Goal: Information Seeking & Learning: Learn about a topic

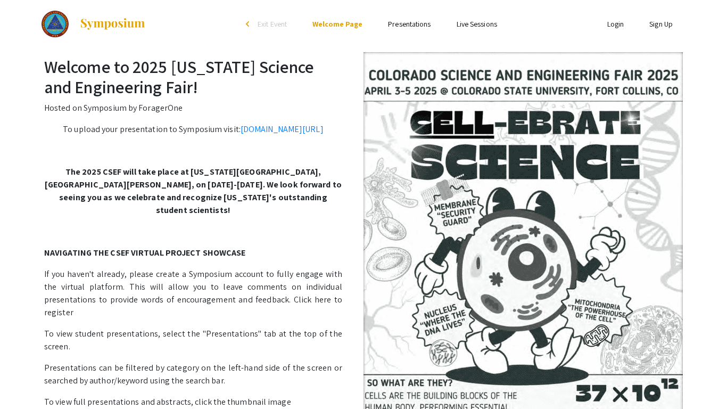
click at [415, 23] on link "Presentations" at bounding box center [409, 24] width 43 height 10
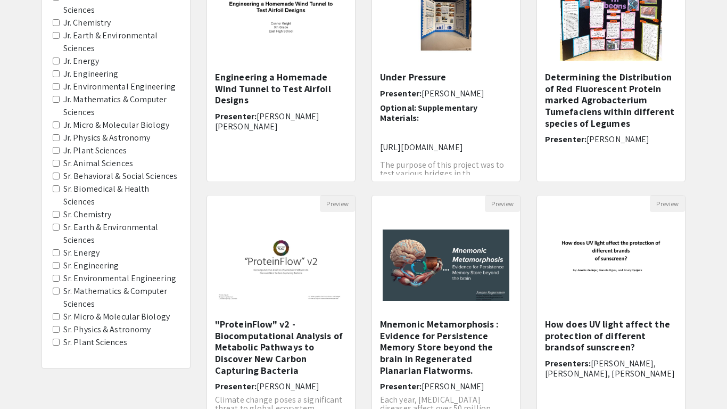
scroll to position [297, 0]
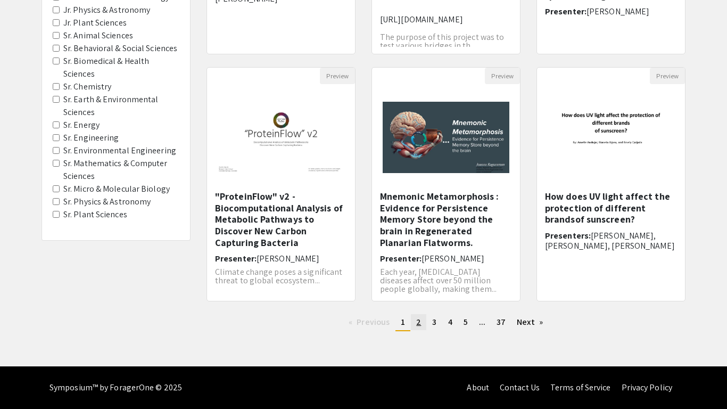
click at [412, 317] on link "page 2" at bounding box center [418, 322] width 15 height 16
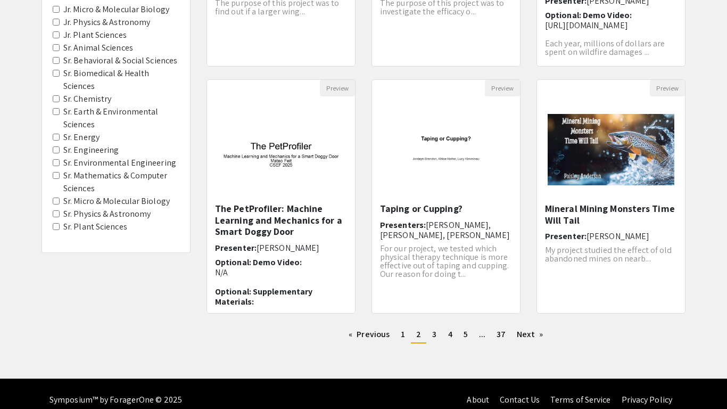
scroll to position [286, 0]
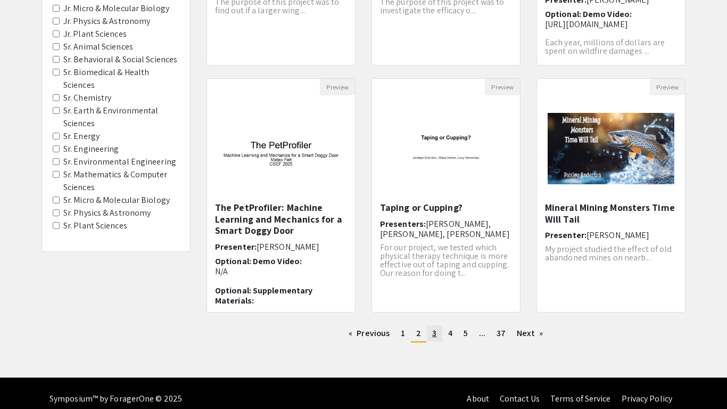
click at [430, 333] on link "page 3" at bounding box center [434, 333] width 15 height 16
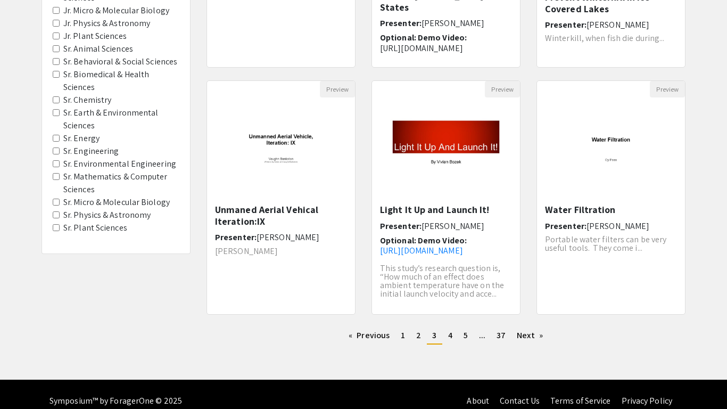
scroll to position [286, 0]
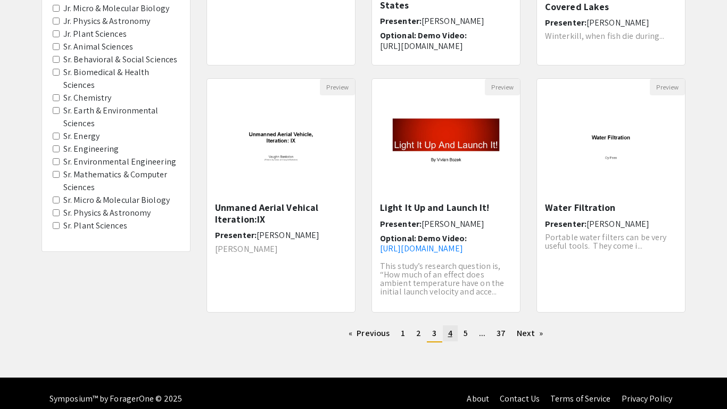
click at [449, 333] on span "4" at bounding box center [450, 332] width 4 height 11
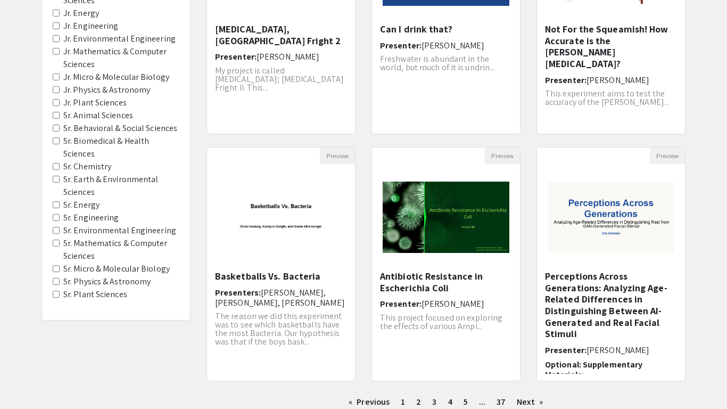
scroll to position [297, 0]
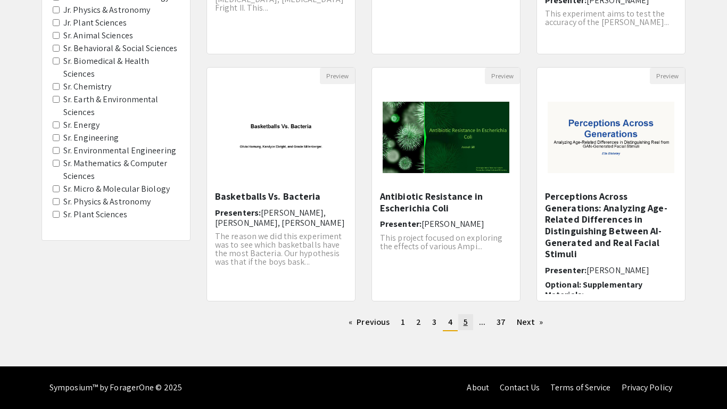
click at [461, 324] on link "page 5" at bounding box center [465, 322] width 15 height 16
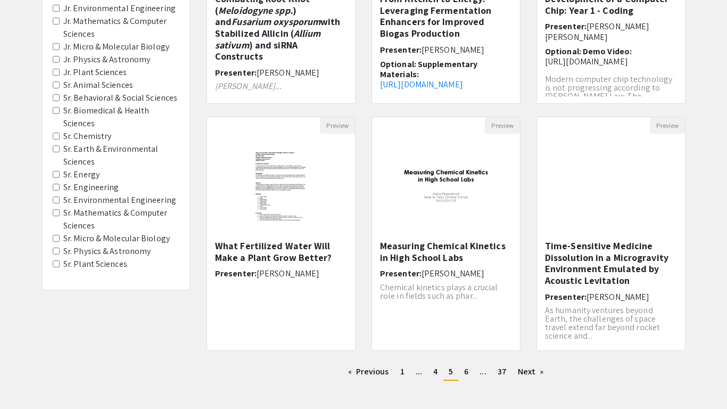
scroll to position [249, 0]
click at [465, 370] on span "6" at bounding box center [466, 370] width 4 height 11
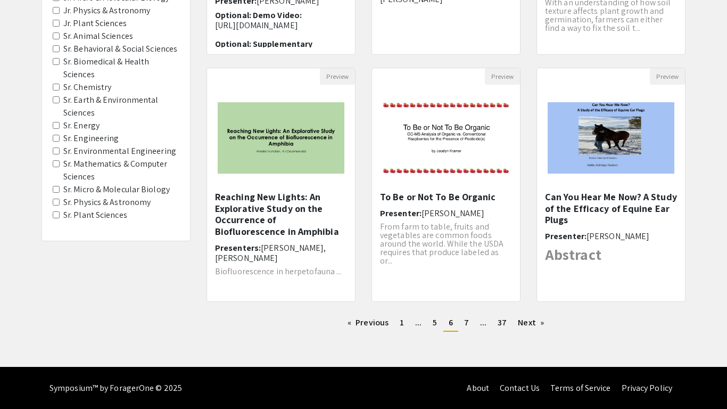
scroll to position [297, 0]
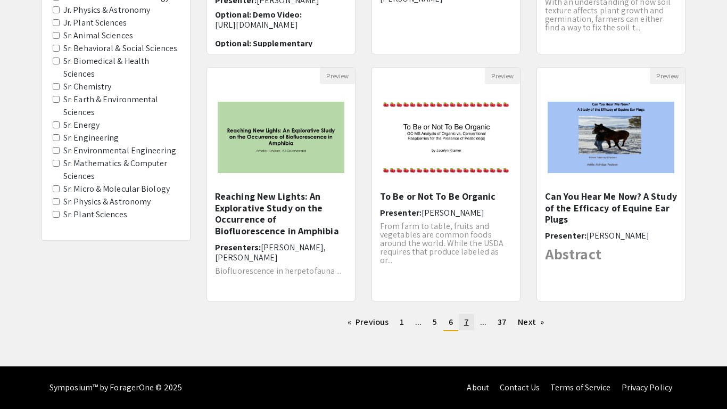
click at [466, 323] on span "7" at bounding box center [466, 321] width 5 height 11
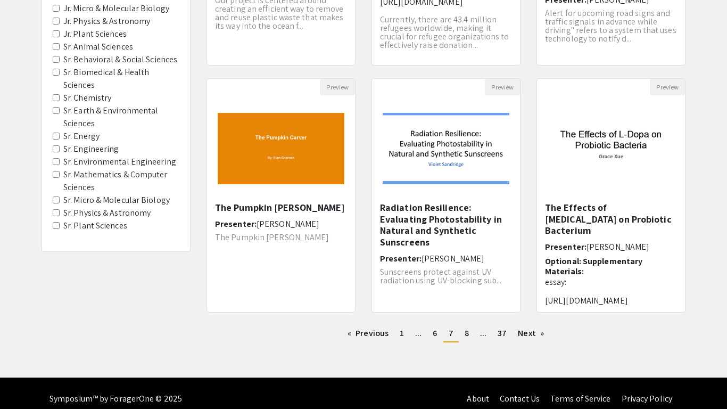
scroll to position [287, 0]
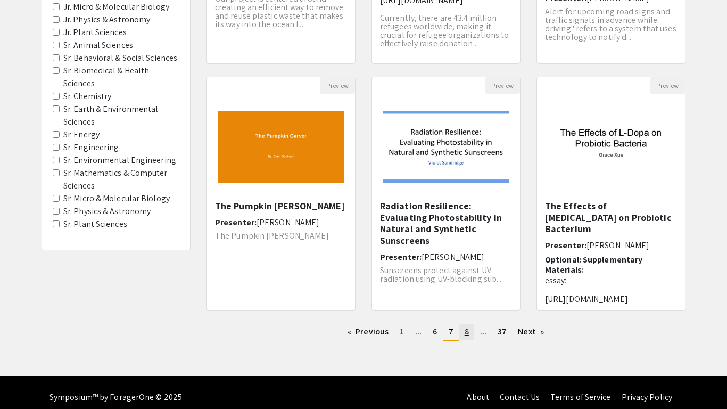
click at [471, 337] on link "page 8" at bounding box center [466, 332] width 15 height 16
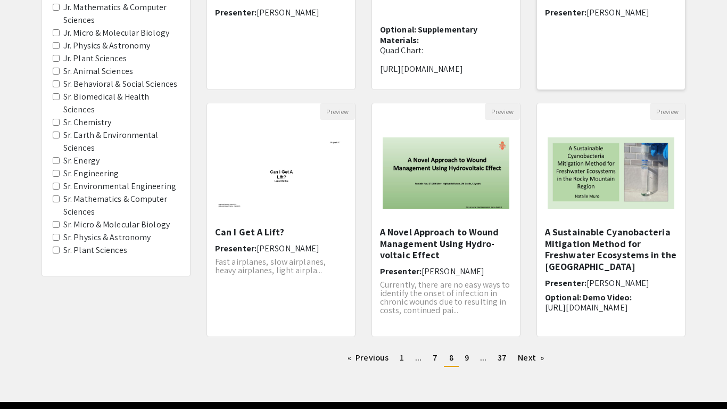
scroll to position [266, 0]
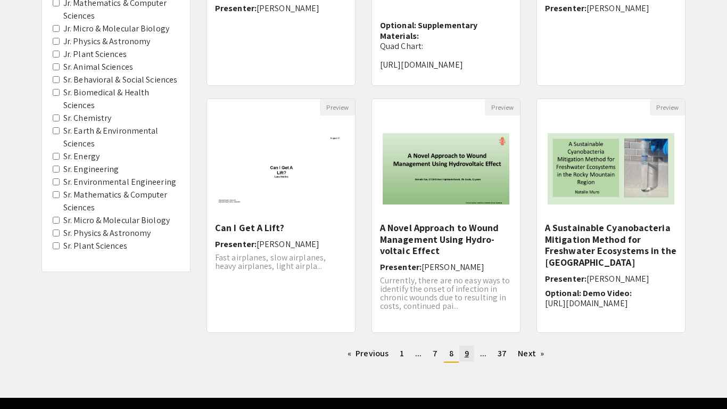
click at [468, 359] on link "page 9" at bounding box center [466, 353] width 15 height 16
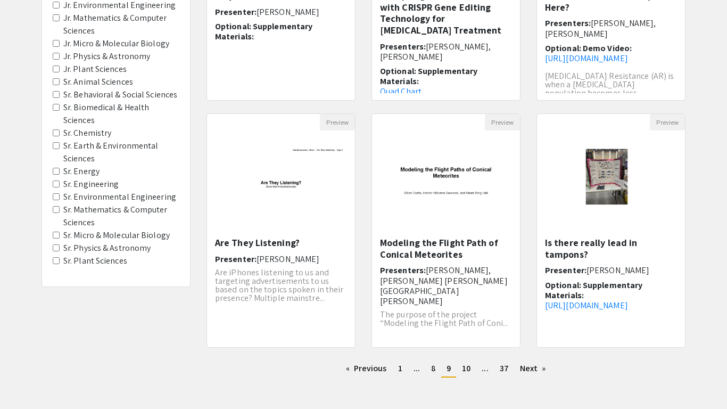
scroll to position [252, 0]
click at [474, 370] on link "page 10" at bounding box center [466, 367] width 19 height 16
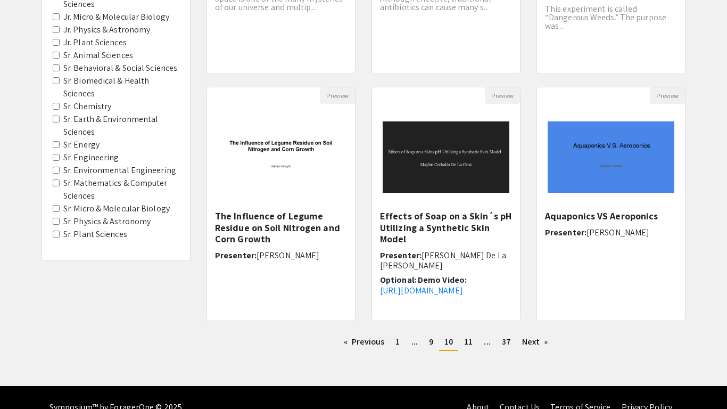
scroll to position [297, 0]
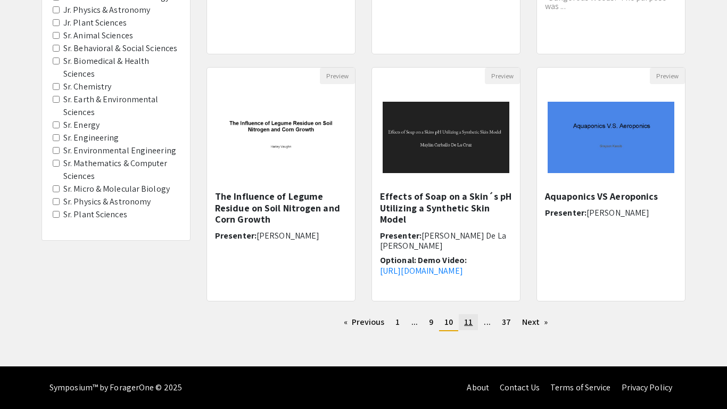
click at [472, 321] on span "11" at bounding box center [468, 321] width 9 height 11
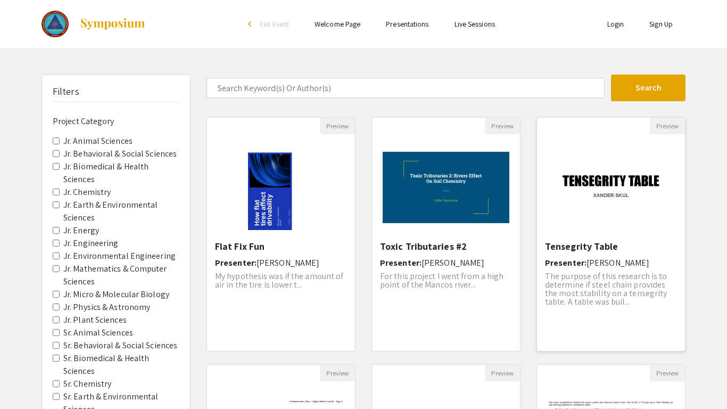
scroll to position [297, 0]
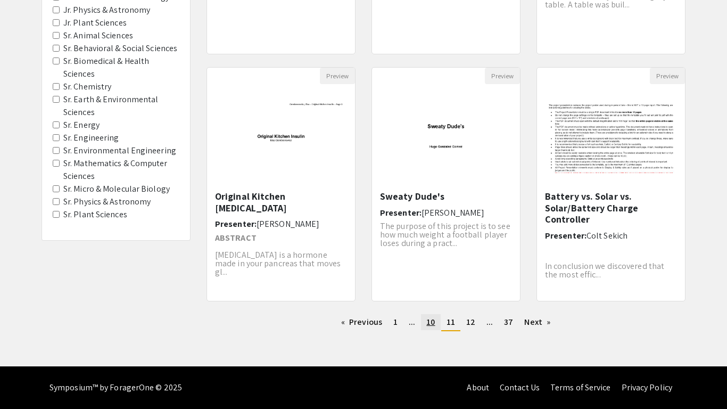
click at [427, 318] on span "10" at bounding box center [430, 321] width 9 height 11
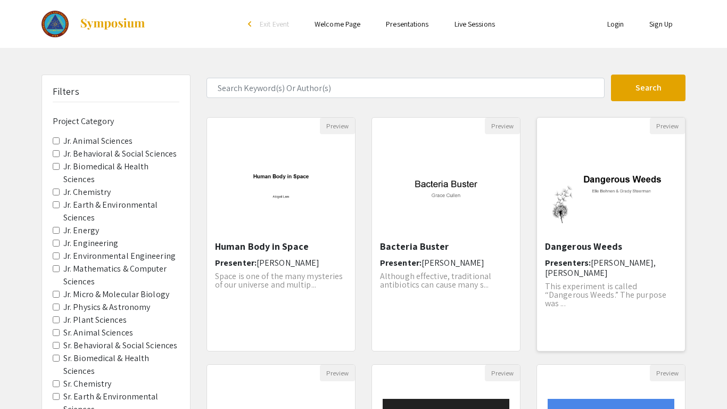
scroll to position [297, 0]
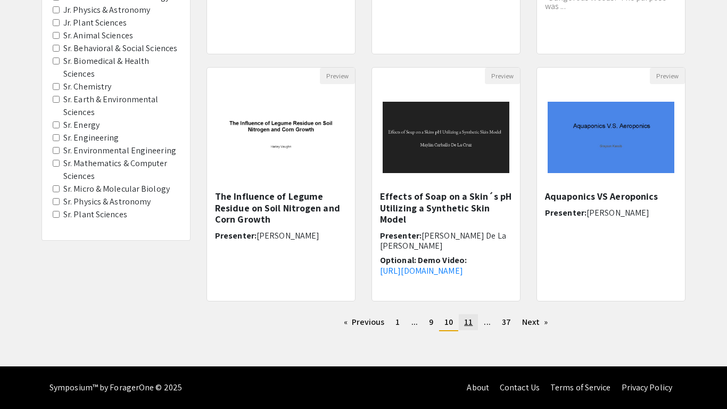
click at [463, 317] on link "page 11" at bounding box center [468, 322] width 19 height 16
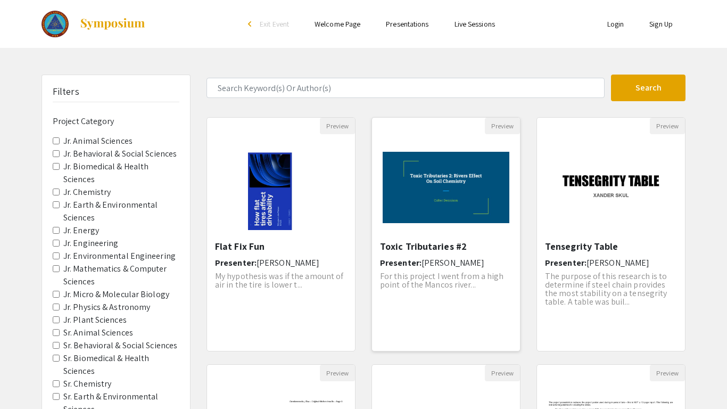
scroll to position [297, 0]
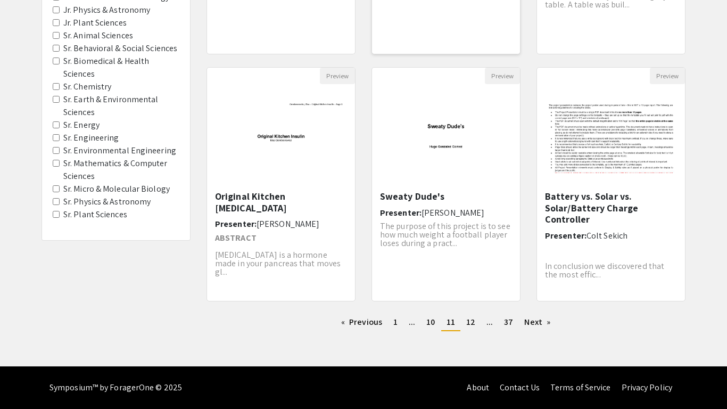
click at [463, 319] on link "page 12" at bounding box center [471, 322] width 20 height 16
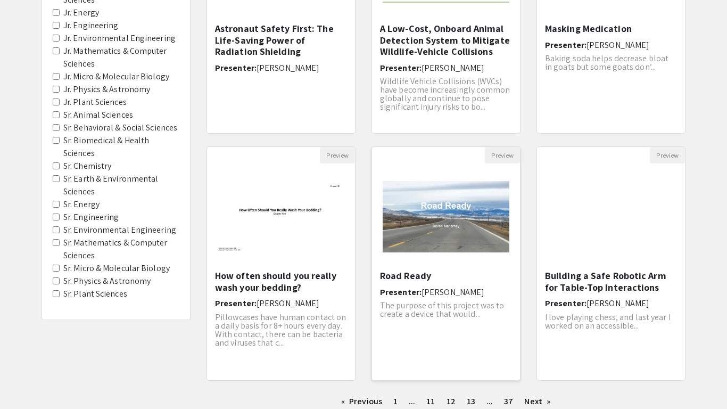
scroll to position [297, 0]
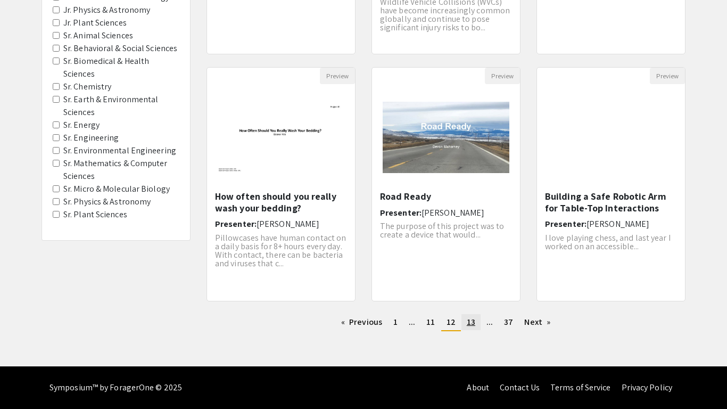
click at [473, 325] on span "13" at bounding box center [471, 321] width 9 height 11
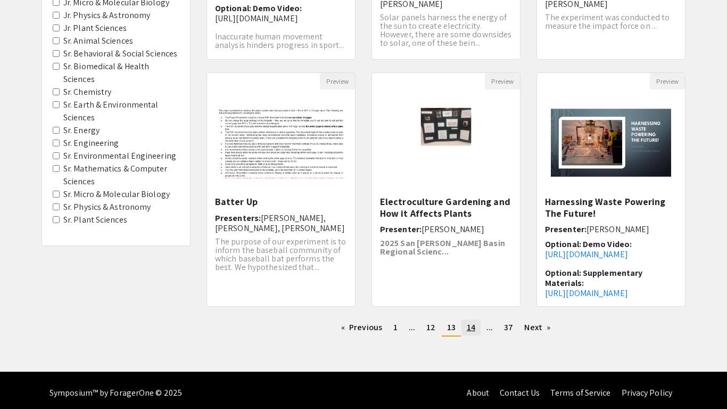
scroll to position [294, 0]
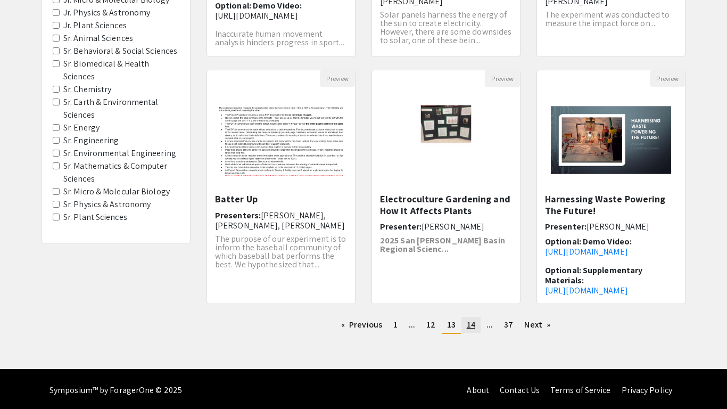
click at [473, 325] on span "14" at bounding box center [471, 324] width 9 height 11
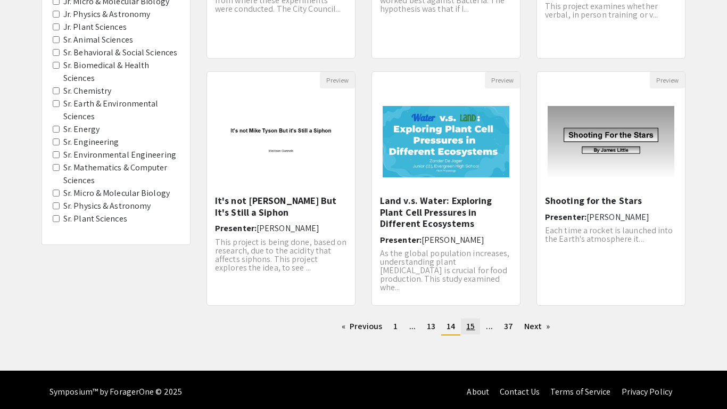
scroll to position [297, 0]
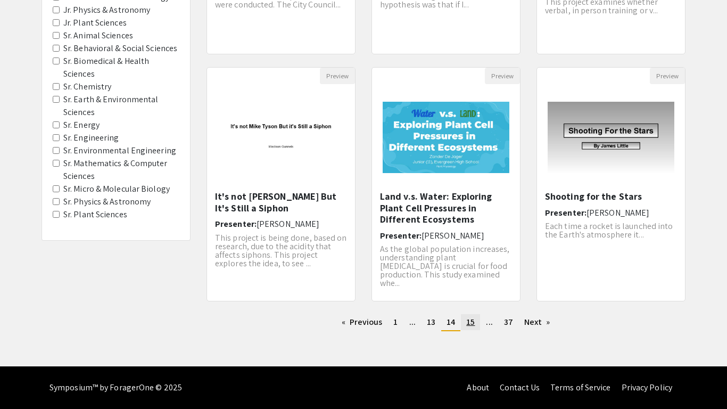
click at [473, 326] on span "15" at bounding box center [470, 321] width 9 height 11
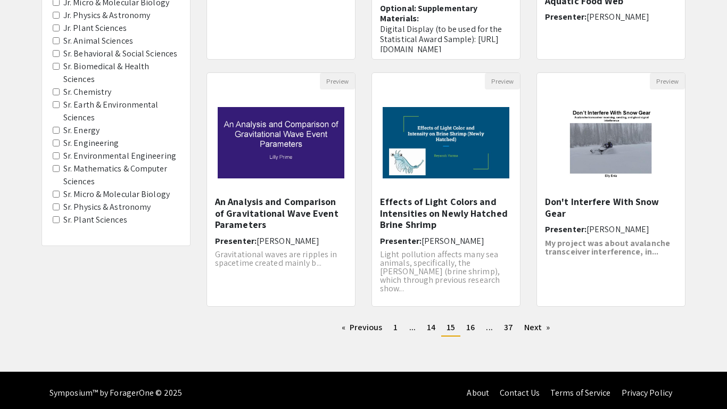
scroll to position [297, 0]
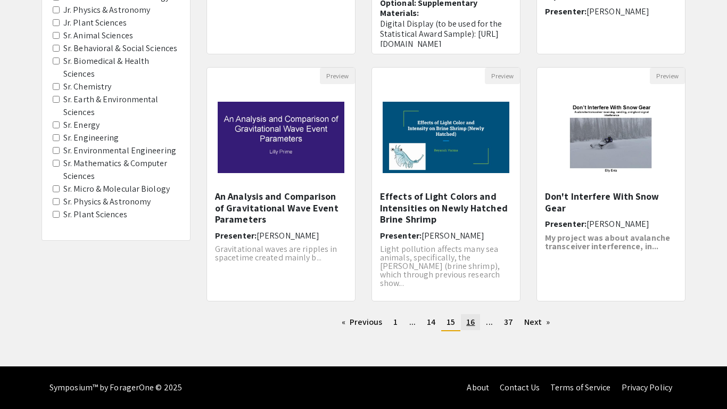
click at [461, 326] on link "page 16" at bounding box center [470, 322] width 19 height 16
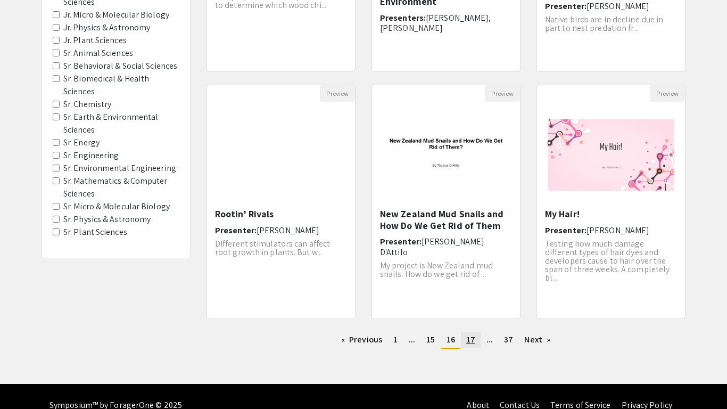
scroll to position [297, 0]
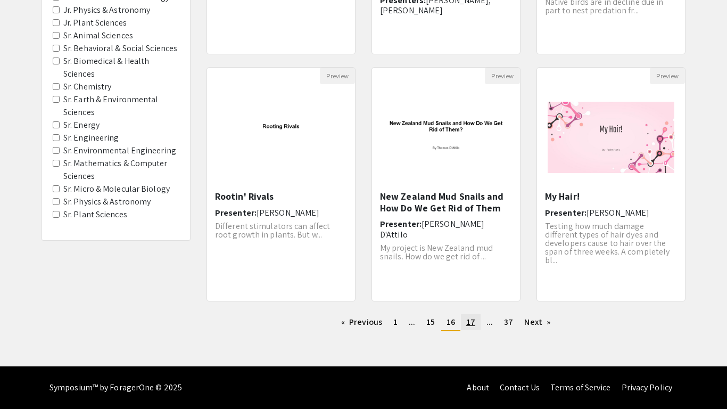
click at [461, 326] on link "page 17" at bounding box center [471, 322] width 20 height 16
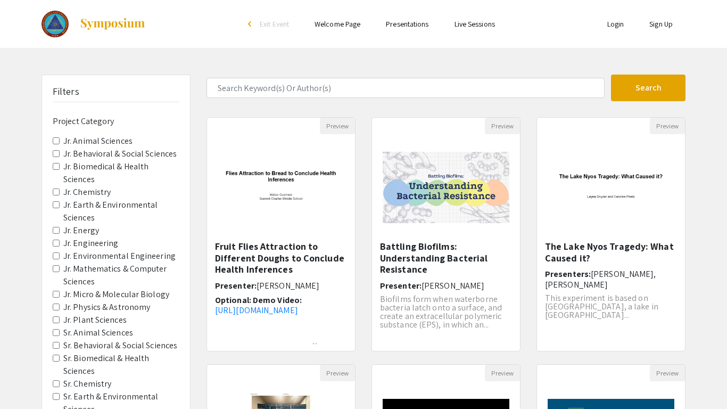
click at [460, 326] on p "Biofilms form when waterborne bacteria latch onto a surface, and create an extr…" at bounding box center [446, 312] width 132 height 34
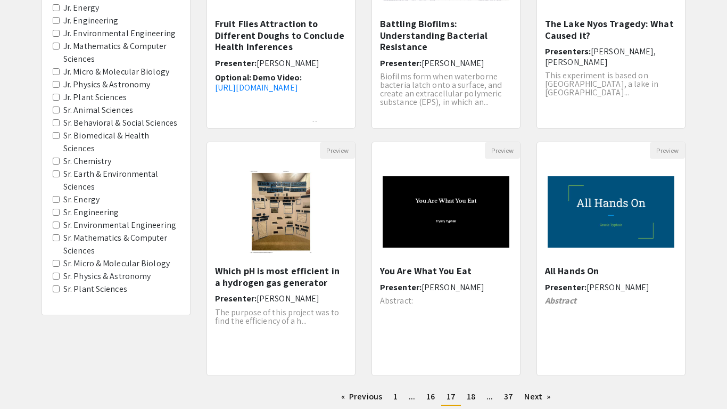
scroll to position [297, 0]
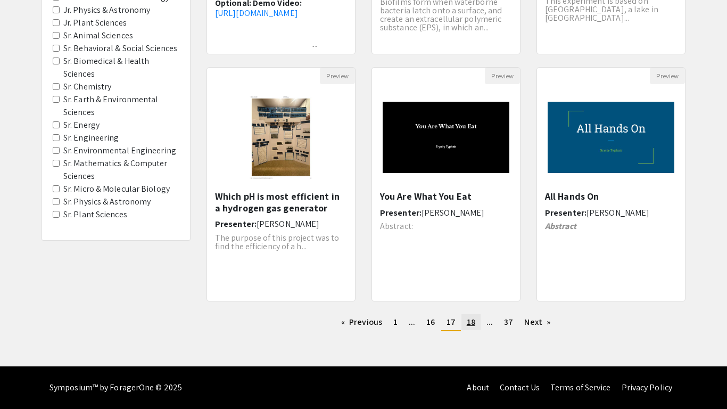
click at [466, 324] on link "page 18" at bounding box center [470, 322] width 19 height 16
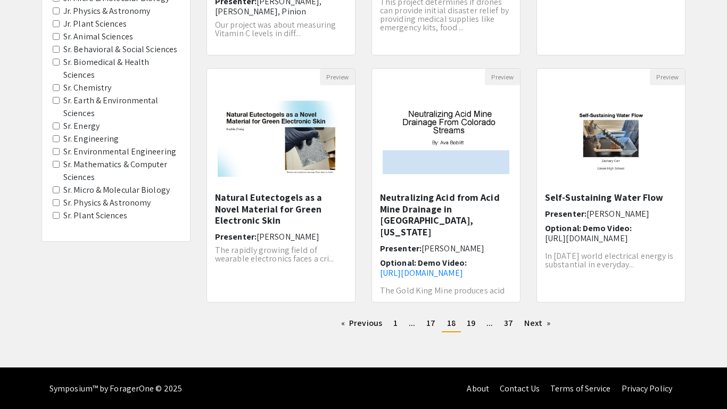
scroll to position [297, 0]
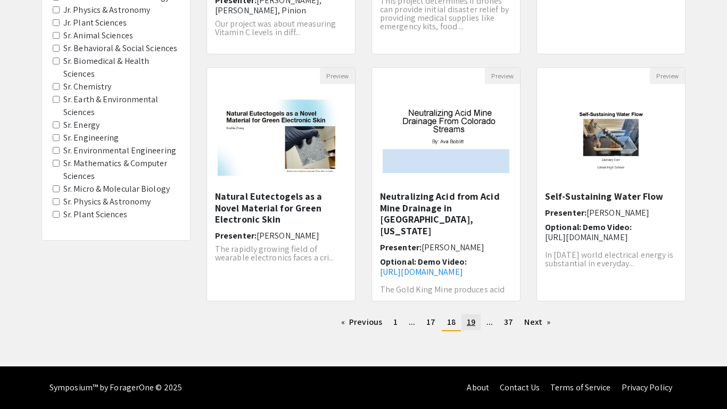
click at [470, 317] on span "19" at bounding box center [471, 321] width 9 height 11
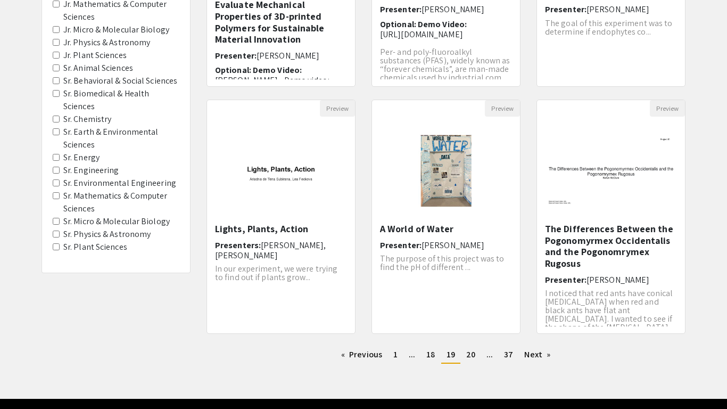
scroll to position [297, 0]
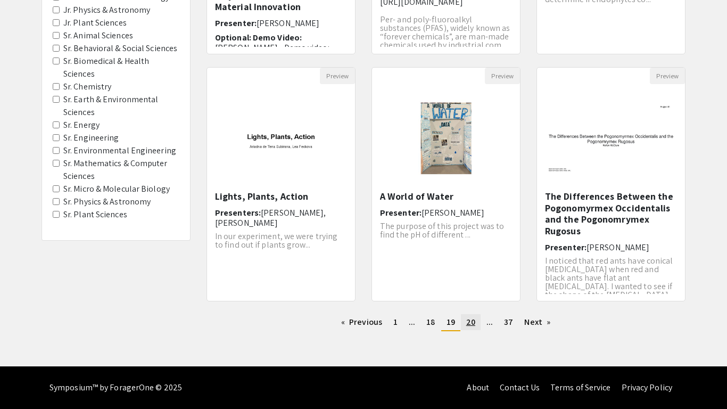
click at [468, 328] on link "page 20" at bounding box center [471, 322] width 20 height 16
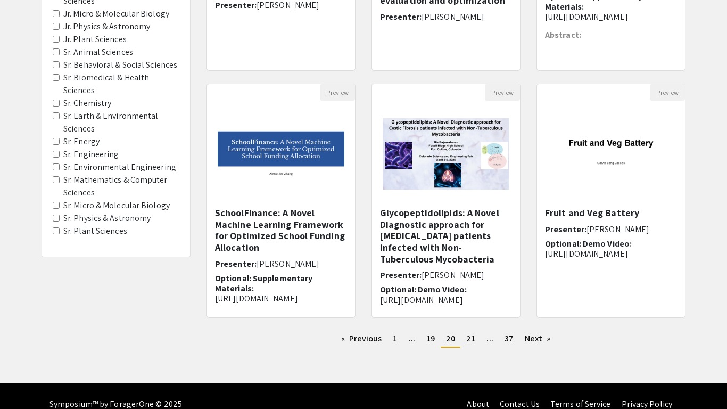
scroll to position [297, 0]
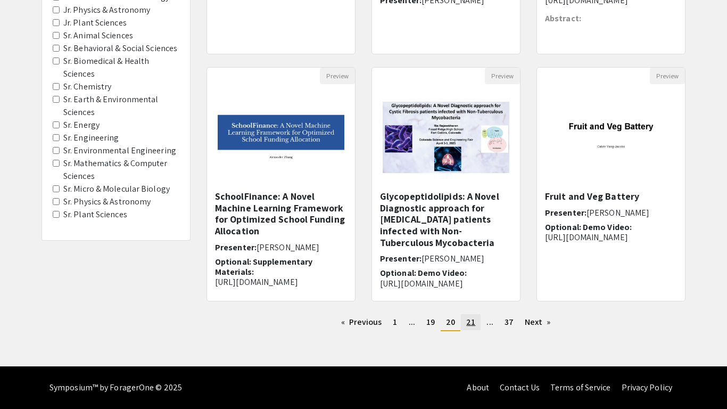
click at [475, 323] on link "page 21" at bounding box center [471, 322] width 20 height 16
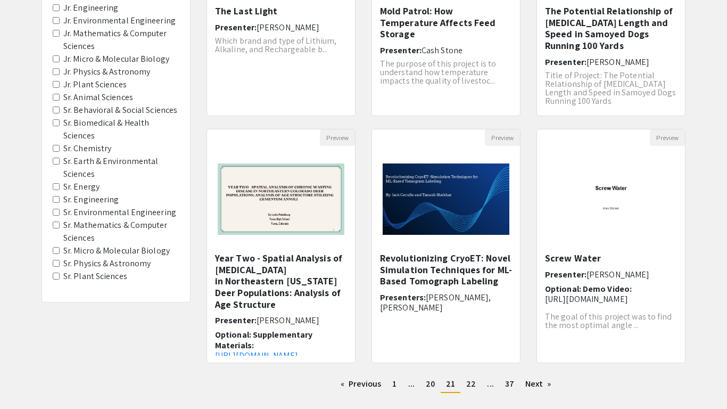
scroll to position [297, 0]
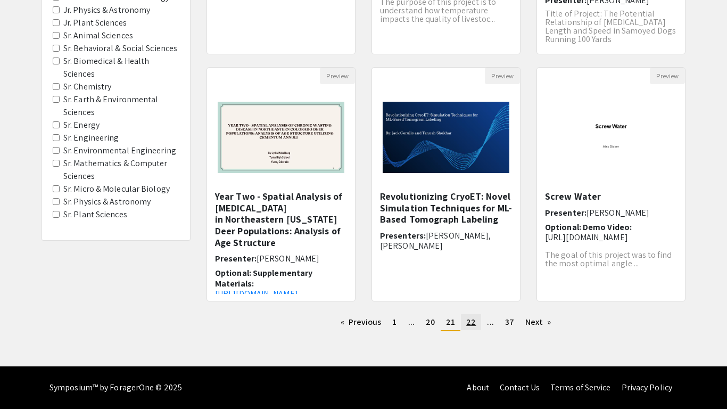
click at [468, 319] on span "22" at bounding box center [471, 321] width 10 height 11
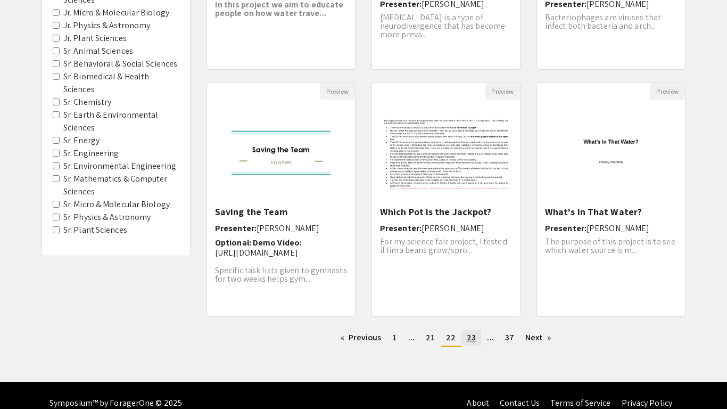
scroll to position [288, 0]
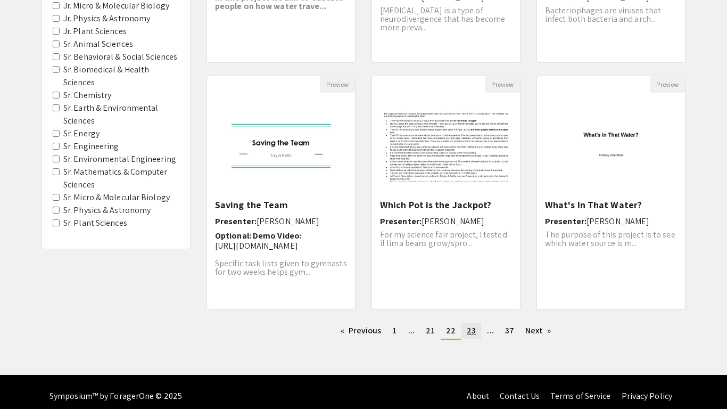
click at [470, 328] on span "23" at bounding box center [471, 330] width 9 height 11
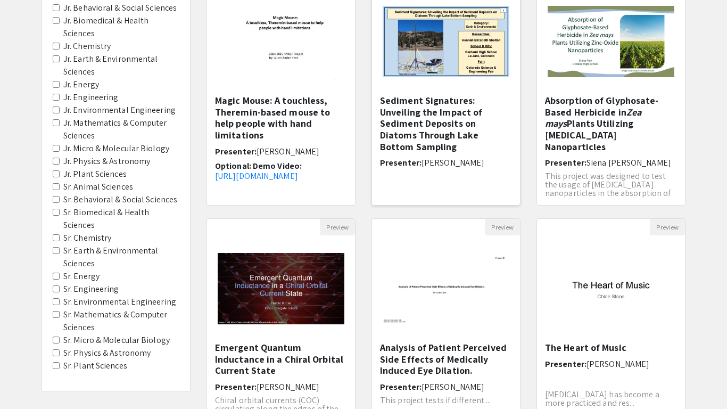
scroll to position [297, 0]
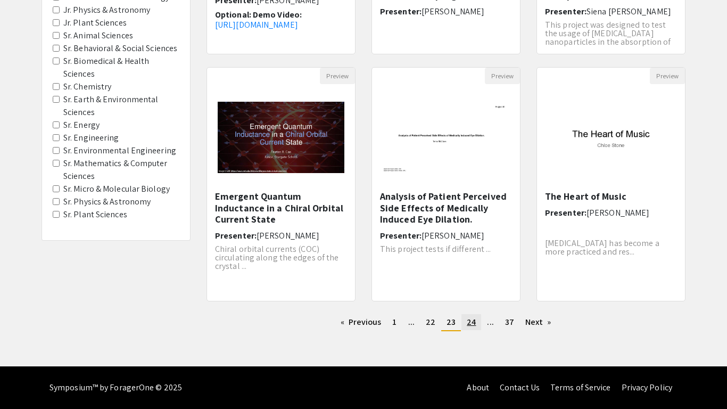
click at [472, 321] on span "24" at bounding box center [471, 321] width 9 height 11
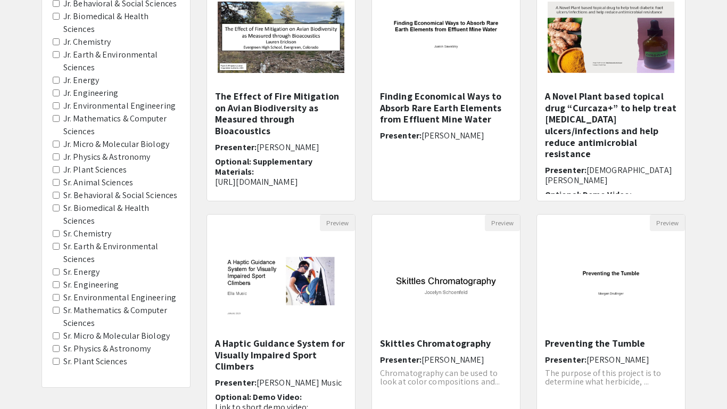
scroll to position [297, 0]
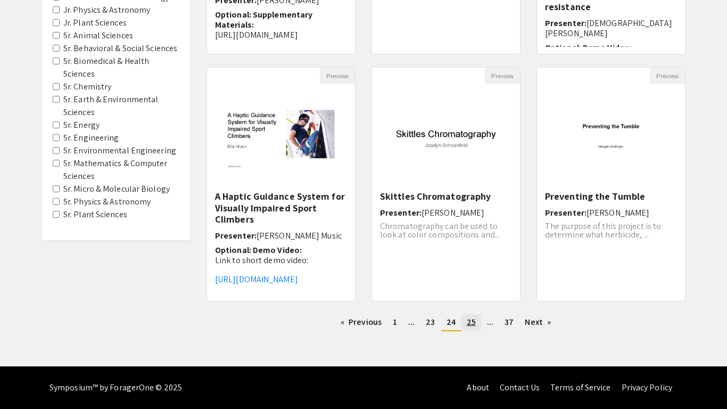
click at [472, 321] on span "25" at bounding box center [471, 321] width 9 height 11
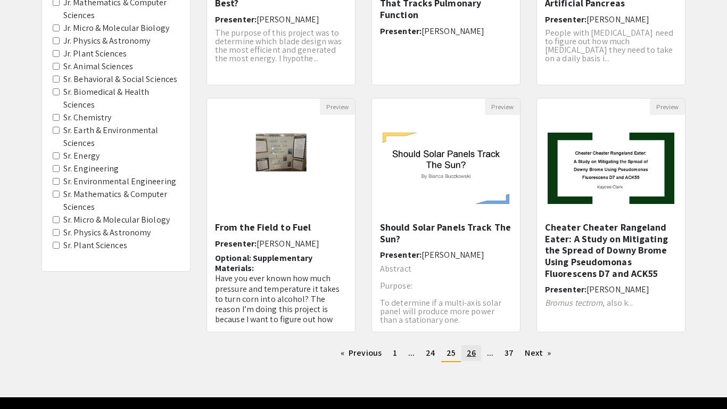
scroll to position [24, 0]
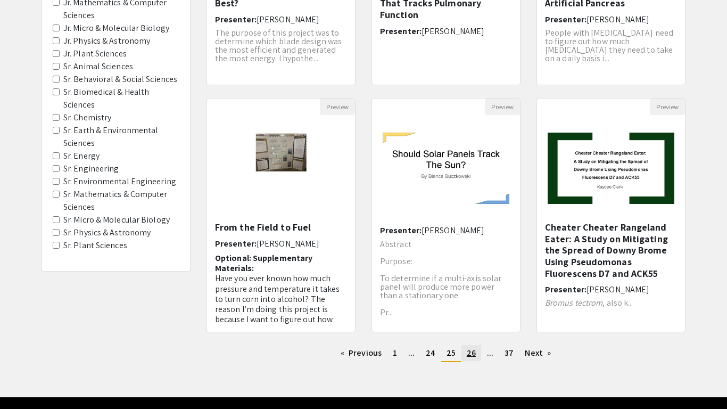
click at [467, 351] on span "26" at bounding box center [471, 352] width 9 height 11
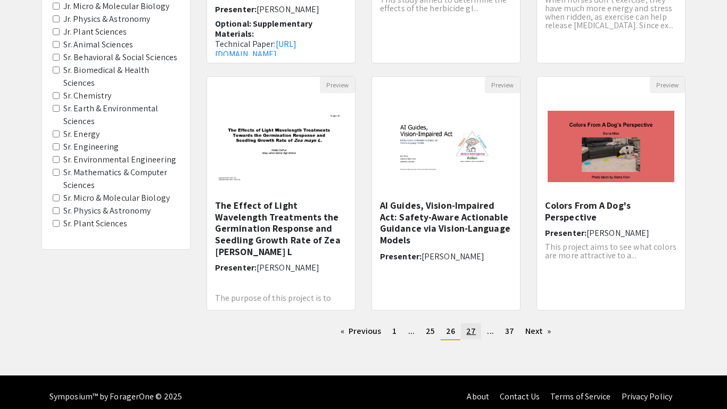
scroll to position [297, 0]
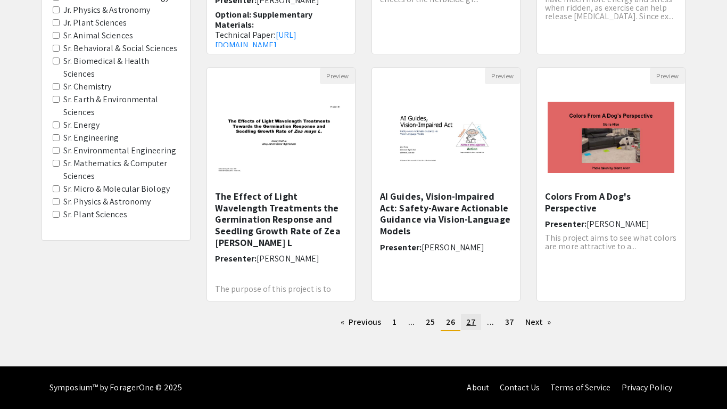
click at [472, 328] on link "page 27" at bounding box center [471, 322] width 20 height 16
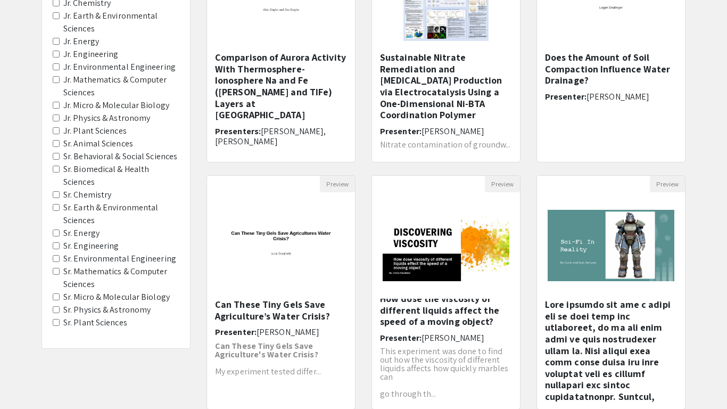
scroll to position [6, 0]
click at [599, 228] on img at bounding box center [611, 245] width 148 height 93
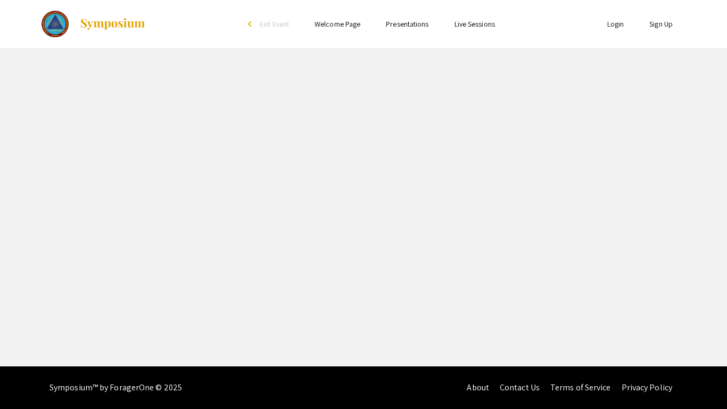
select select "custom"
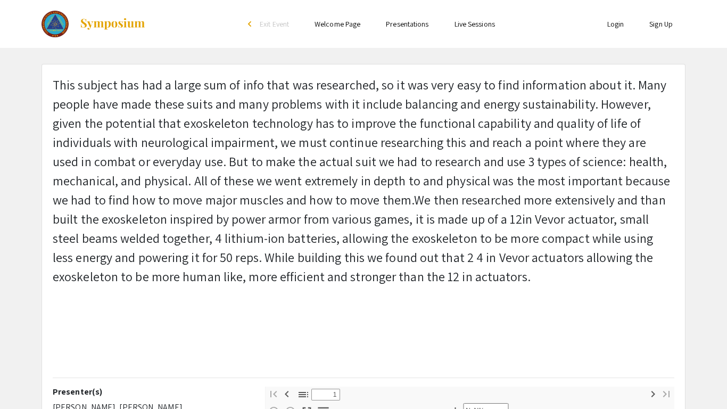
type input "0"
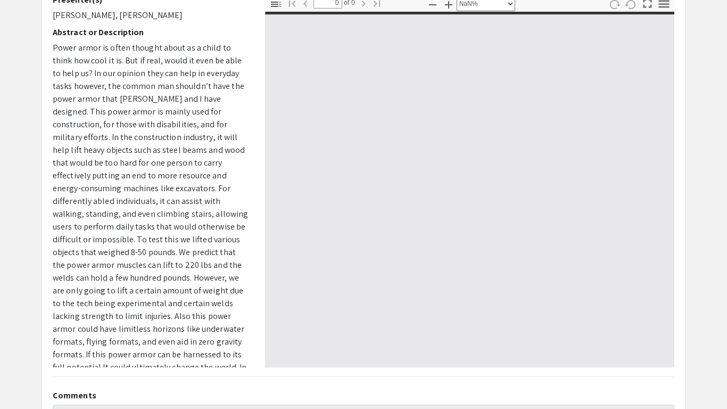
scroll to position [390, 0]
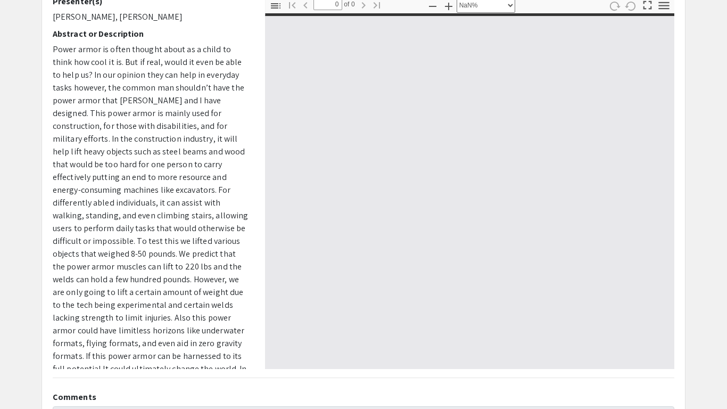
select select "auto"
type input "1"
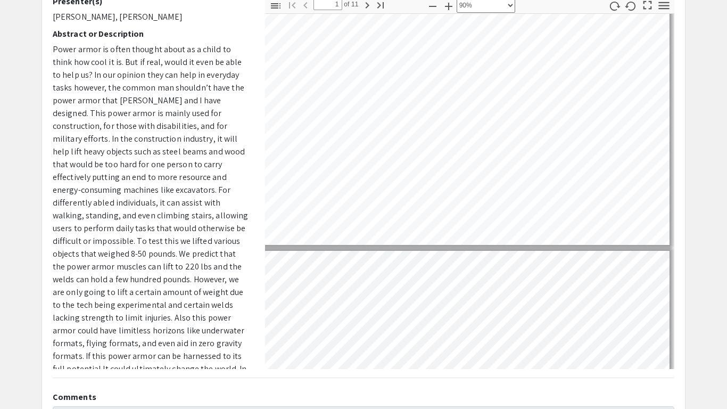
scroll to position [19, 24]
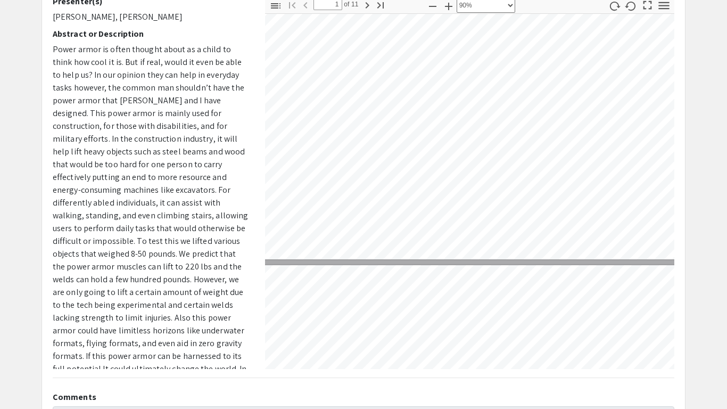
select select "custom"
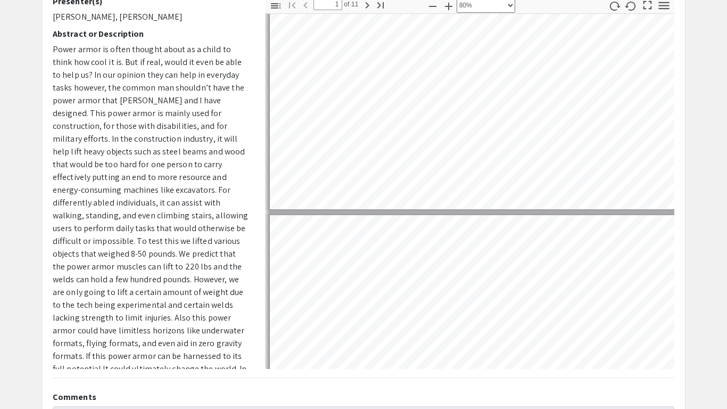
type input "2"
select select "custom"
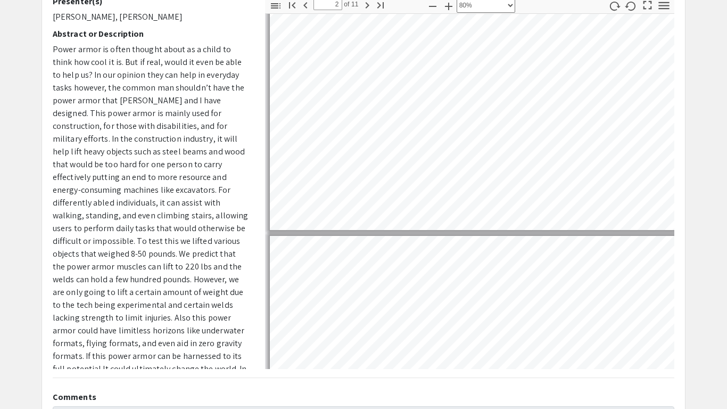
scroll to position [261, 0]
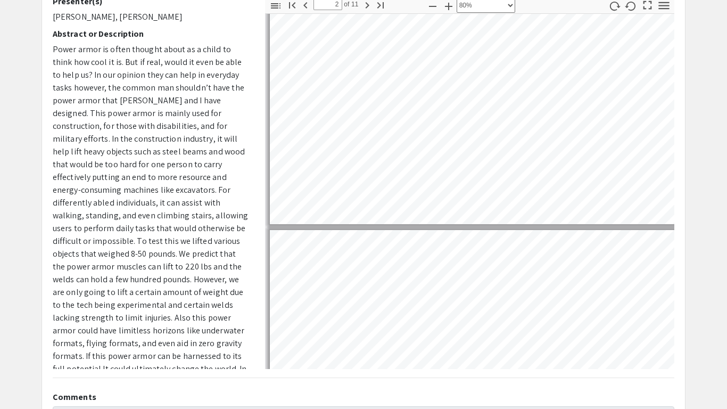
type input "3"
select select "custom"
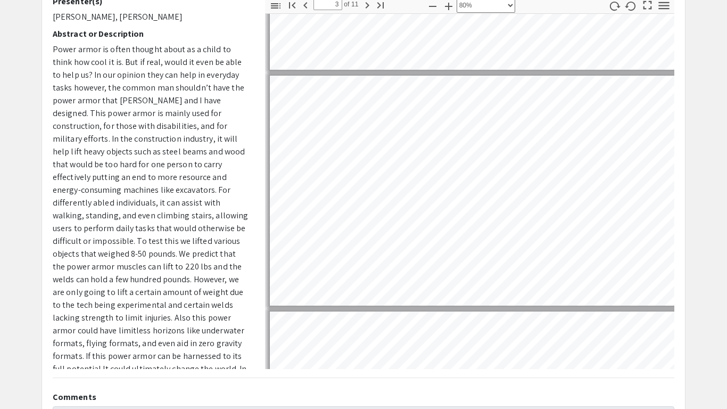
scroll to position [417, 0]
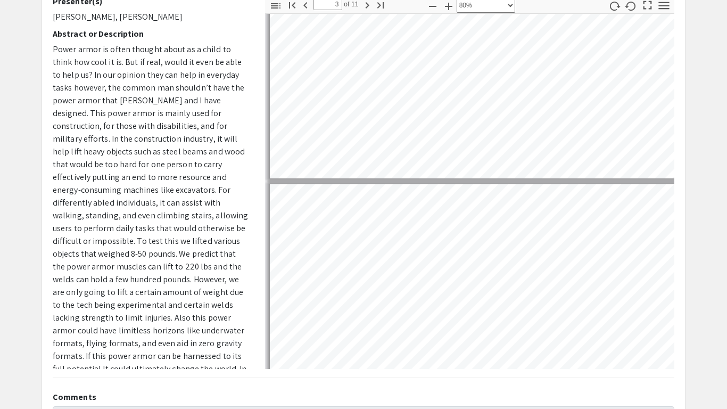
type input "4"
select select "custom"
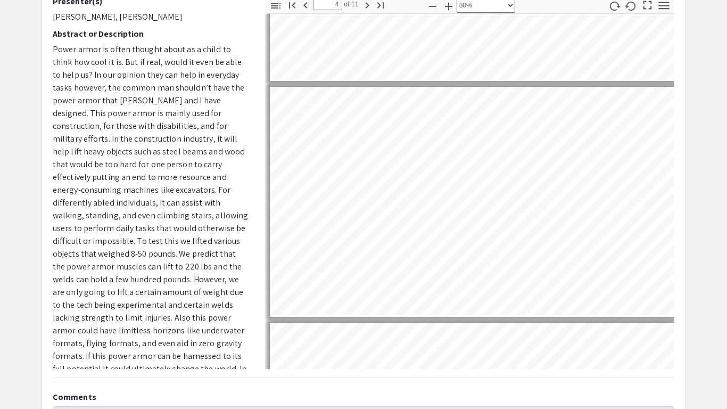
scroll to position [643, 0]
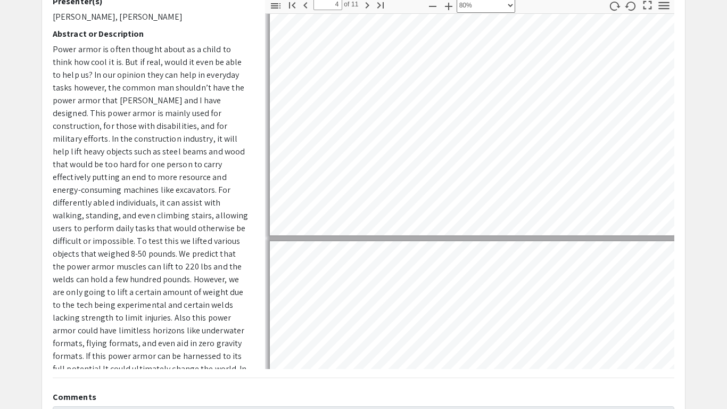
type input "5"
select select "custom"
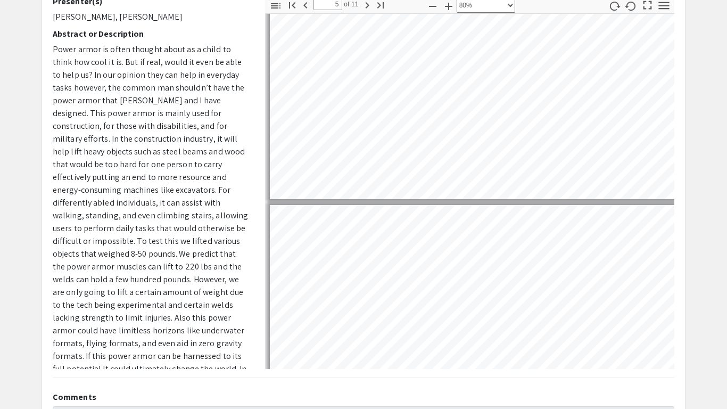
type input "6"
select select "custom"
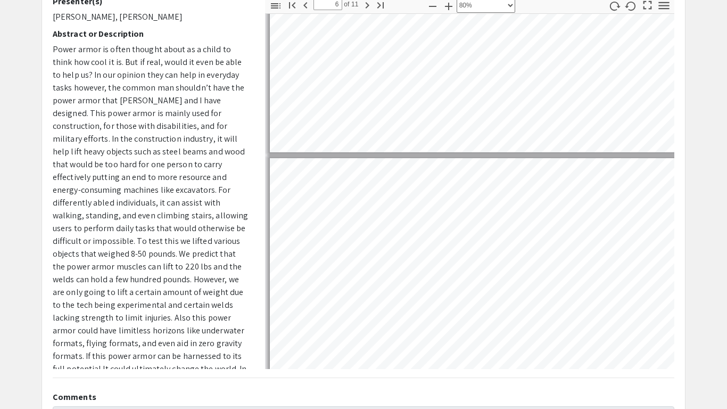
type input "7"
select select "custom"
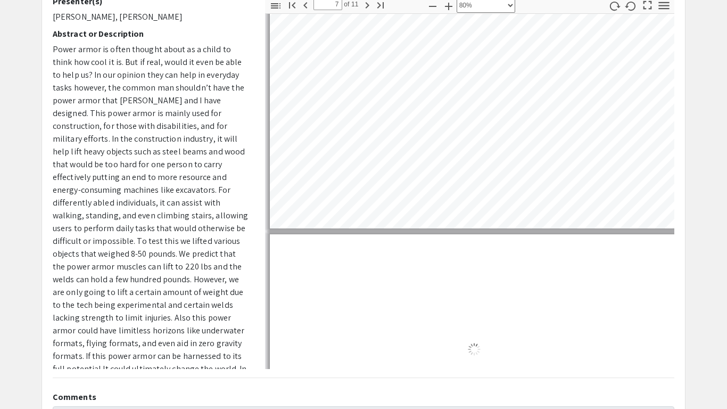
type input "8"
select select "custom"
type input "9"
select select "custom"
type input "10"
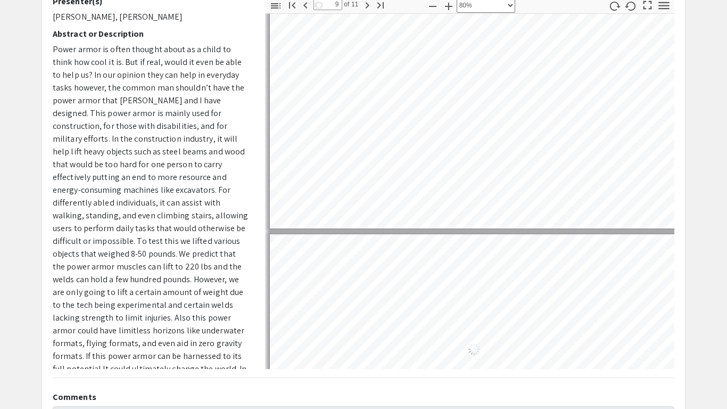
select select "custom"
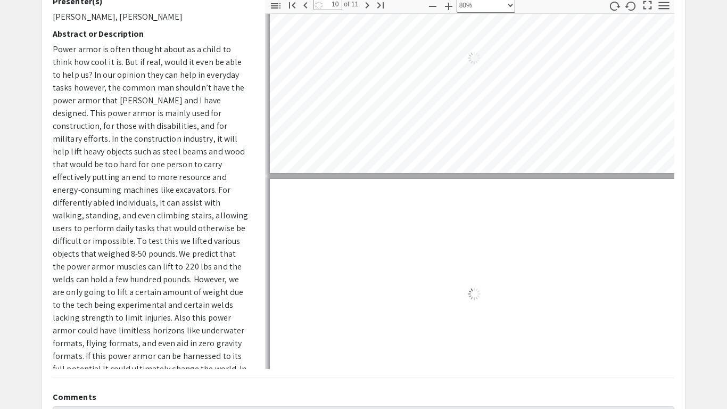
type input "11"
select select "custom"
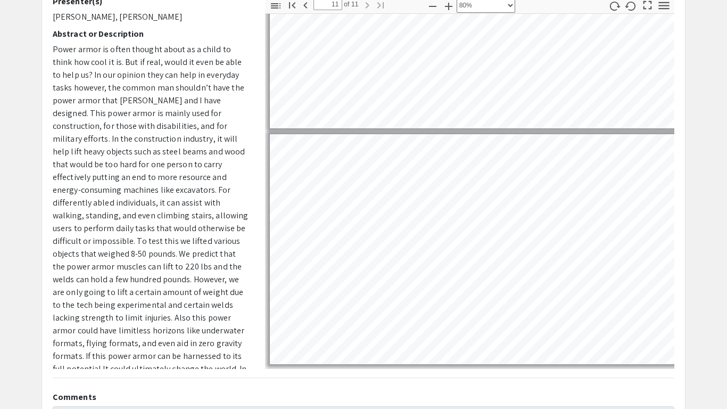
type input "10"
select select "custom"
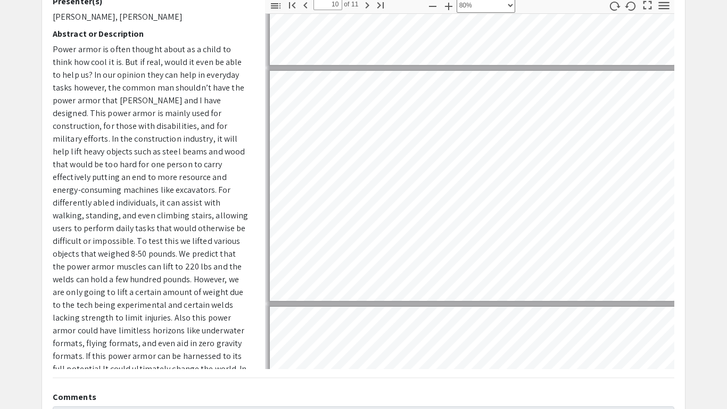
scroll to position [2066, 0]
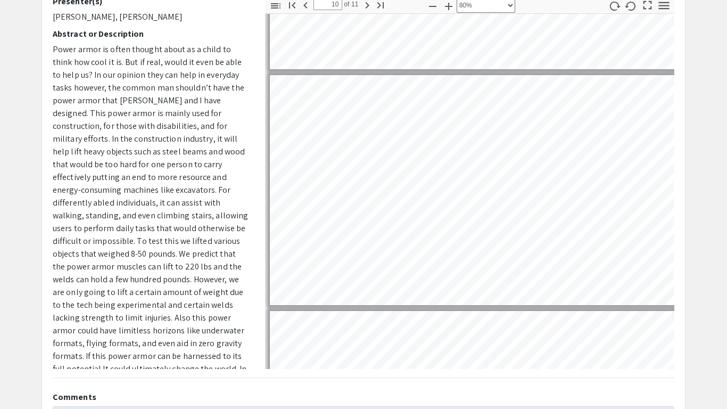
type input "9"
select select "custom"
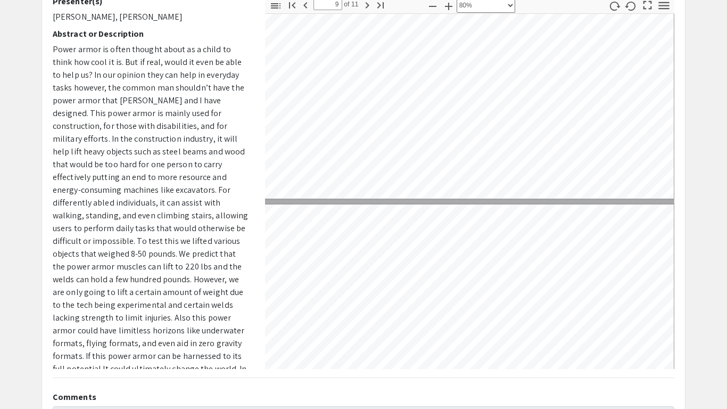
type input "10"
select select "custom"
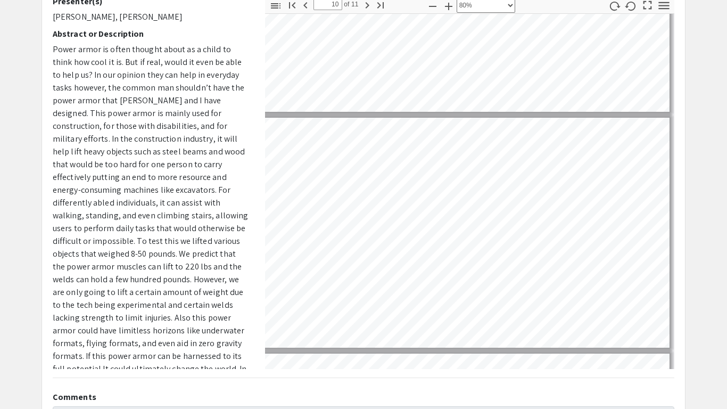
scroll to position [2024, 0]
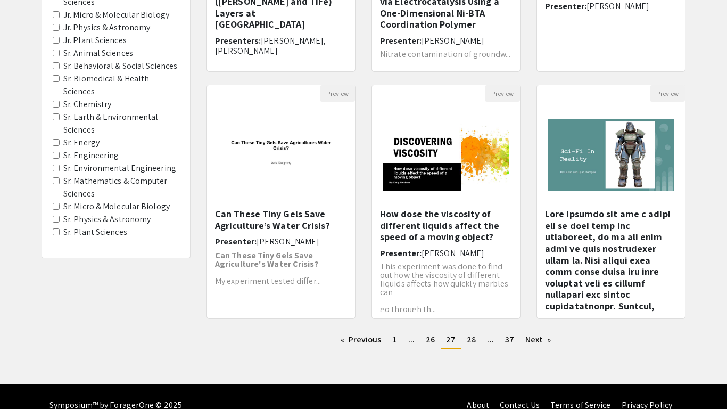
scroll to position [297, 0]
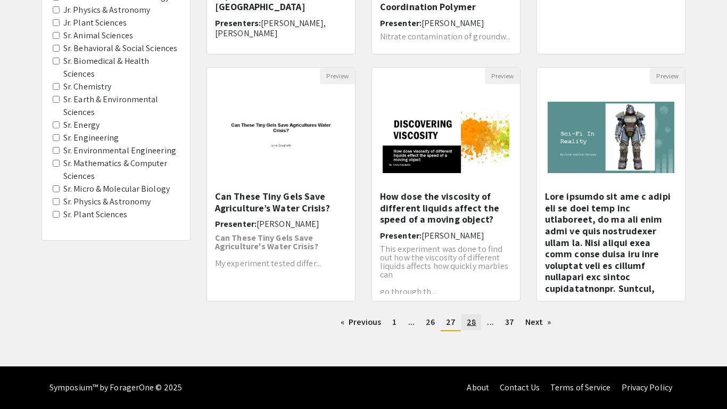
click at [470, 323] on span "28" at bounding box center [471, 321] width 9 height 11
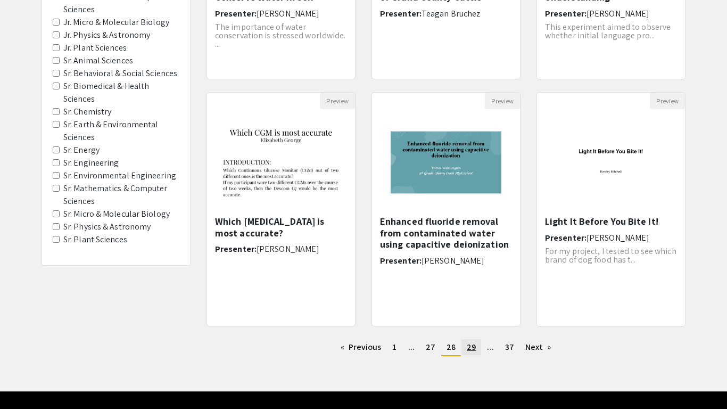
scroll to position [275, 0]
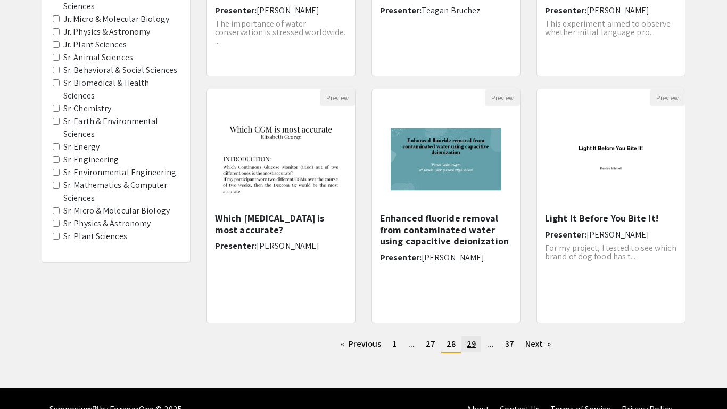
click at [469, 336] on link "page 29" at bounding box center [471, 344] width 20 height 16
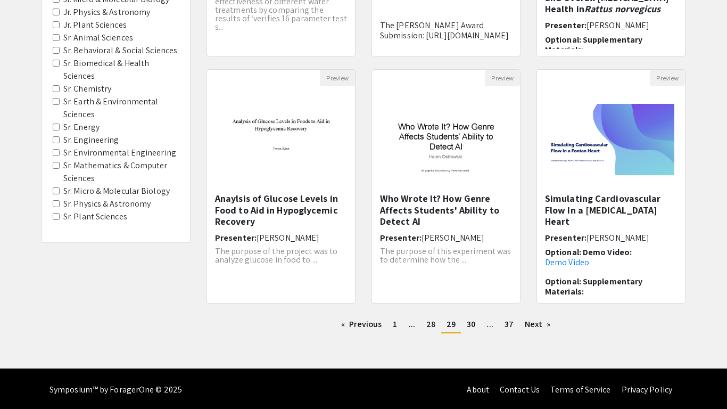
scroll to position [297, 0]
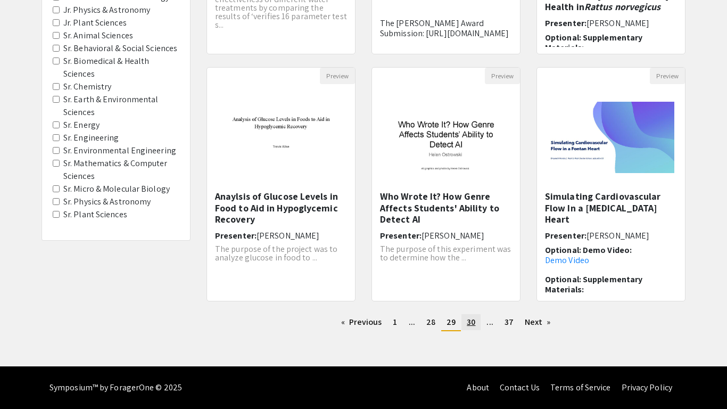
click at [474, 324] on span "30" at bounding box center [471, 321] width 9 height 11
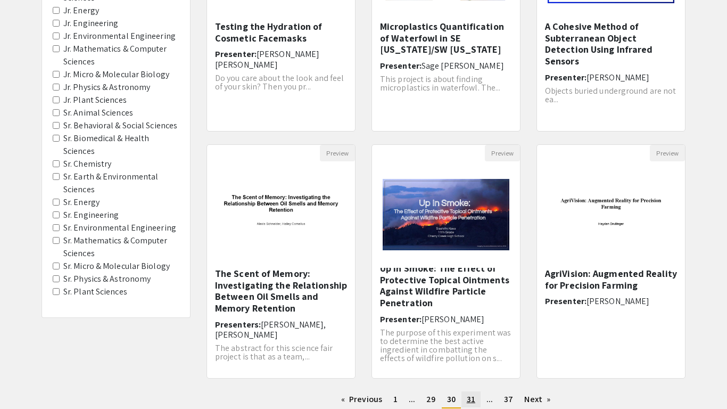
scroll to position [297, 0]
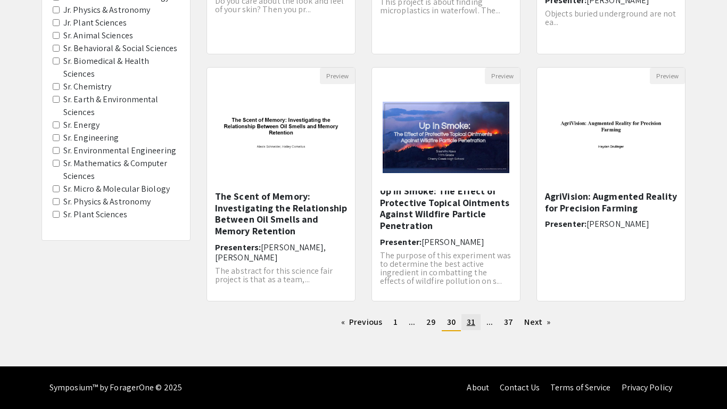
click at [467, 324] on span "31" at bounding box center [471, 321] width 9 height 11
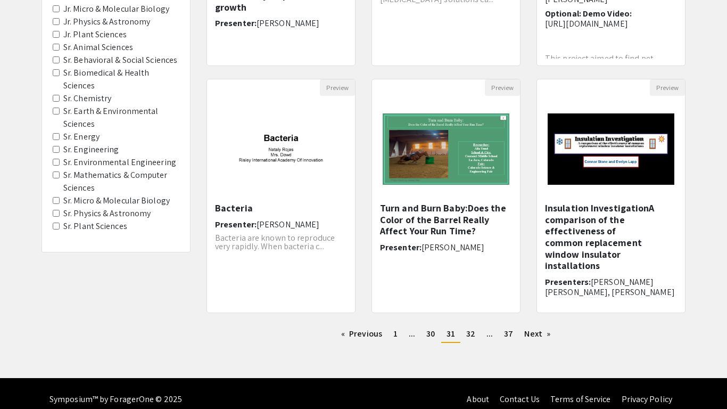
scroll to position [286, 0]
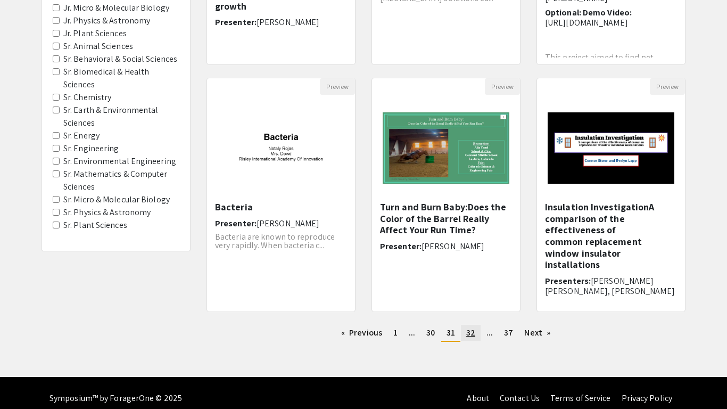
click at [468, 330] on span "32" at bounding box center [470, 332] width 9 height 11
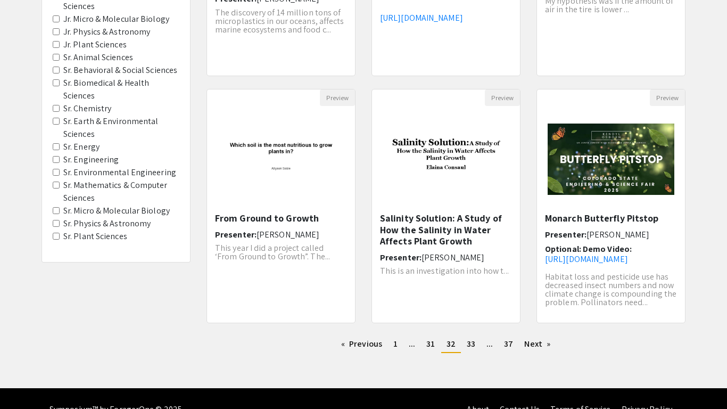
scroll to position [276, 0]
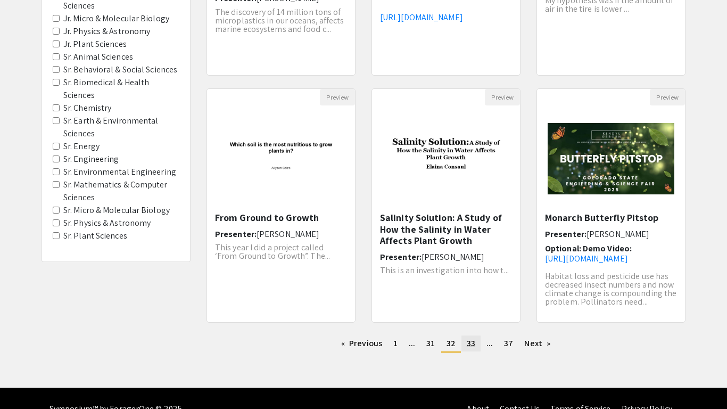
click at [467, 342] on span "33" at bounding box center [471, 342] width 9 height 11
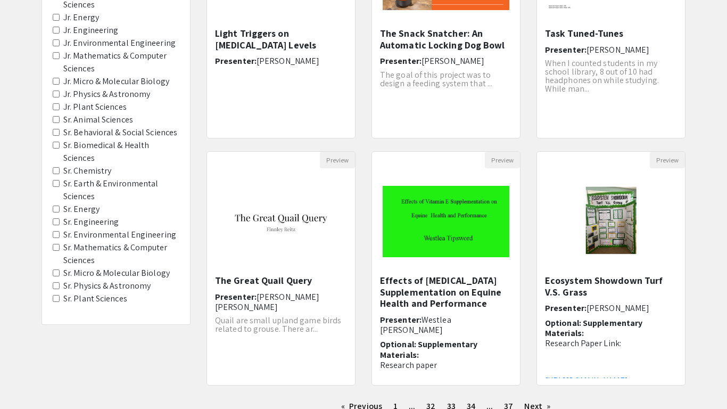
scroll to position [297, 0]
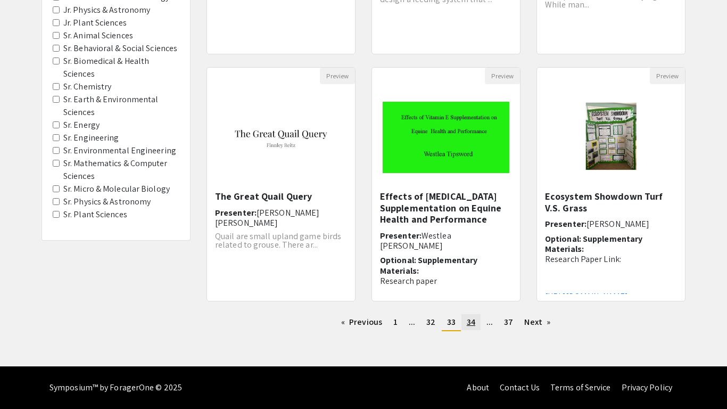
click at [468, 324] on span "34" at bounding box center [471, 321] width 9 height 11
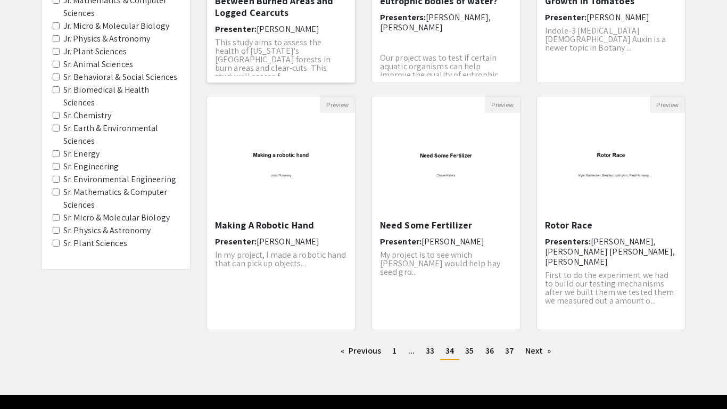
scroll to position [297, 0]
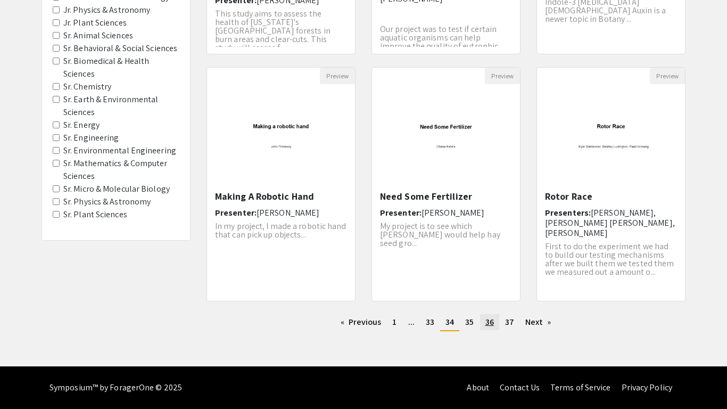
click at [481, 321] on link "page 36" at bounding box center [489, 322] width 19 height 16
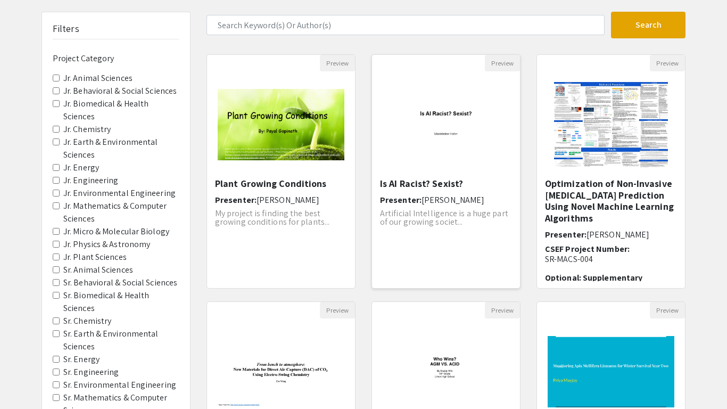
scroll to position [67, 0]
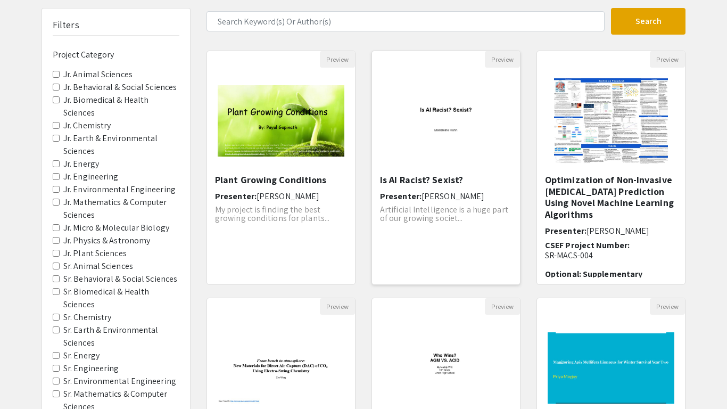
click at [456, 237] on div "Is AI Racist? Sexist? Presenter: [PERSON_NAME] Artificial Intelligence is a hug…" at bounding box center [446, 225] width 132 height 103
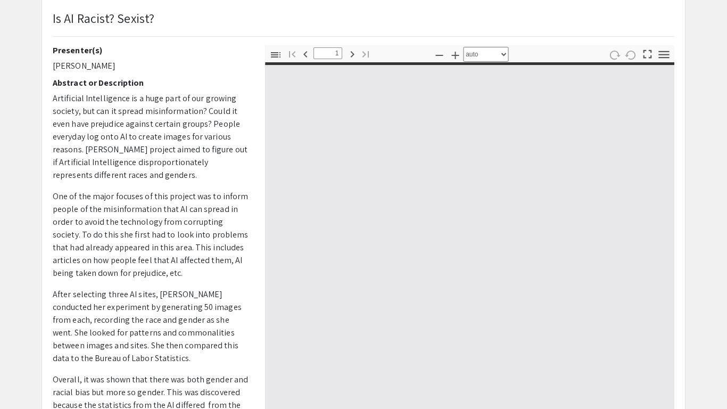
select select "custom"
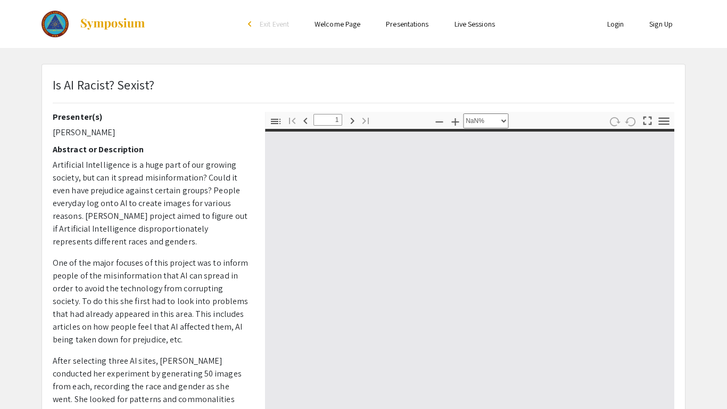
type input "0"
select select "custom"
type input "1"
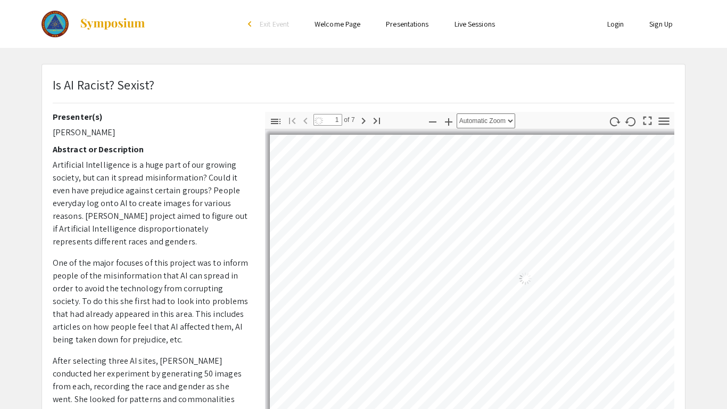
select select "auto"
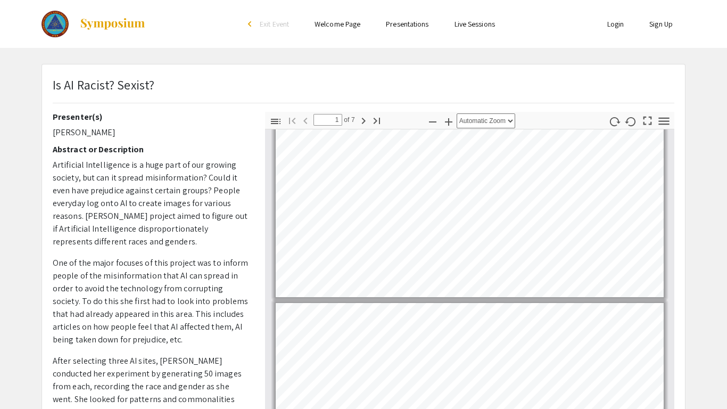
type input "2"
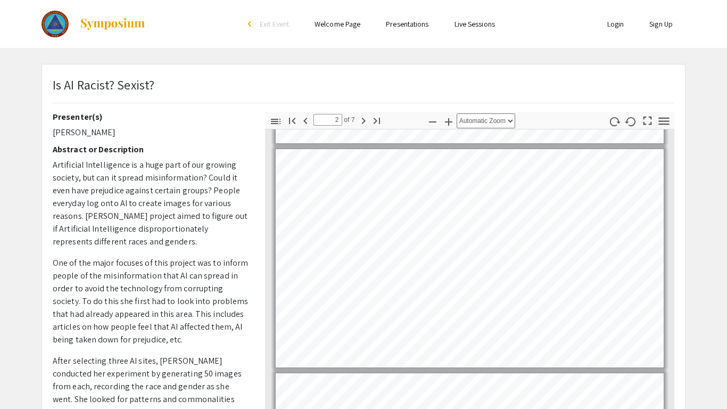
scroll to position [213, 0]
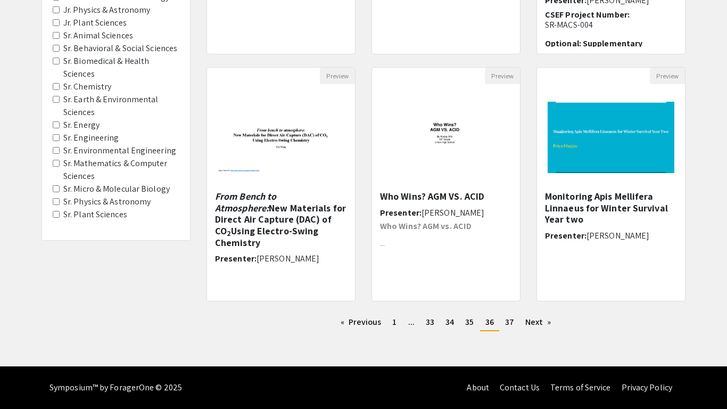
scroll to position [295, 0]
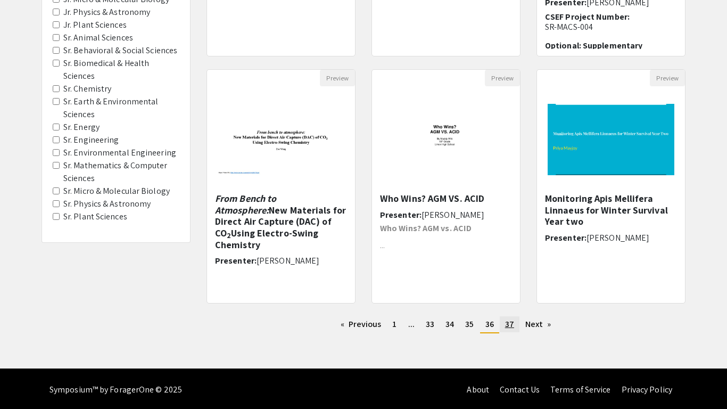
click at [503, 320] on link "page 37" at bounding box center [510, 324] width 20 height 16
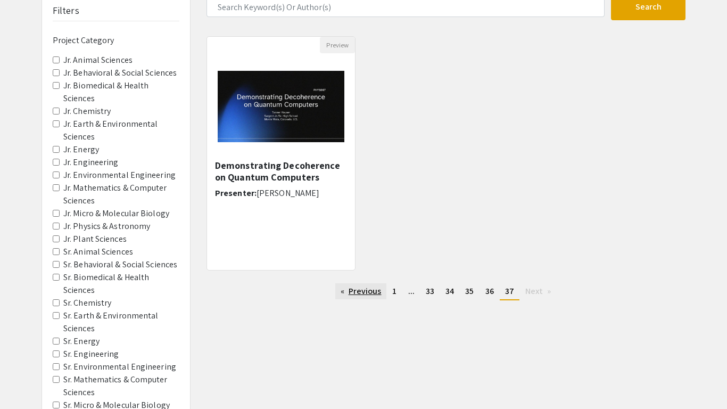
scroll to position [81, 0]
click at [351, 288] on link "Previous page" at bounding box center [361, 291] width 52 height 16
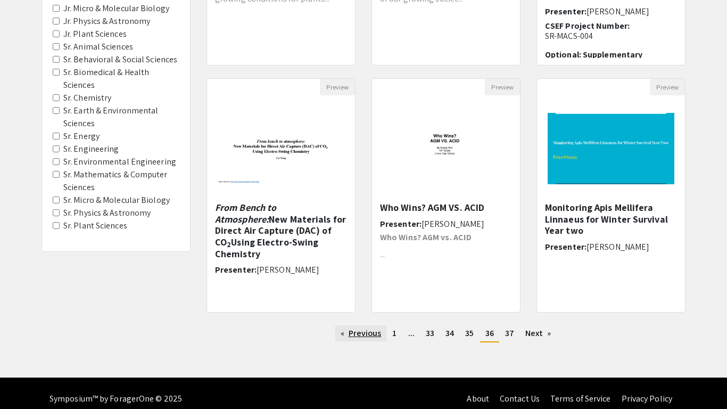
scroll to position [297, 0]
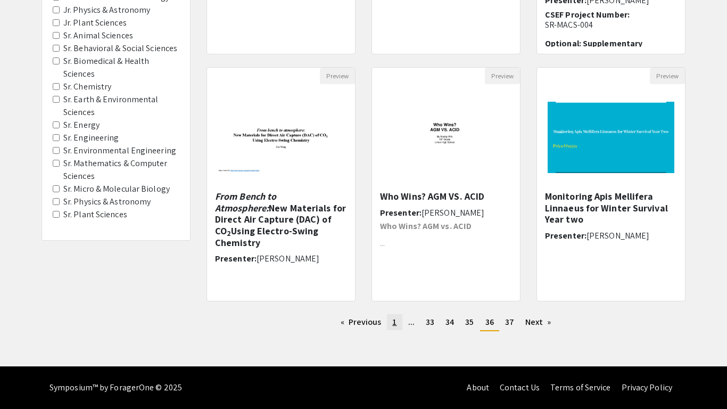
click at [391, 322] on link "page 1" at bounding box center [394, 322] width 15 height 16
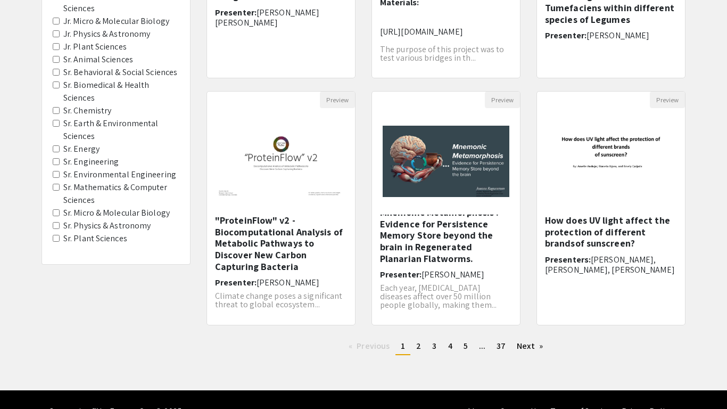
scroll to position [297, 0]
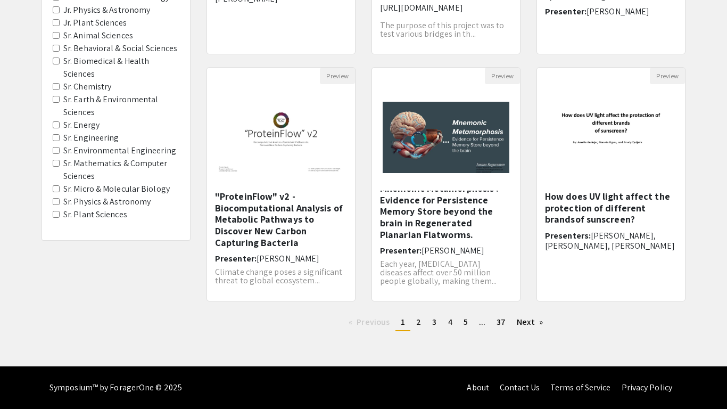
click at [419, 330] on ul "Previous page 1 / 37 You're on page 1 page 2 page 3 page 4 page 5 page ... page…" at bounding box center [446, 322] width 479 height 17
click at [422, 324] on link "page 2" at bounding box center [418, 322] width 15 height 16
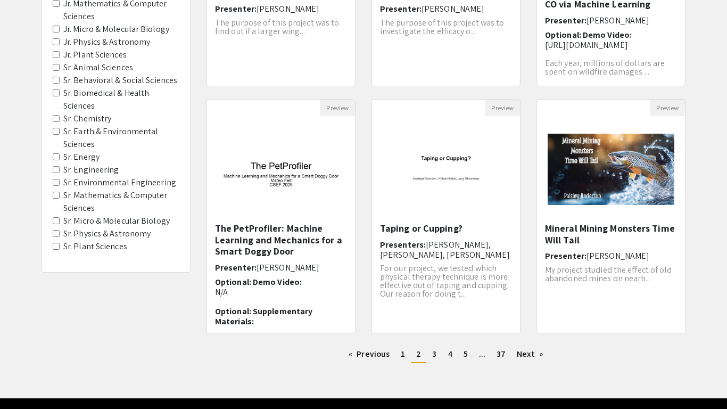
scroll to position [267, 0]
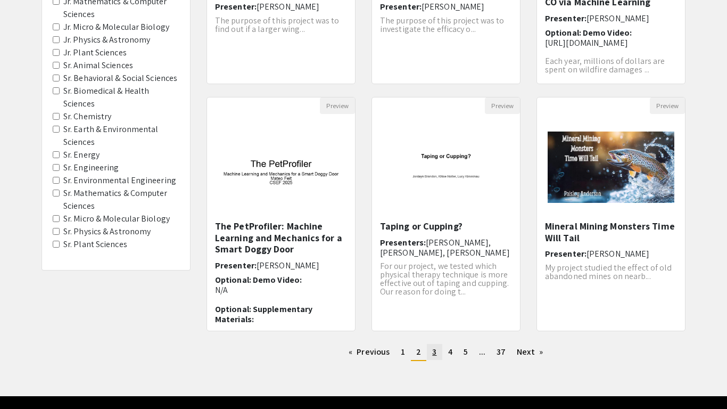
click at [433, 345] on link "page 3" at bounding box center [434, 352] width 15 height 16
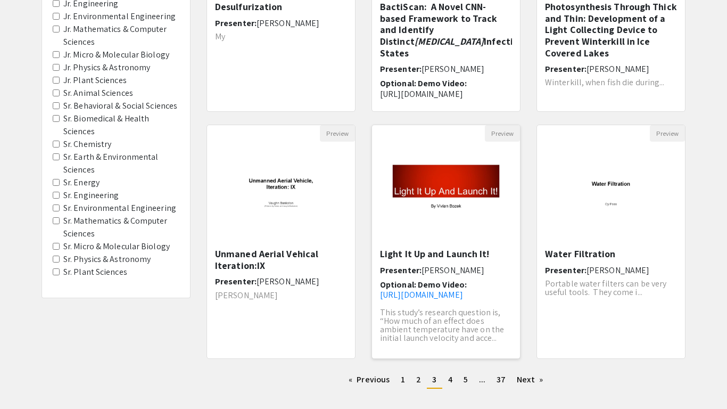
scroll to position [241, 0]
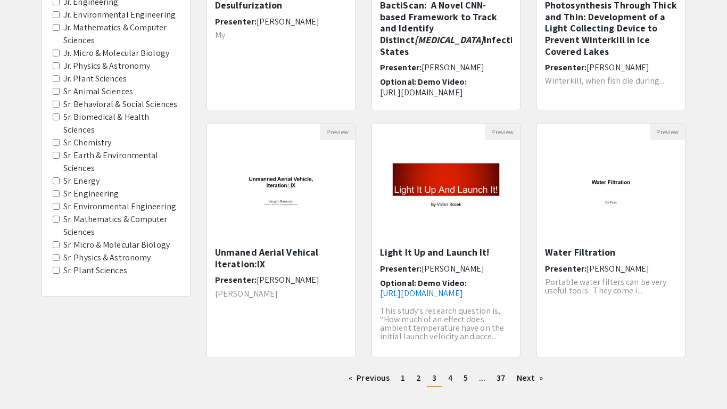
click at [460, 369] on div "Preview Light It Up and Launch It! Presenter: [PERSON_NAME] Optional: Demo Vide…" at bounding box center [446, 246] width 165 height 247
click at [453, 375] on link "page 4" at bounding box center [450, 378] width 15 height 16
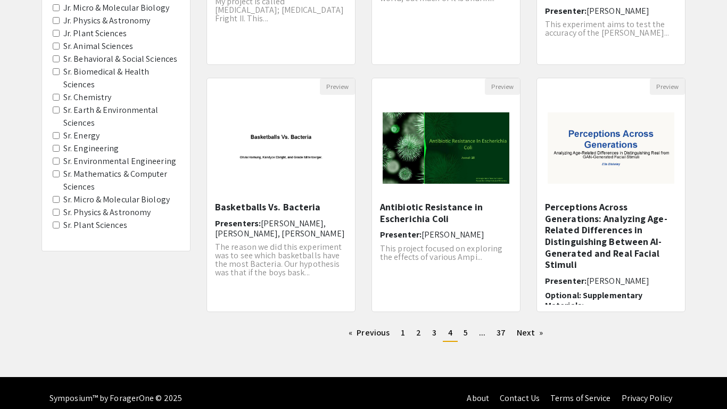
scroll to position [297, 0]
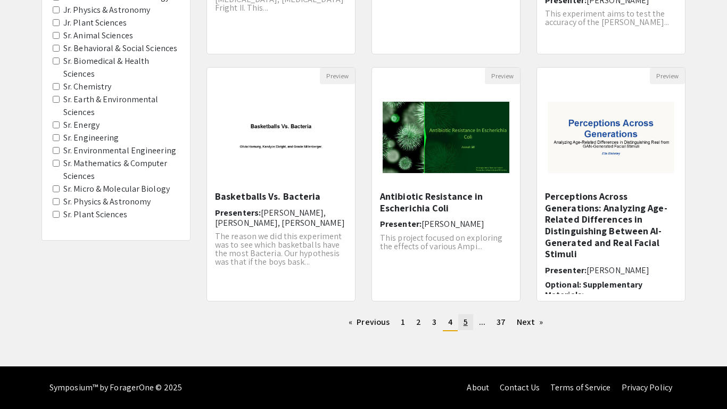
click at [466, 328] on link "page 5" at bounding box center [465, 322] width 15 height 16
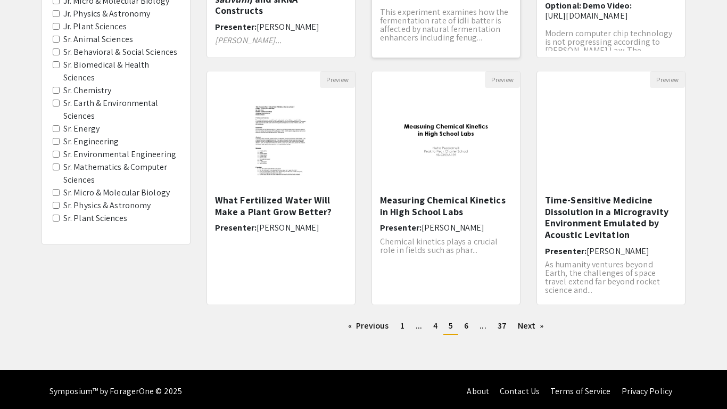
scroll to position [295, 0]
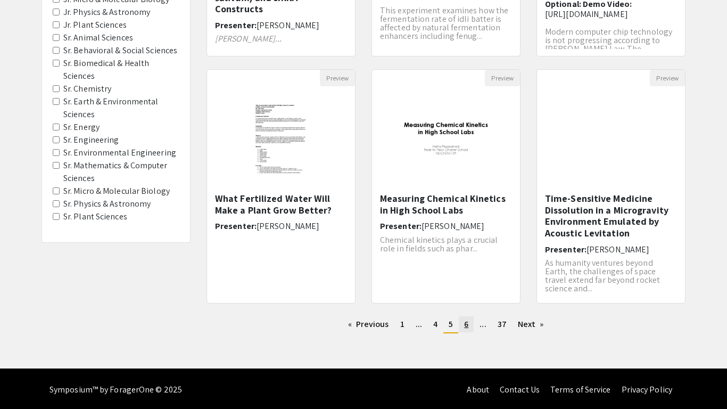
click at [465, 328] on span "6" at bounding box center [466, 323] width 4 height 11
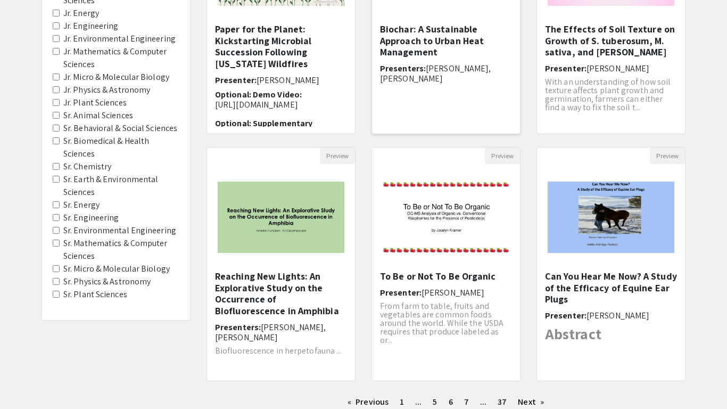
scroll to position [297, 0]
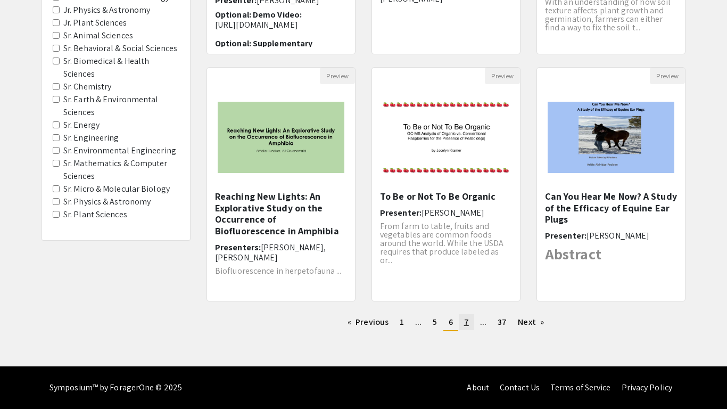
click at [466, 317] on span "7" at bounding box center [466, 321] width 5 height 11
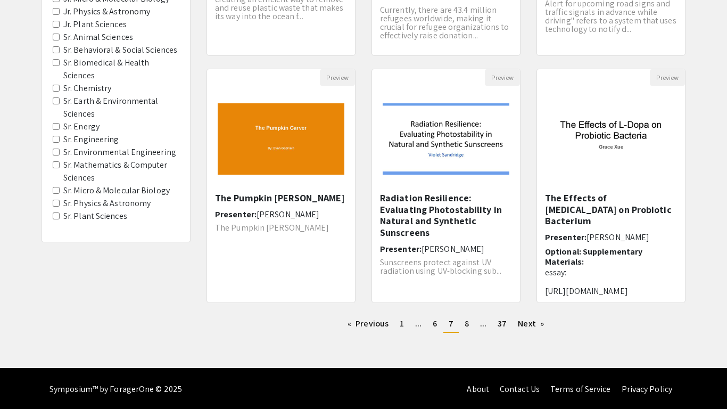
scroll to position [297, 0]
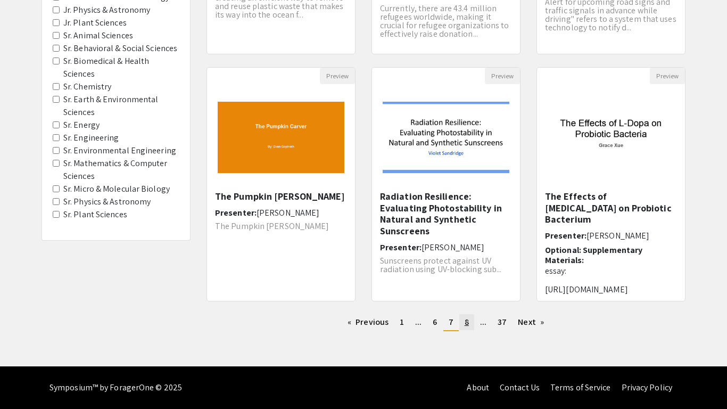
click at [472, 329] on link "page 8" at bounding box center [466, 322] width 15 height 16
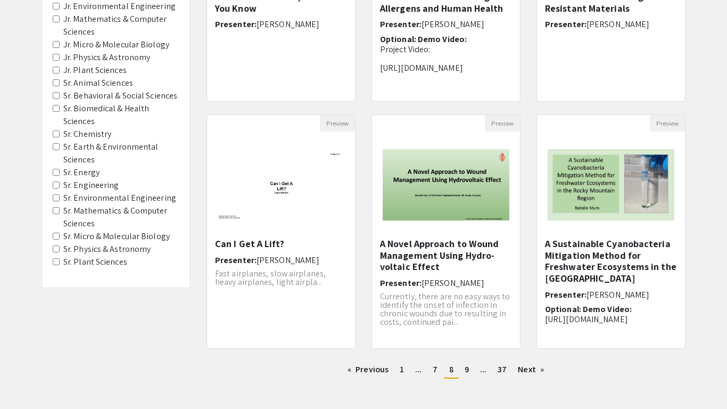
scroll to position [252, 0]
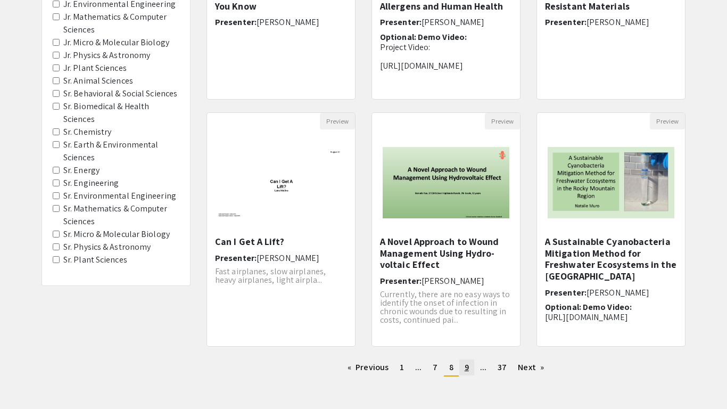
click at [472, 359] on link "page 9" at bounding box center [466, 367] width 15 height 16
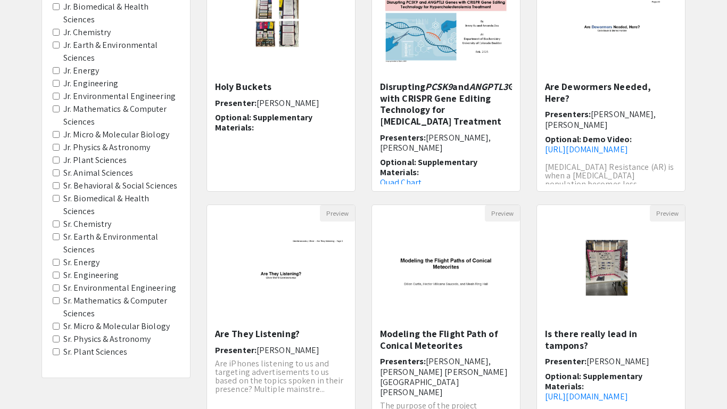
scroll to position [227, 0]
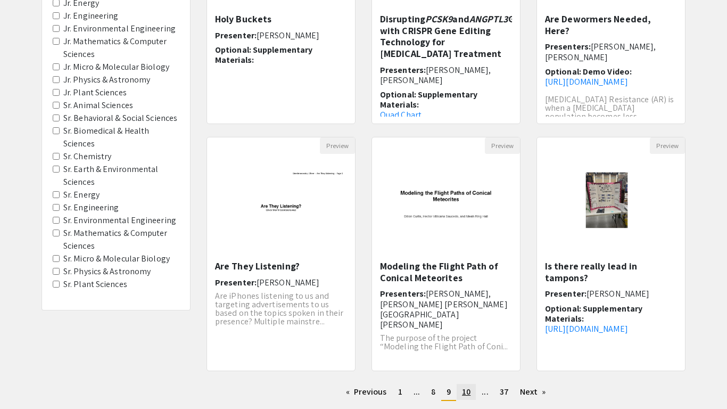
click at [471, 399] on link "page 10" at bounding box center [466, 392] width 19 height 16
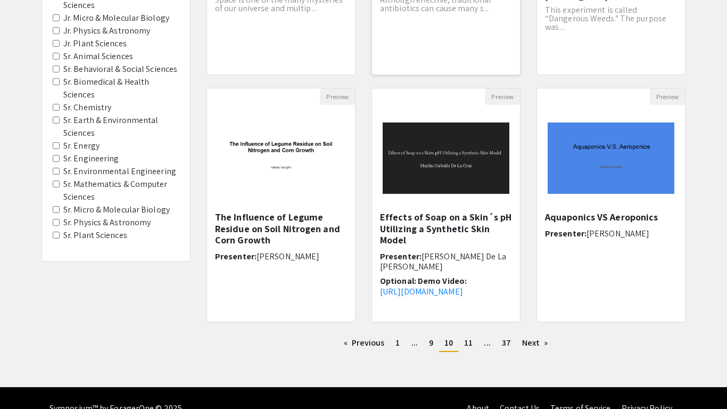
scroll to position [278, 0]
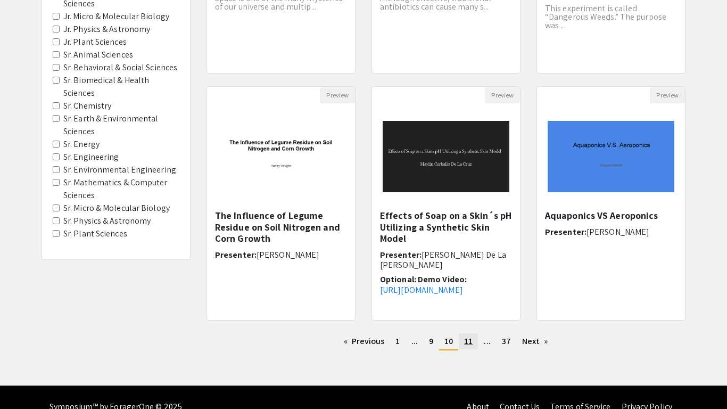
click at [462, 342] on link "page 11" at bounding box center [468, 341] width 19 height 16
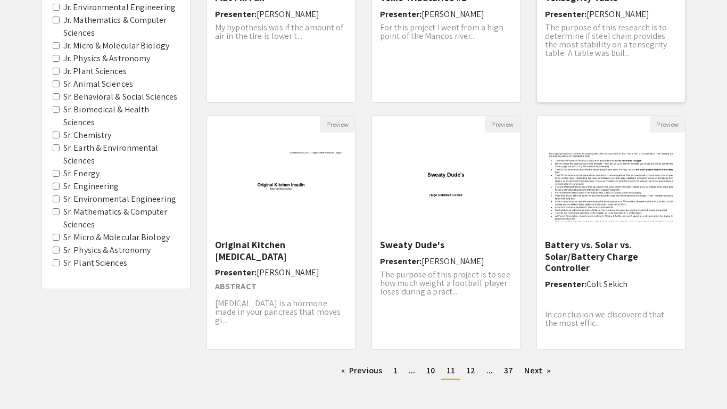
scroll to position [250, 0]
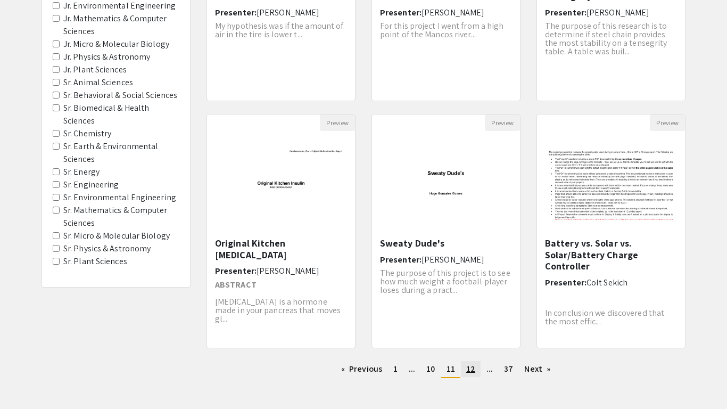
click at [466, 376] on link "page 12" at bounding box center [471, 369] width 20 height 16
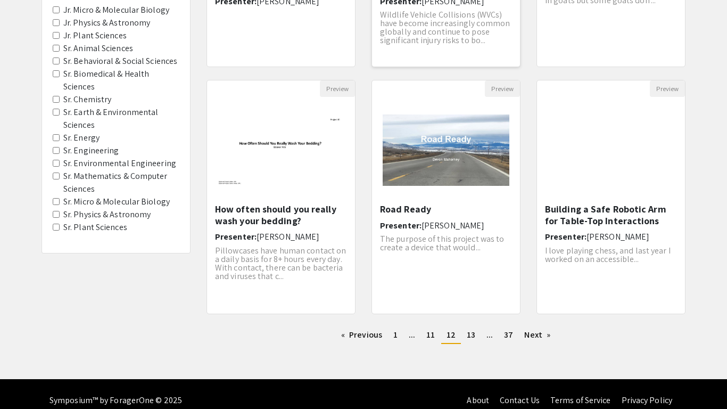
scroll to position [297, 0]
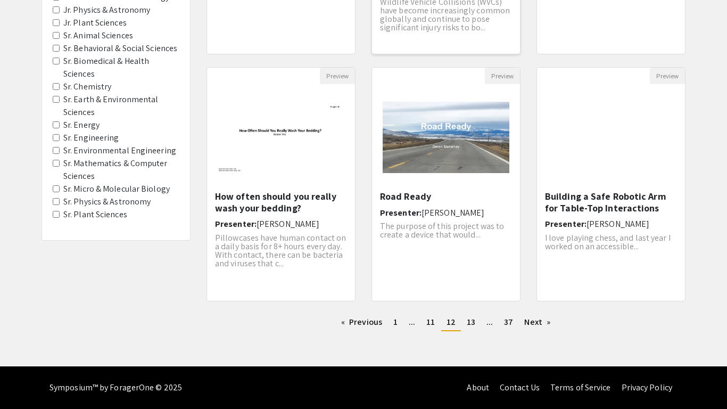
click at [465, 326] on link "page 13" at bounding box center [470, 322] width 19 height 16
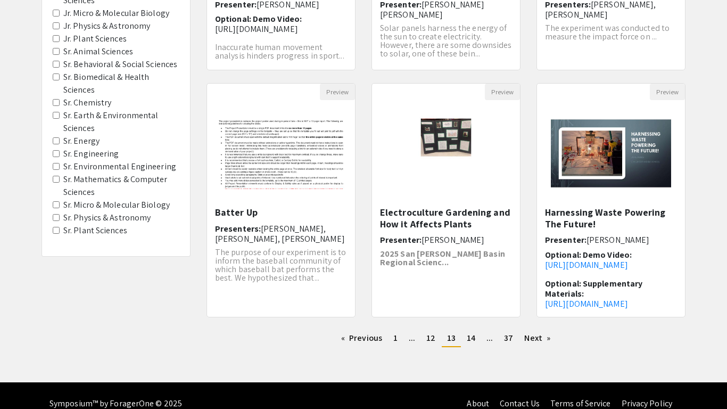
scroll to position [286, 0]
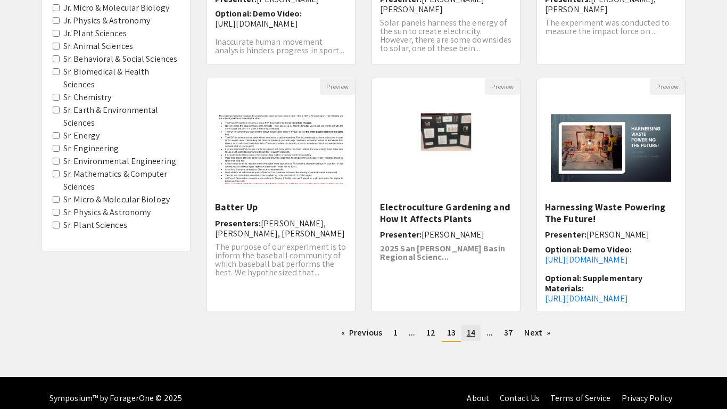
click at [473, 333] on span "14" at bounding box center [471, 332] width 9 height 11
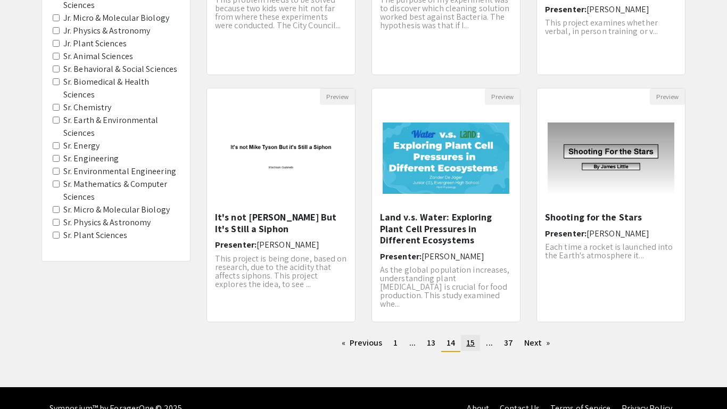
scroll to position [297, 0]
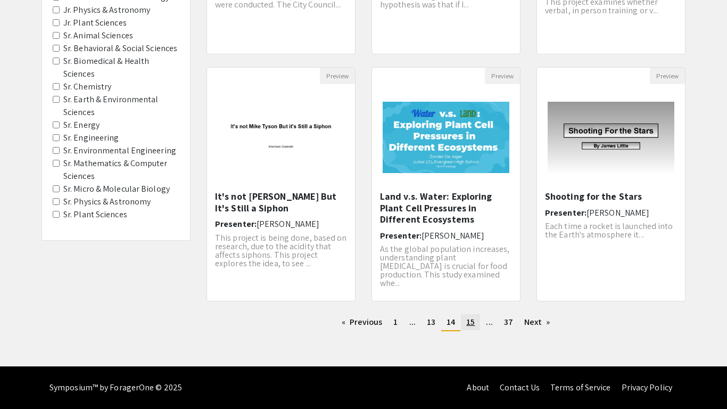
click at [473, 319] on span "15" at bounding box center [470, 321] width 9 height 11
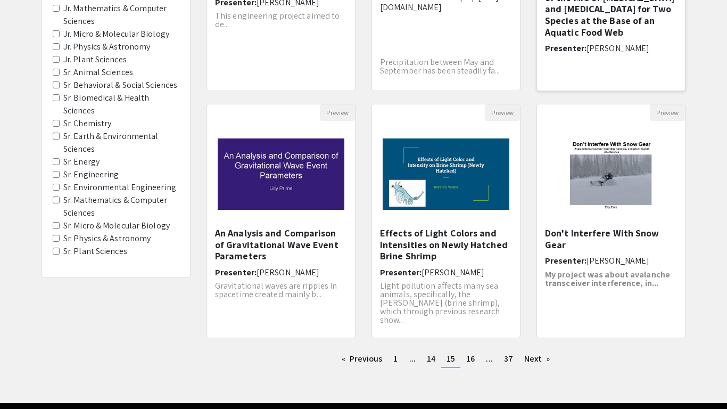
scroll to position [269, 0]
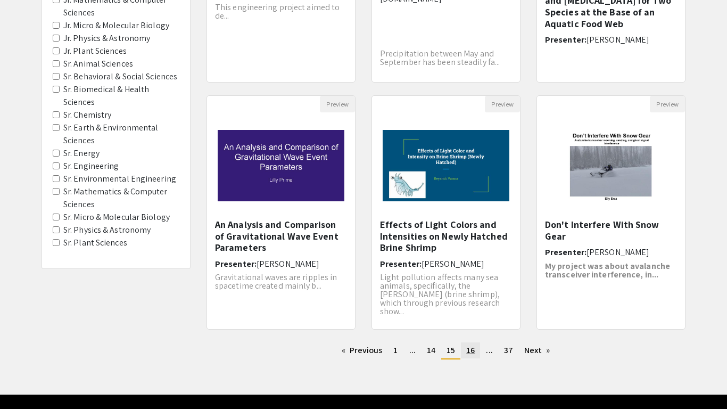
click at [472, 348] on span "16" at bounding box center [470, 349] width 9 height 11
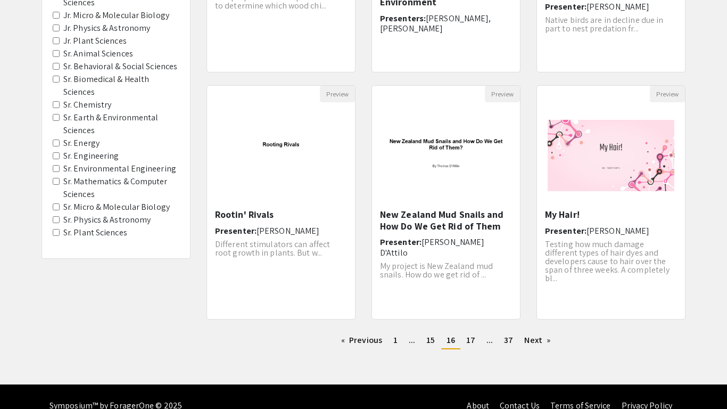
scroll to position [297, 0]
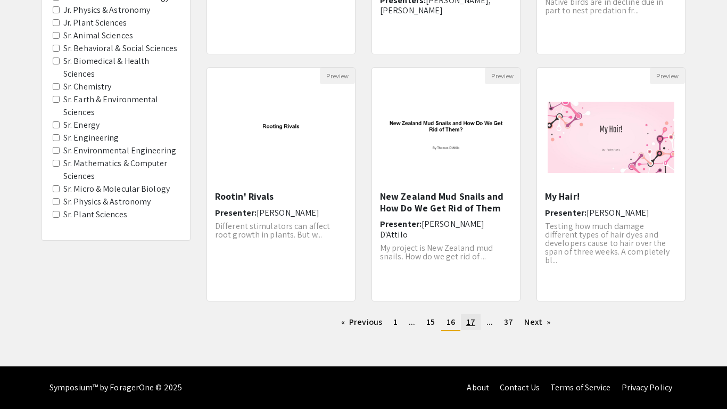
click at [470, 324] on span "17" at bounding box center [470, 321] width 9 height 11
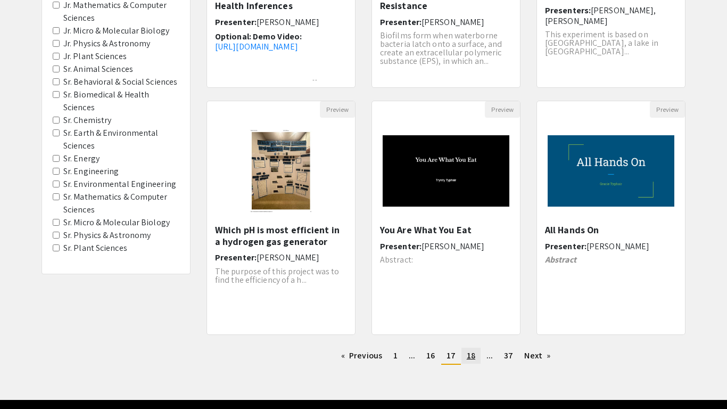
scroll to position [279, 0]
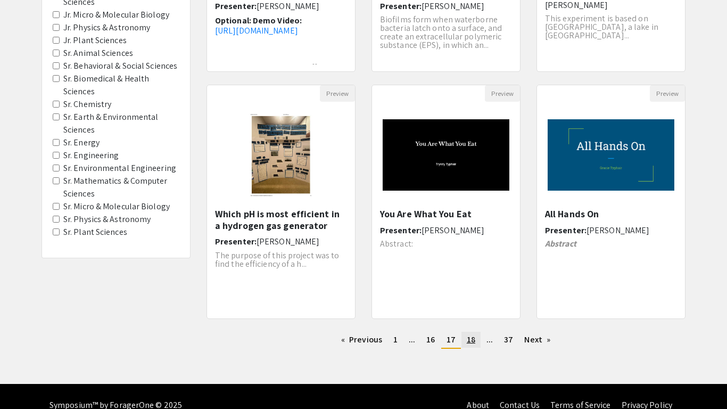
click at [469, 338] on span "18" at bounding box center [471, 339] width 9 height 11
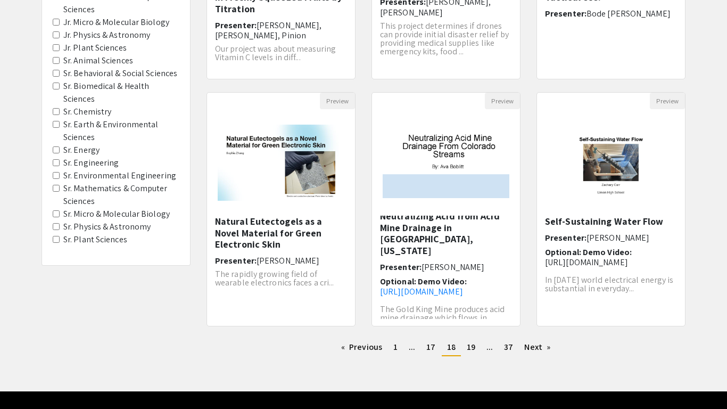
scroll to position [297, 0]
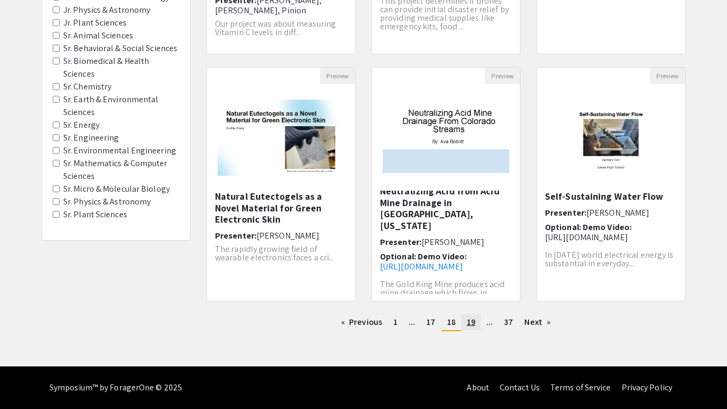
click at [475, 320] on link "page 19" at bounding box center [470, 322] width 19 height 16
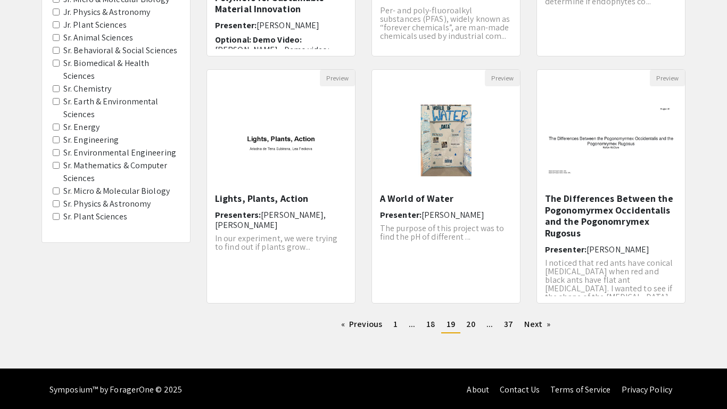
scroll to position [297, 0]
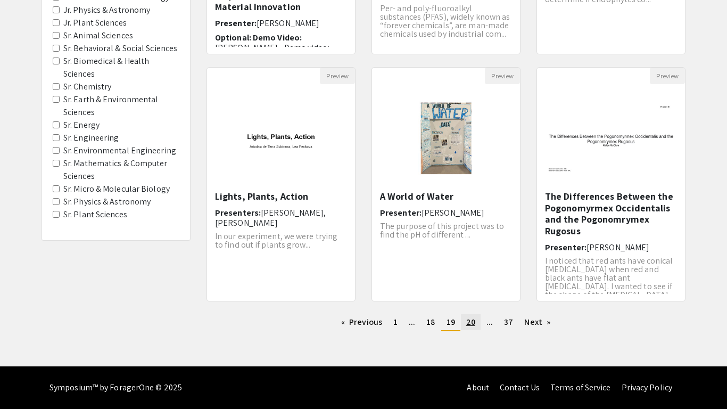
click at [470, 319] on span "20" at bounding box center [470, 321] width 9 height 11
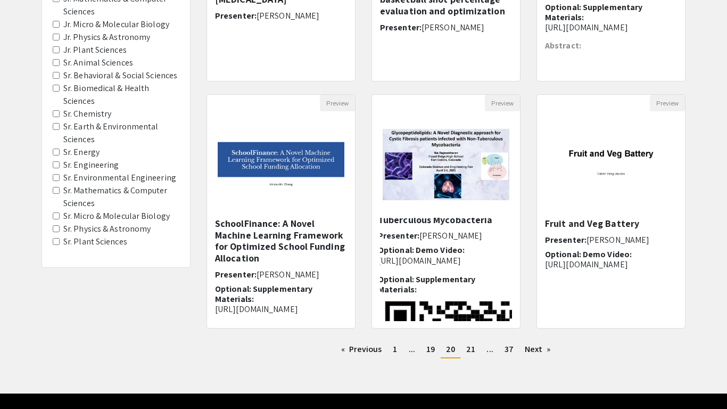
scroll to position [271, 0]
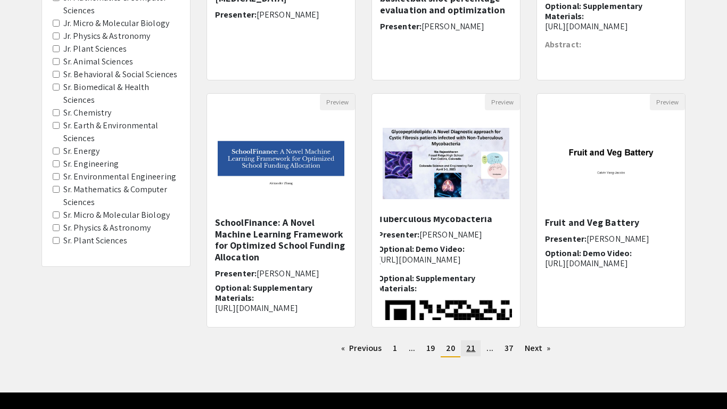
click at [472, 353] on span "21" at bounding box center [470, 347] width 9 height 11
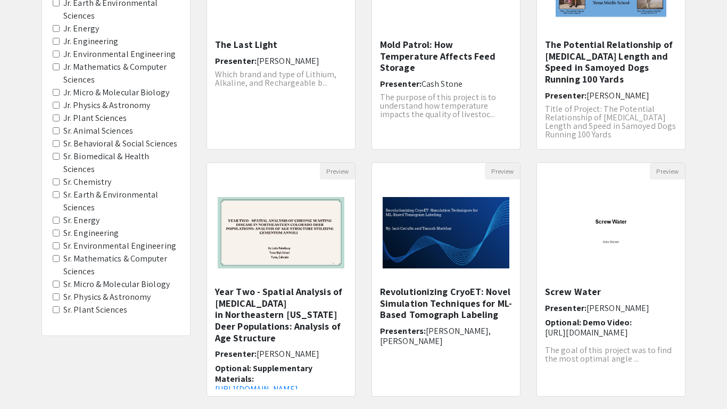
scroll to position [297, 0]
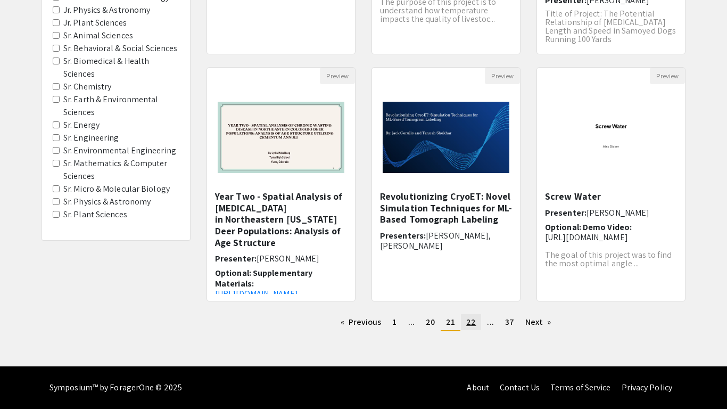
click at [473, 320] on span "22" at bounding box center [471, 321] width 10 height 11
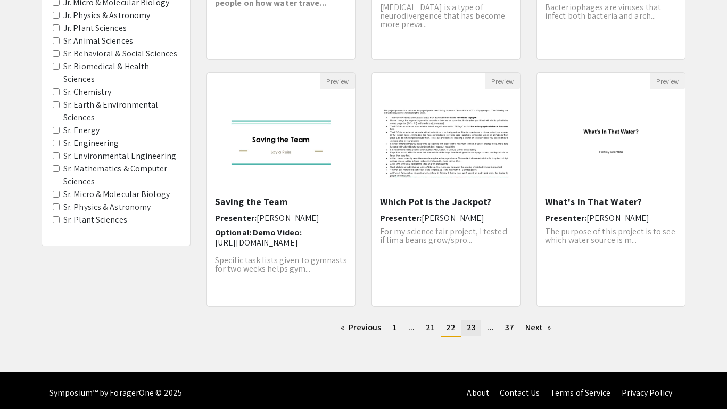
scroll to position [297, 0]
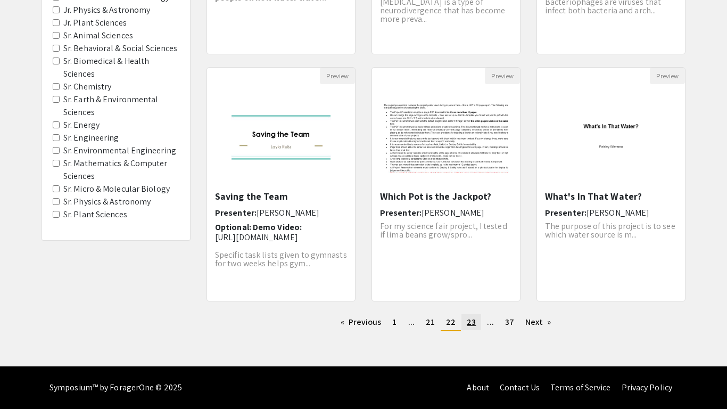
click at [473, 320] on span "23" at bounding box center [471, 321] width 9 height 11
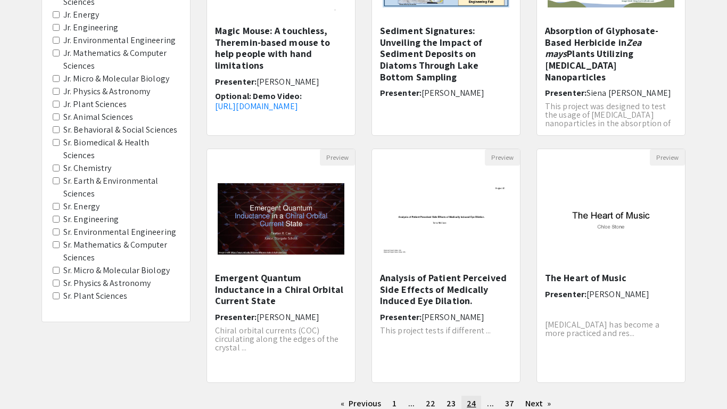
scroll to position [297, 0]
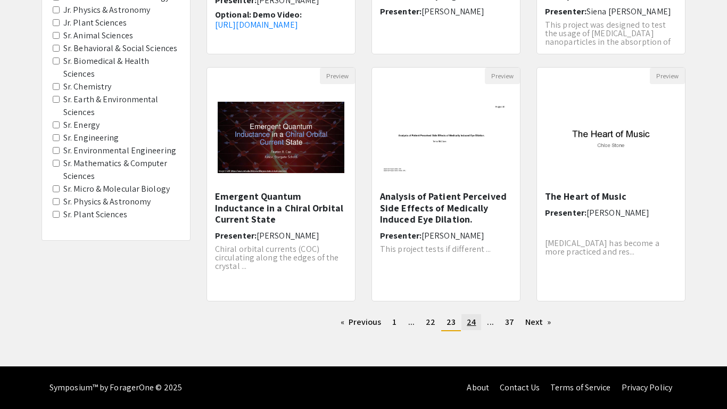
click at [473, 320] on span "24" at bounding box center [471, 321] width 9 height 11
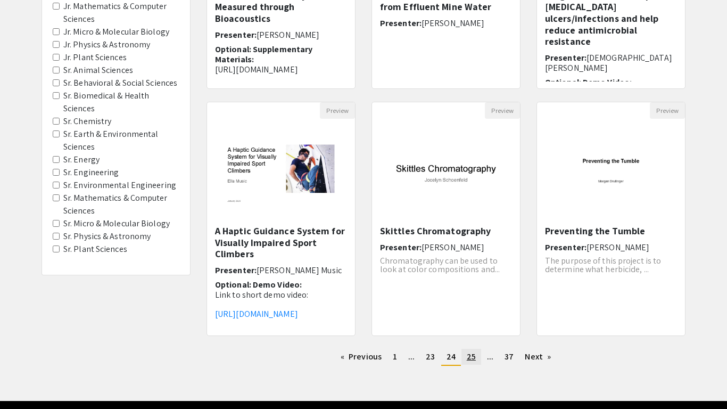
scroll to position [263, 0]
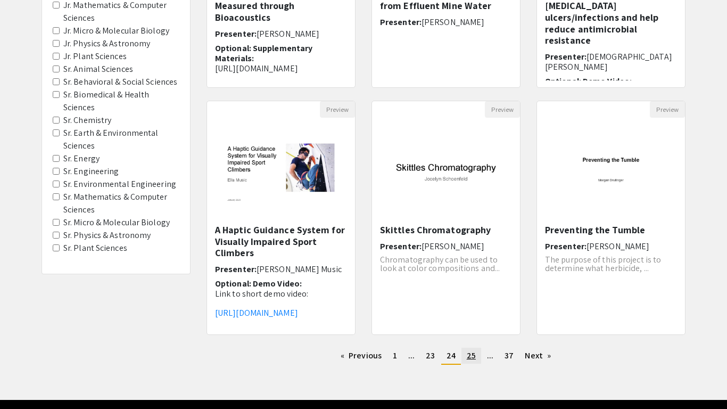
click at [469, 356] on span "25" at bounding box center [471, 355] width 9 height 11
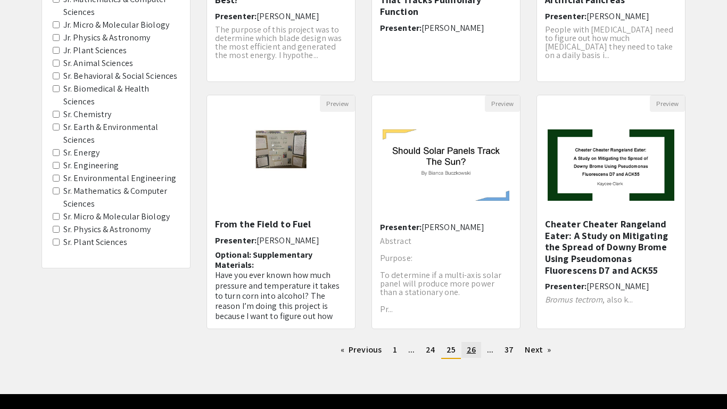
scroll to position [297, 0]
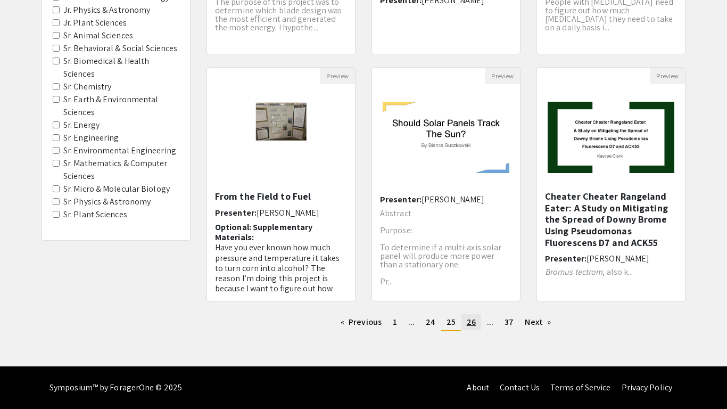
click at [473, 328] on link "page 26" at bounding box center [471, 322] width 20 height 16
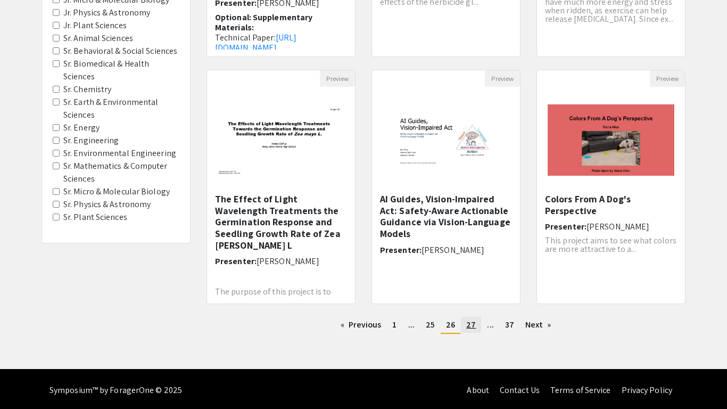
scroll to position [297, 0]
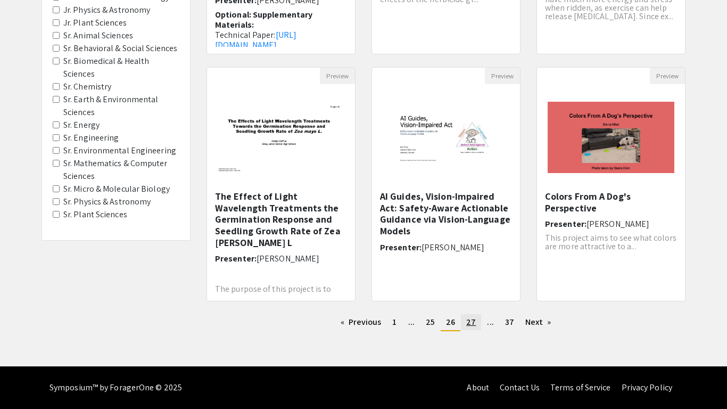
click at [473, 328] on link "page 27" at bounding box center [471, 322] width 20 height 16
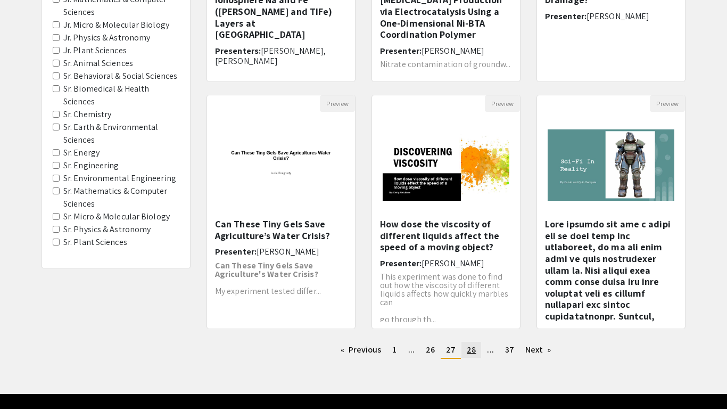
scroll to position [297, 0]
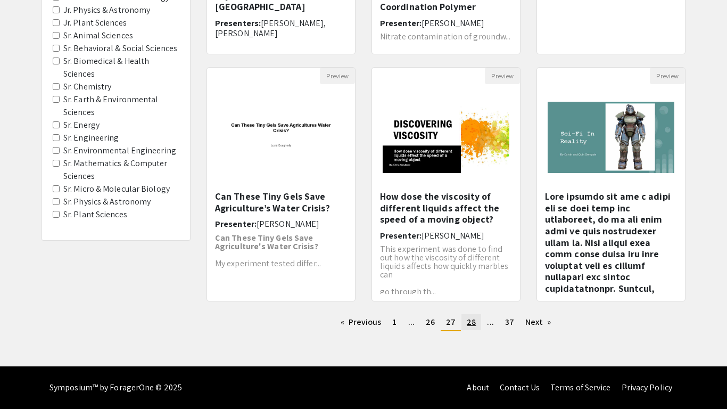
click at [467, 321] on span "28" at bounding box center [471, 321] width 9 height 11
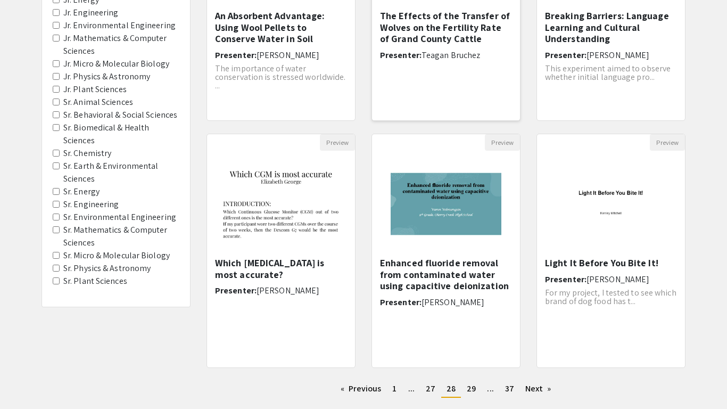
scroll to position [297, 0]
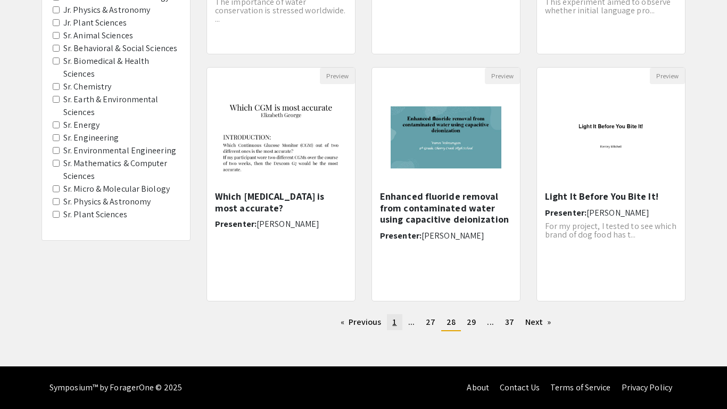
click at [393, 320] on span "1" at bounding box center [394, 321] width 4 height 11
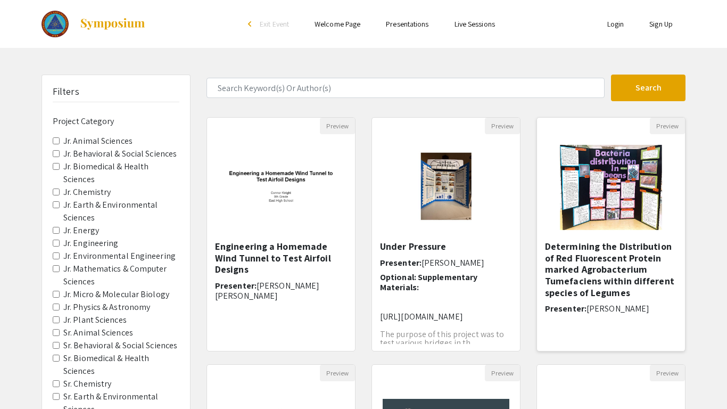
click at [540, 348] on div "Determining the Distribution of Red Fluorescent Protein marked Agrobacterium Tu…" at bounding box center [611, 296] width 148 height 111
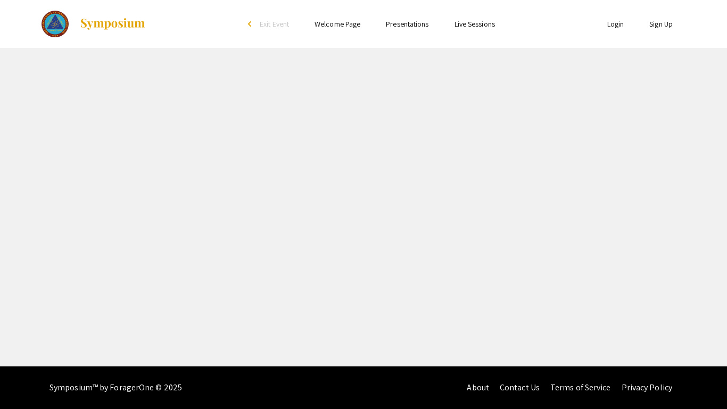
select select "custom"
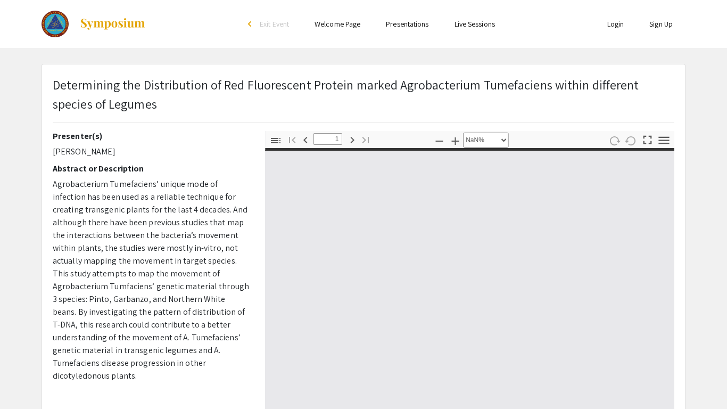
type input "0"
select select "auto"
type input "1"
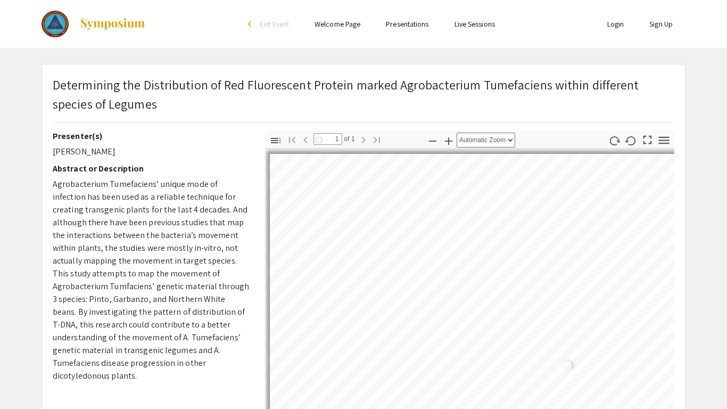
select select "custom"
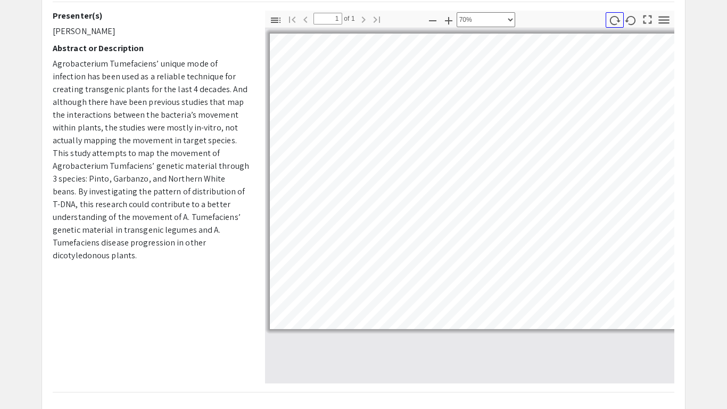
click at [616, 22] on icon "button" at bounding box center [614, 20] width 12 height 12
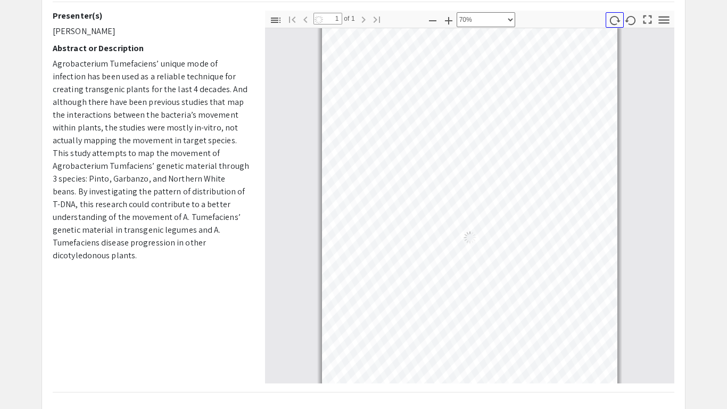
click at [616, 22] on icon "button" at bounding box center [614, 20] width 12 height 12
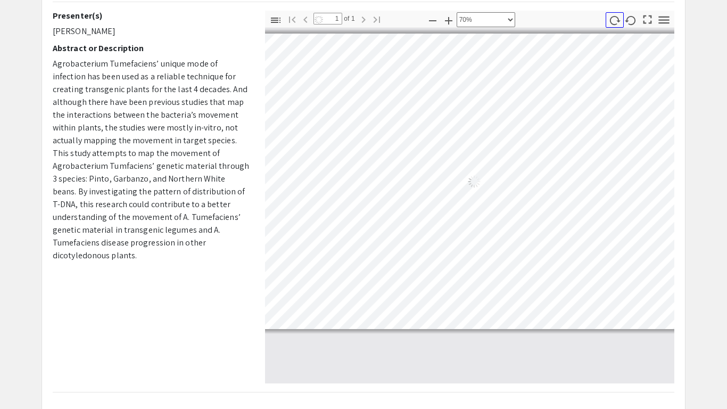
click at [616, 22] on icon "button" at bounding box center [614, 20] width 12 height 12
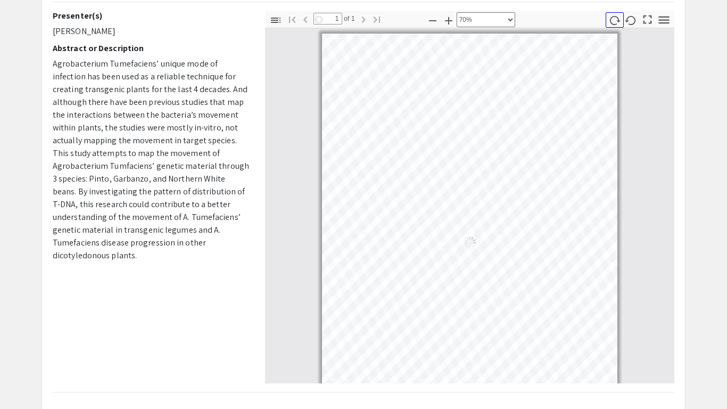
scroll to position [5, 0]
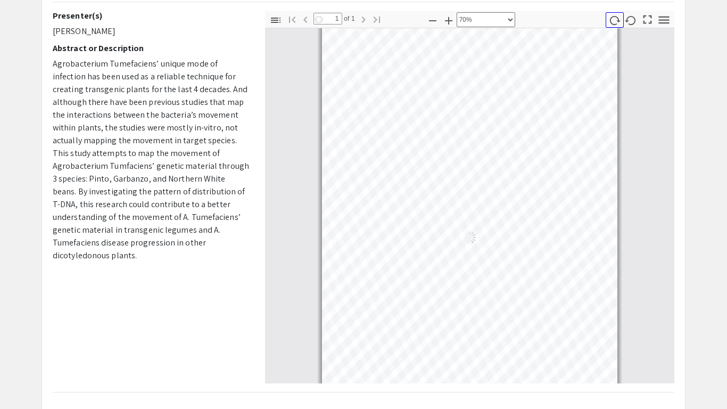
click at [616, 22] on icon "button" at bounding box center [614, 20] width 12 height 12
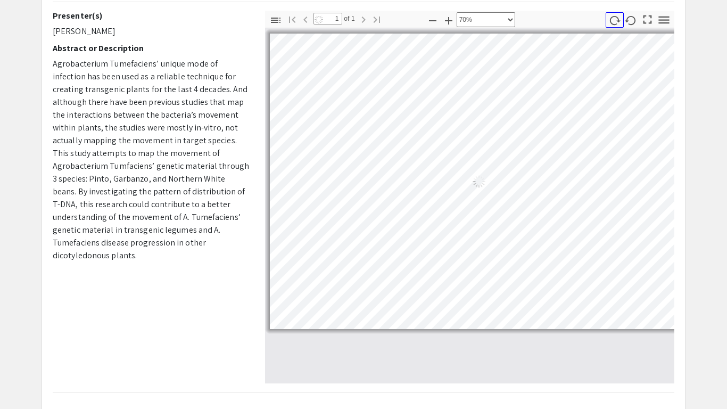
scroll to position [0, 5]
click at [616, 22] on icon "button" at bounding box center [614, 20] width 12 height 12
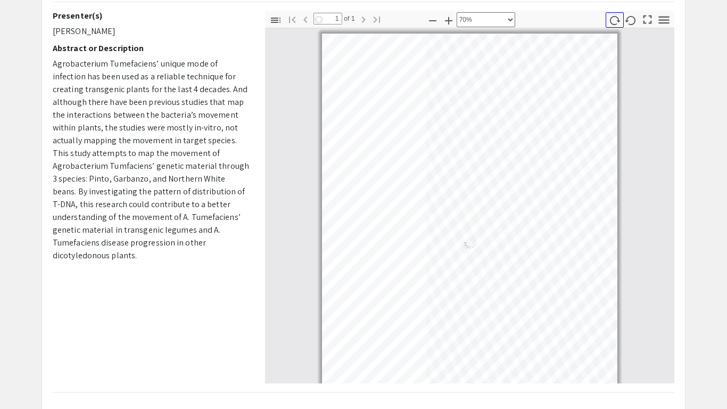
scroll to position [5, 0]
click at [616, 22] on icon "button" at bounding box center [614, 20] width 12 height 12
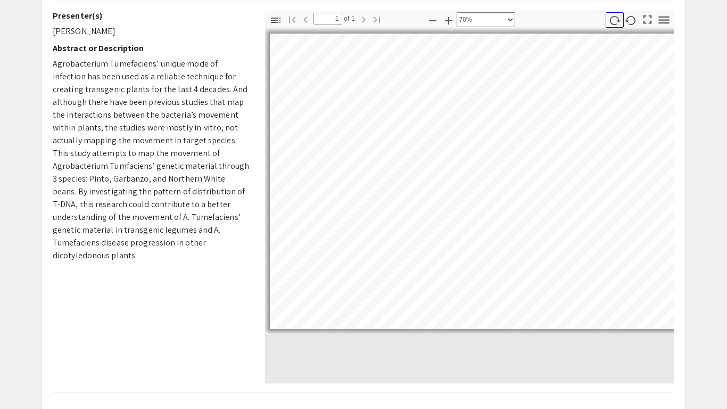
scroll to position [0, 5]
click at [616, 22] on icon "button" at bounding box center [614, 20] width 12 height 12
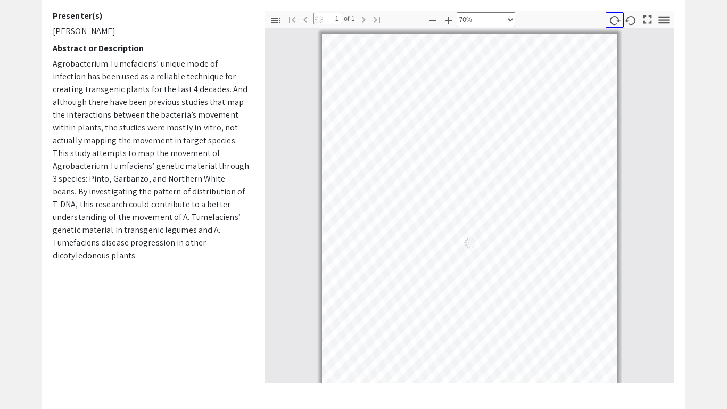
scroll to position [5, 0]
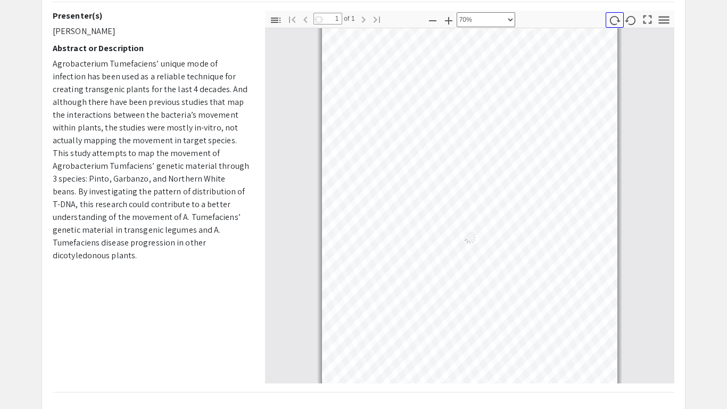
click at [616, 22] on icon "button" at bounding box center [614, 20] width 12 height 12
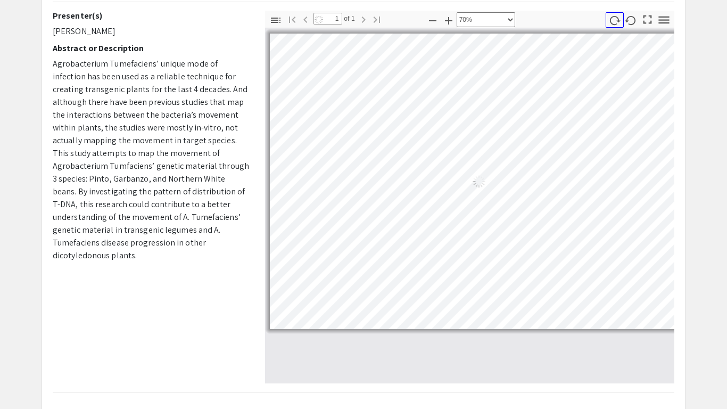
scroll to position [0, 5]
click at [615, 22] on icon "button" at bounding box center [614, 20] width 12 height 12
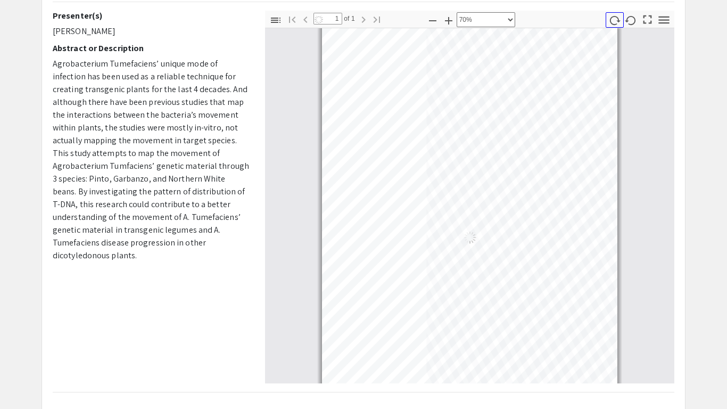
click at [615, 22] on icon "button" at bounding box center [614, 20] width 12 height 12
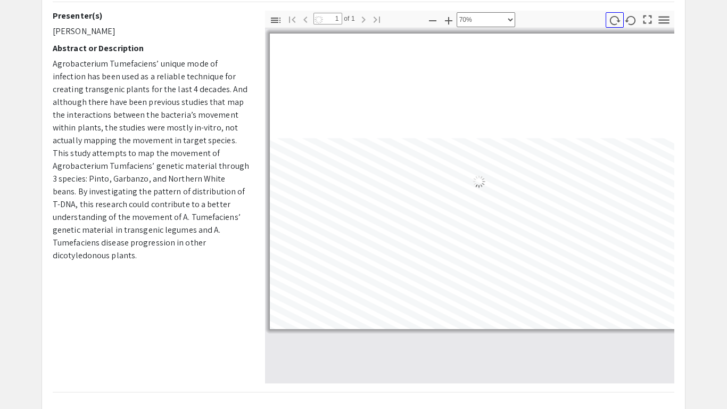
click at [615, 22] on icon "button" at bounding box center [614, 20] width 12 height 12
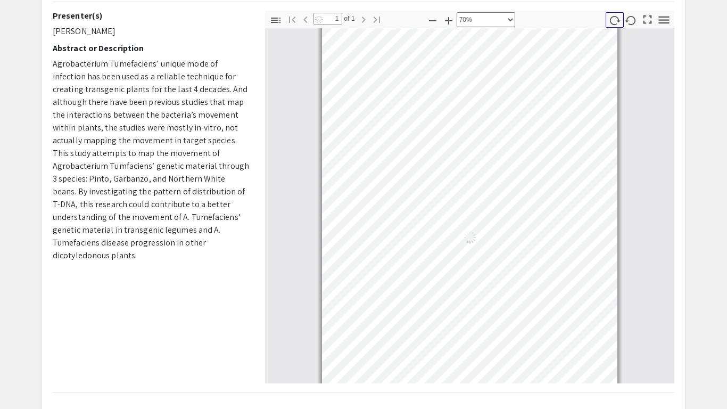
click at [615, 22] on icon "button" at bounding box center [614, 20] width 12 height 12
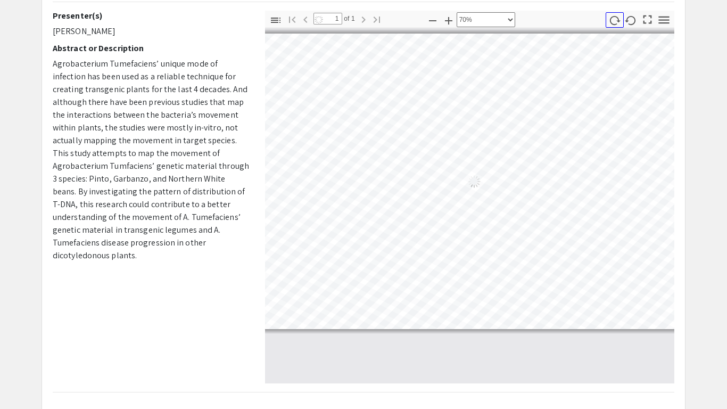
click at [615, 22] on icon "button" at bounding box center [614, 20] width 12 height 12
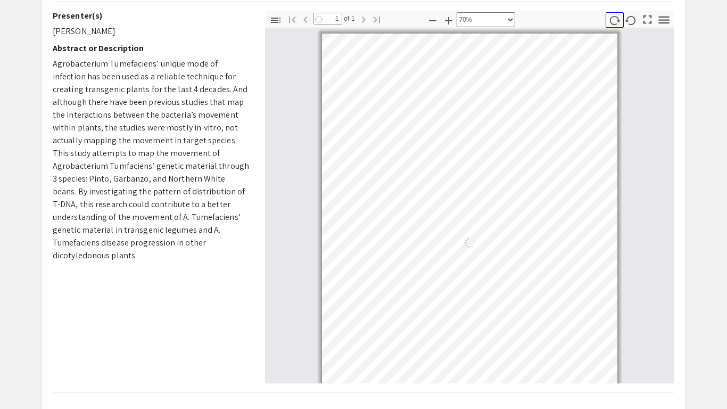
scroll to position [5, 0]
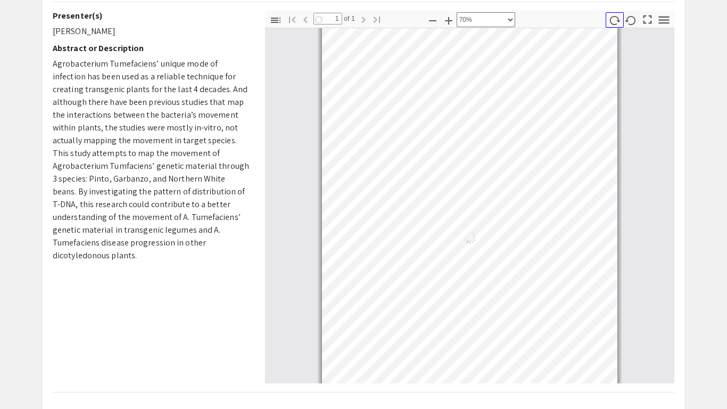
click at [615, 22] on icon "button" at bounding box center [614, 20] width 12 height 12
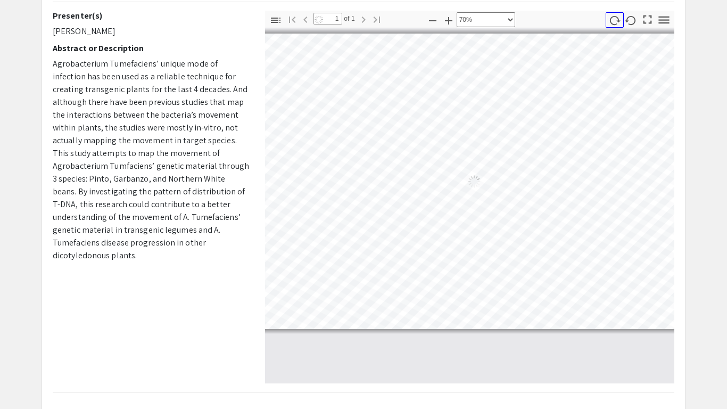
click at [615, 22] on icon "button" at bounding box center [614, 20] width 12 height 12
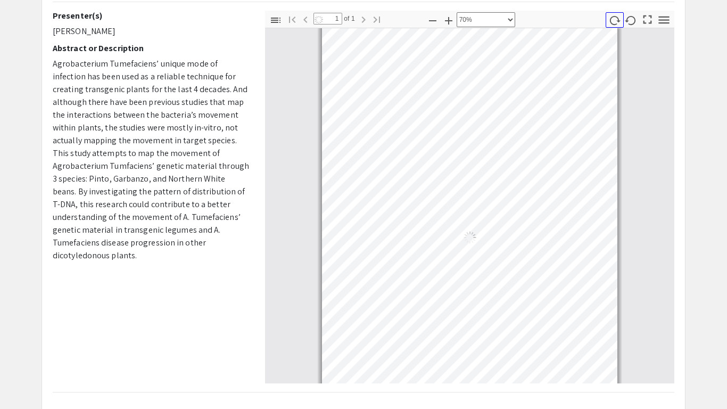
click at [615, 22] on icon "button" at bounding box center [614, 20] width 12 height 12
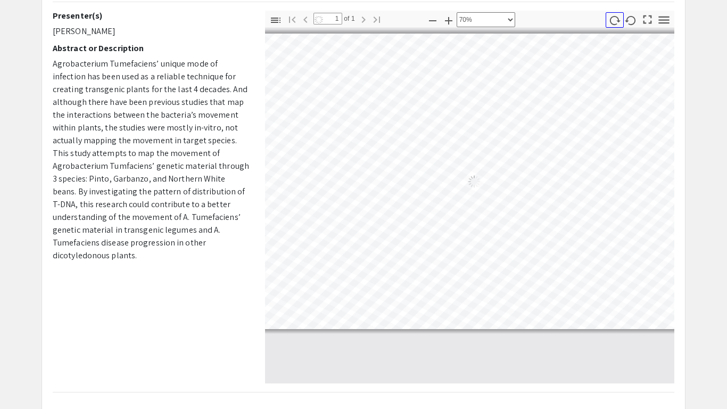
click at [615, 22] on icon "button" at bounding box center [614, 20] width 12 height 12
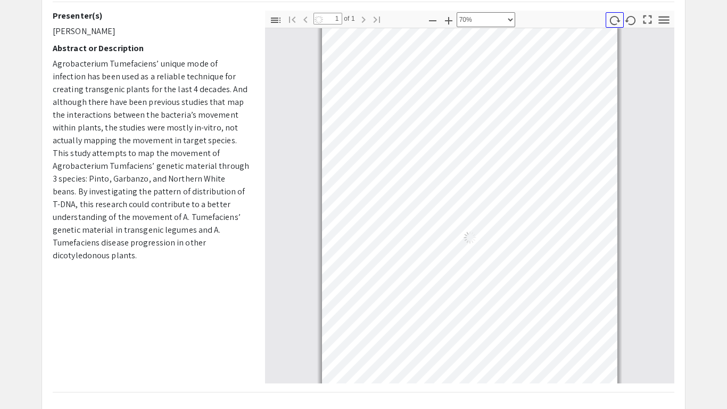
click at [615, 22] on icon "button" at bounding box center [614, 20] width 12 height 12
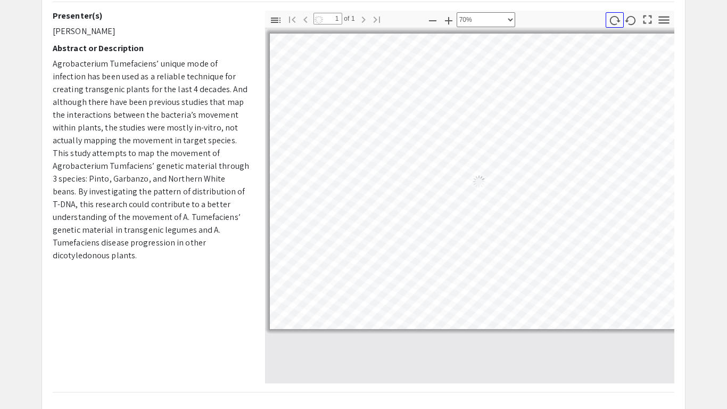
scroll to position [0, 5]
click at [615, 22] on icon "button" at bounding box center [614, 20] width 12 height 12
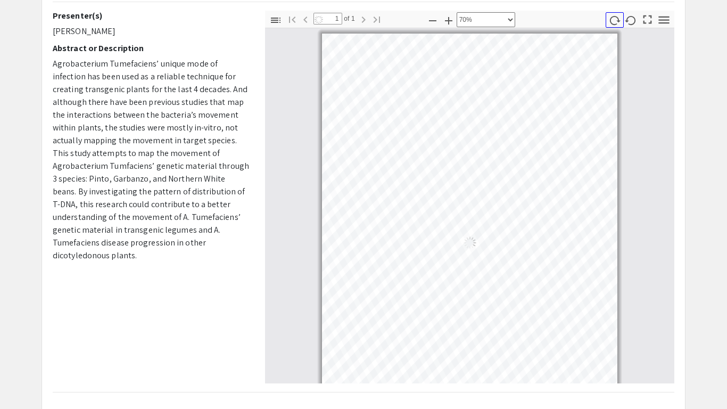
scroll to position [5, 0]
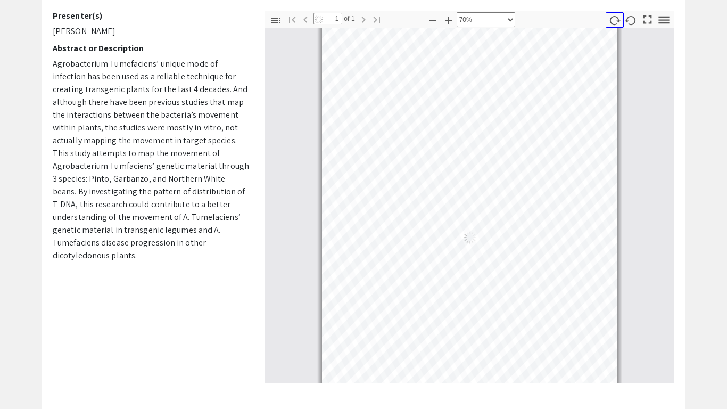
click at [615, 22] on icon "button" at bounding box center [614, 20] width 12 height 12
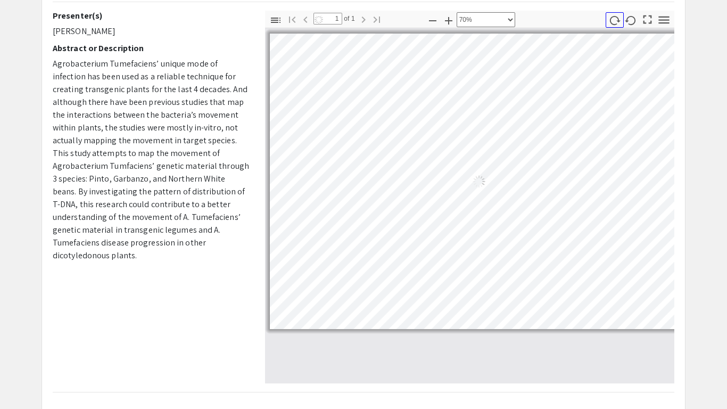
scroll to position [0, 5]
click at [615, 22] on icon "button" at bounding box center [614, 20] width 12 height 12
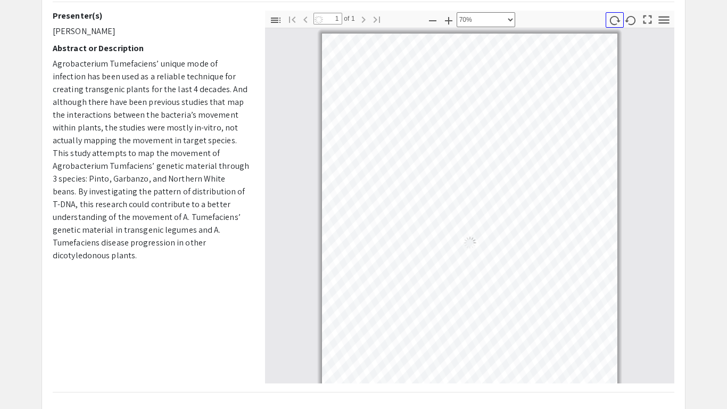
scroll to position [5, 0]
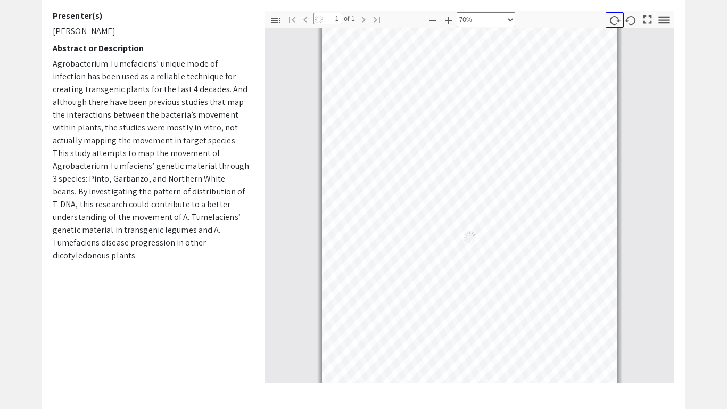
click at [615, 22] on icon "button" at bounding box center [614, 20] width 12 height 12
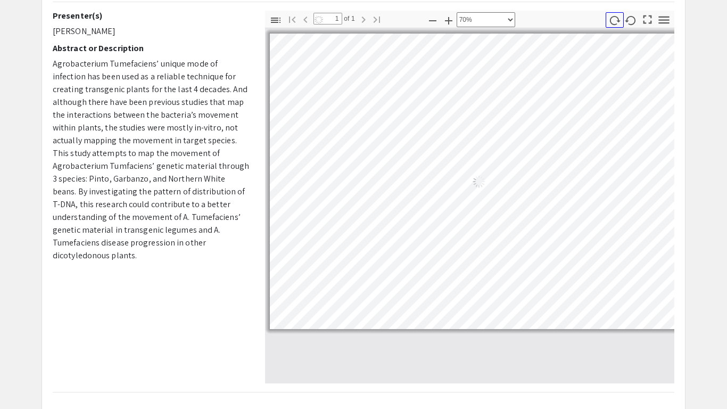
scroll to position [0, 5]
click at [607, 23] on button "button" at bounding box center [615, 19] width 18 height 15
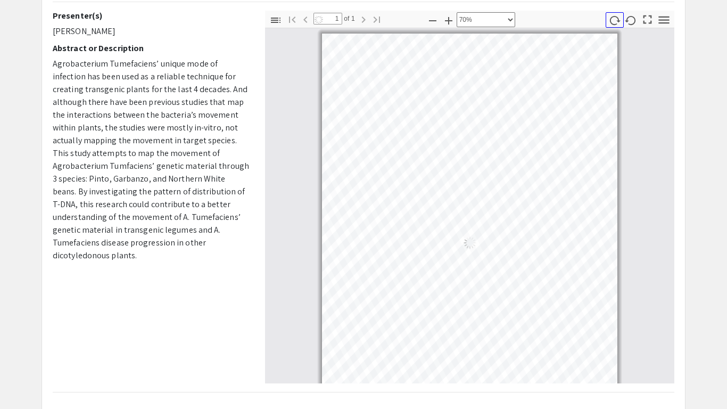
scroll to position [5, 0]
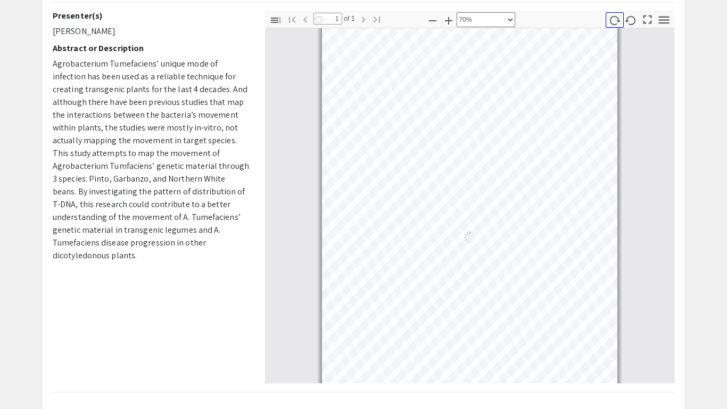
click at [607, 23] on button "button" at bounding box center [615, 19] width 18 height 15
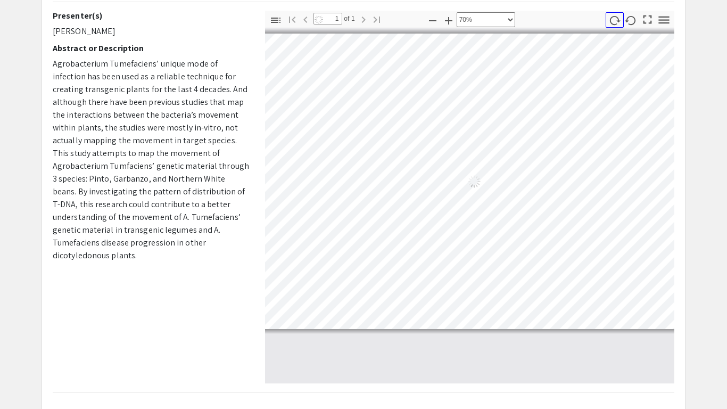
click at [607, 23] on button "button" at bounding box center [615, 19] width 18 height 15
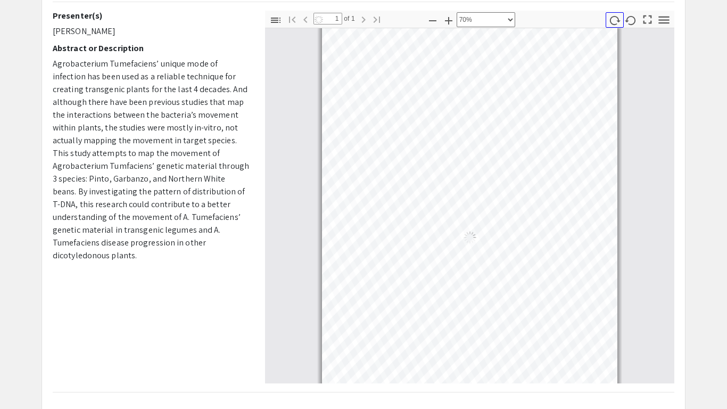
click at [607, 23] on button "button" at bounding box center [615, 19] width 18 height 15
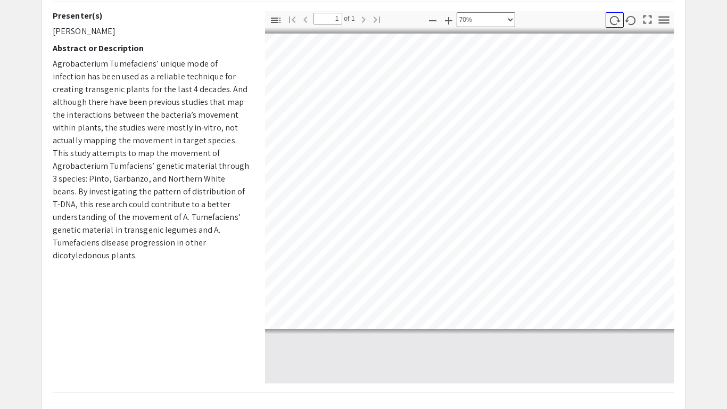
click at [612, 19] on icon "button" at bounding box center [614, 20] width 12 height 12
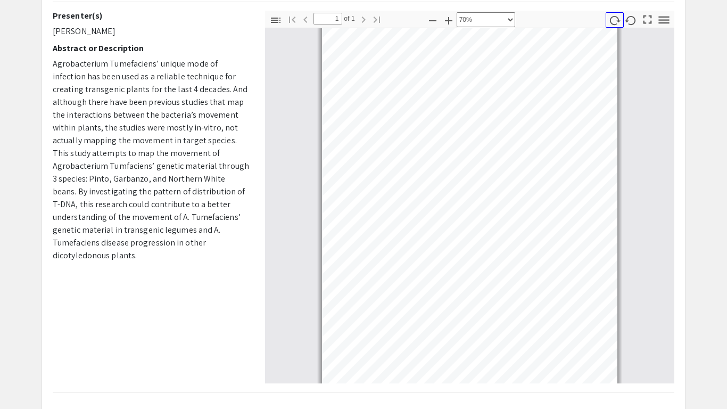
click at [612, 19] on icon "button" at bounding box center [614, 20] width 12 height 12
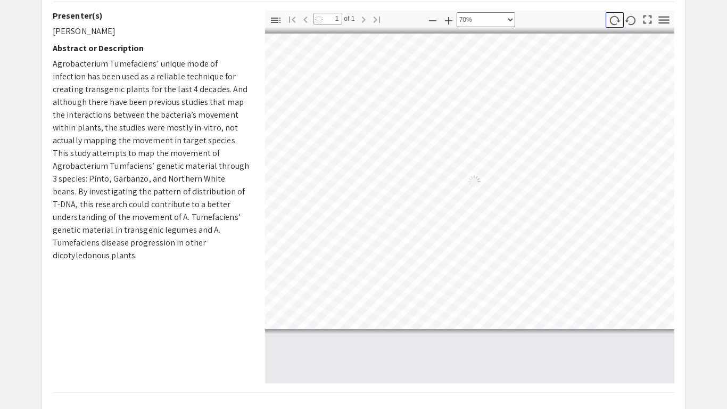
click at [612, 19] on icon "button" at bounding box center [614, 20] width 12 height 12
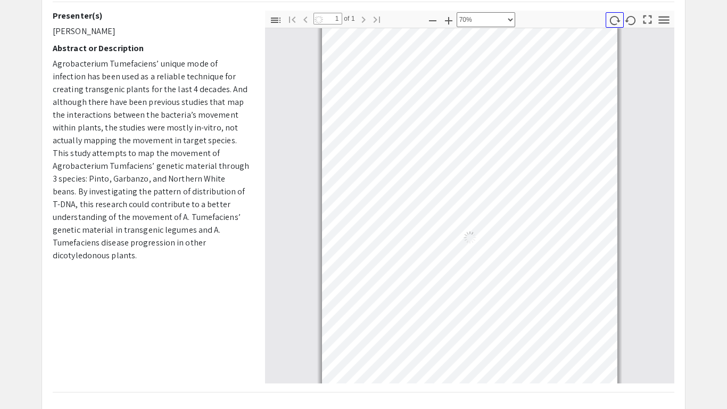
click at [612, 19] on icon "button" at bounding box center [614, 20] width 12 height 12
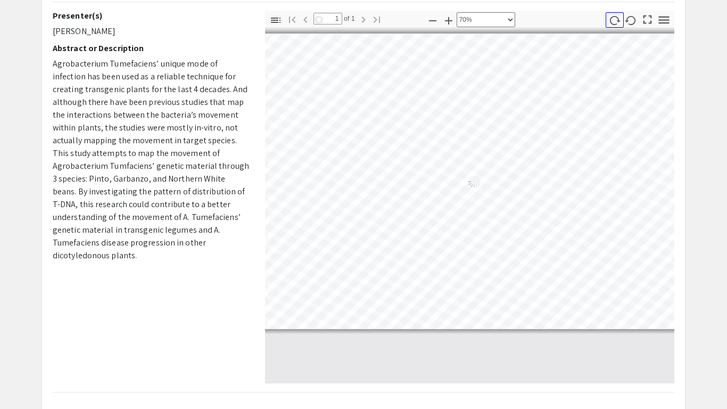
click at [612, 19] on icon "button" at bounding box center [614, 20] width 12 height 12
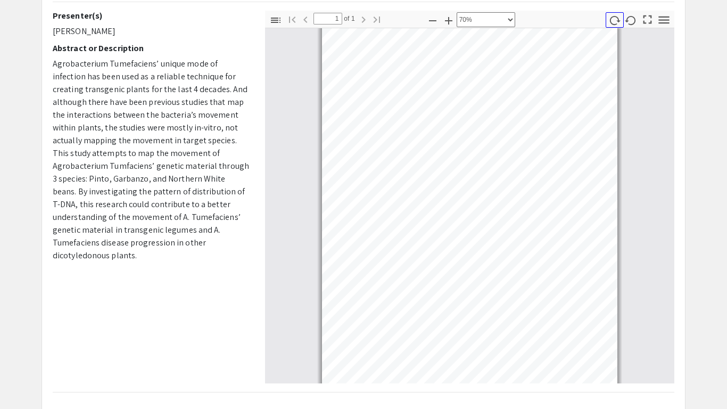
click at [612, 19] on icon "button" at bounding box center [614, 20] width 12 height 12
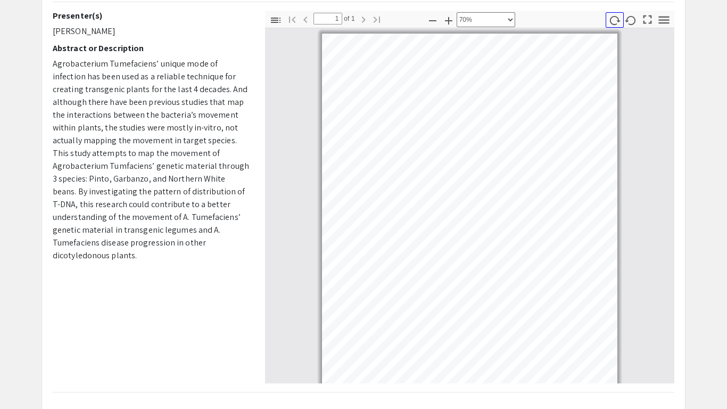
click at [612, 19] on icon "button" at bounding box center [614, 20] width 12 height 12
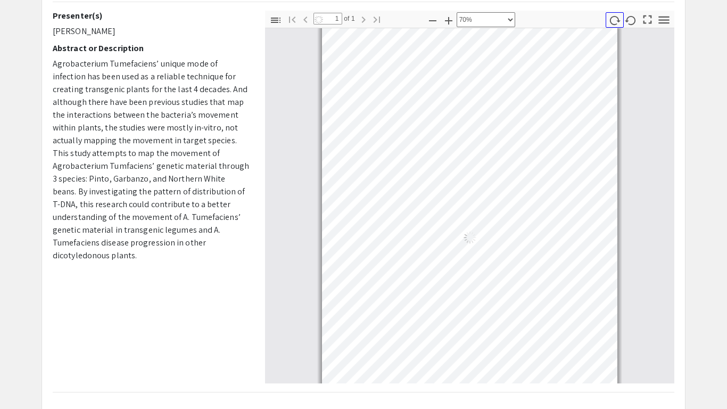
click at [612, 19] on icon "button" at bounding box center [614, 20] width 12 height 12
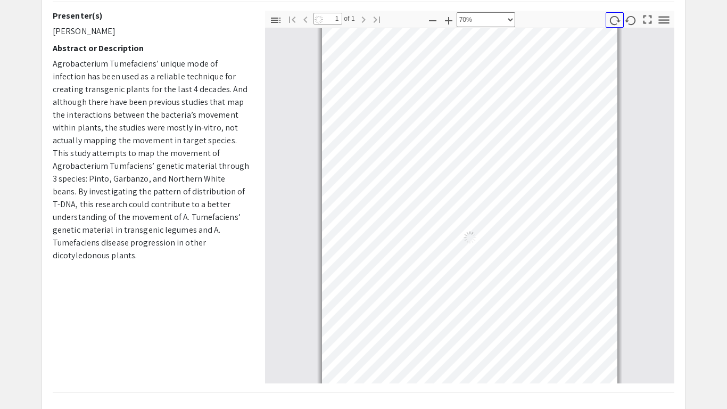
click at [612, 19] on icon "button" at bounding box center [614, 20] width 12 height 12
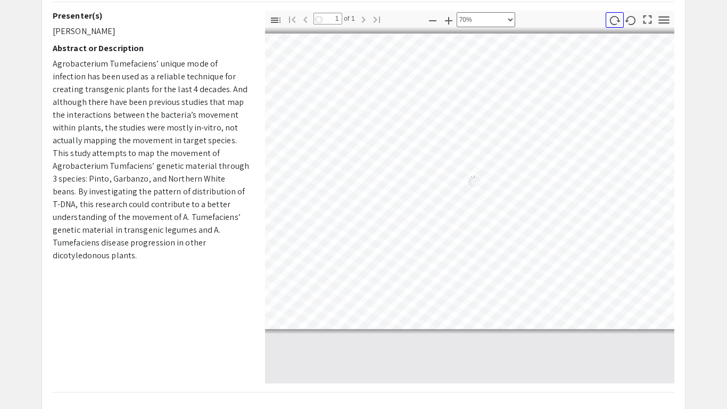
click at [612, 19] on icon "button" at bounding box center [614, 20] width 12 height 12
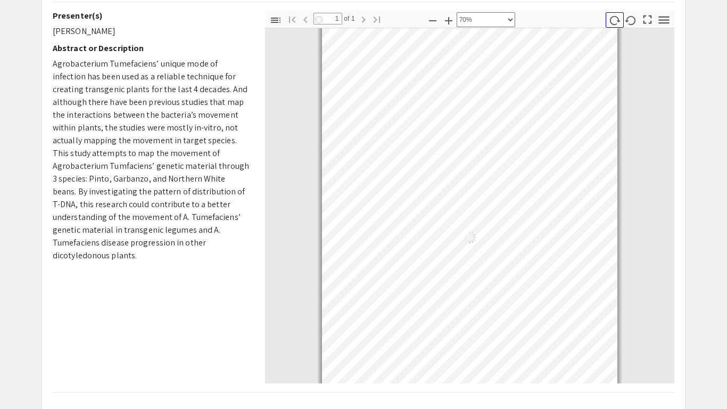
click at [612, 19] on icon "button" at bounding box center [614, 20] width 12 height 12
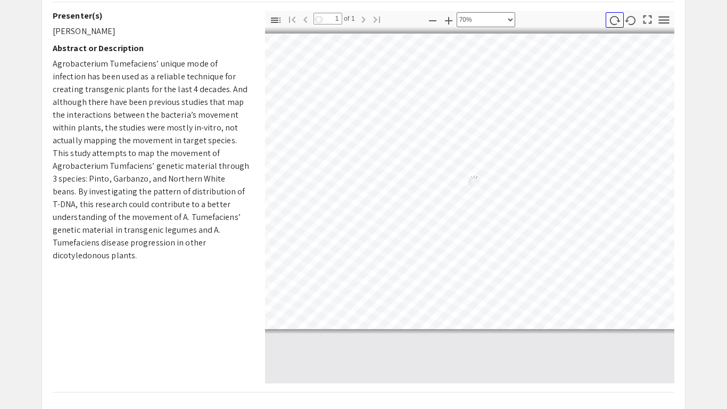
click at [612, 19] on icon "button" at bounding box center [614, 20] width 12 height 12
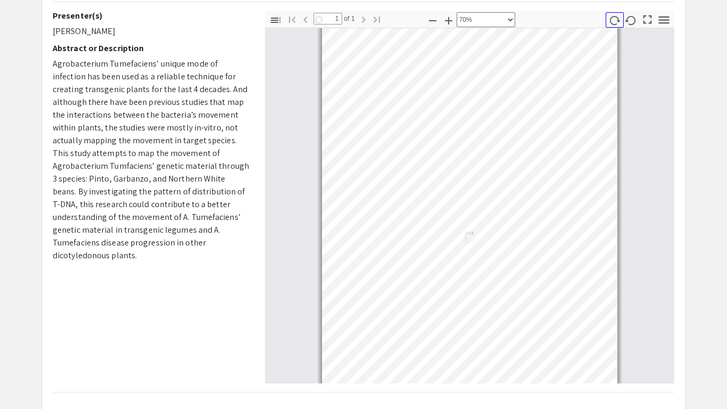
click at [612, 19] on icon "button" at bounding box center [614, 20] width 12 height 12
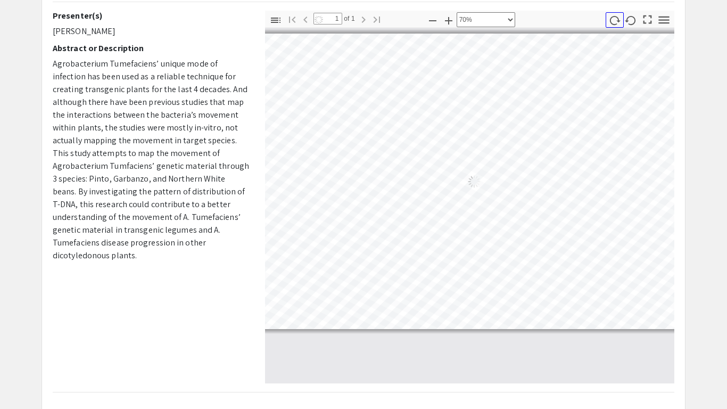
click at [612, 19] on icon "button" at bounding box center [614, 20] width 12 height 12
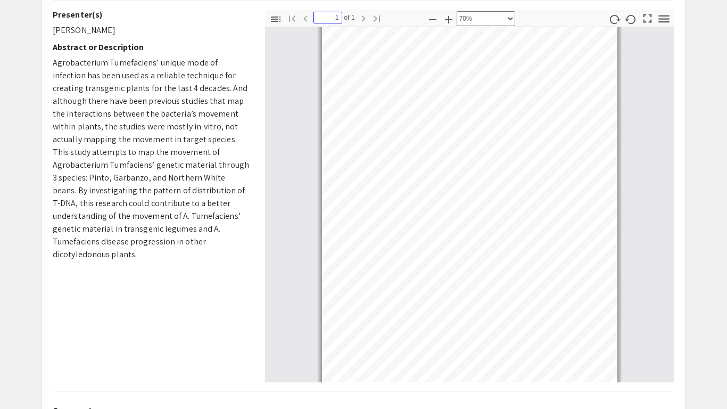
click at [327, 12] on input "1" at bounding box center [327, 18] width 29 height 12
type input "1"
select select "custom"
type input "1"
select select "custom"
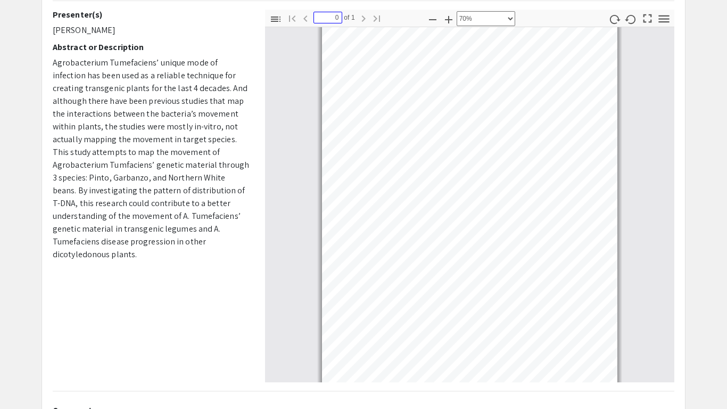
type input "1"
select select "custom"
type input "1"
select select "custom"
type input "0"
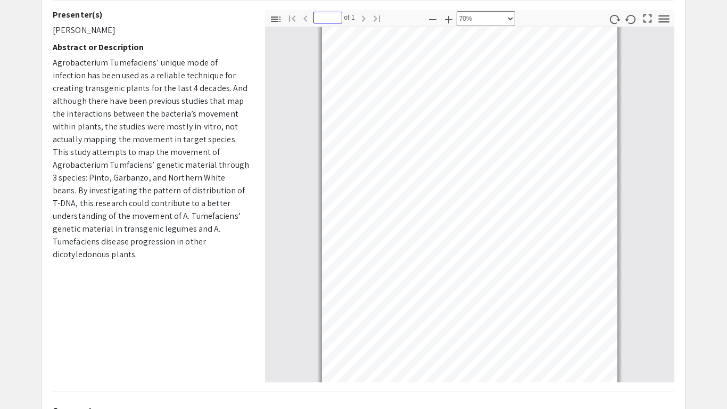
type input "1"
select select "custom"
type input "1"
select select "custom"
type input "10"
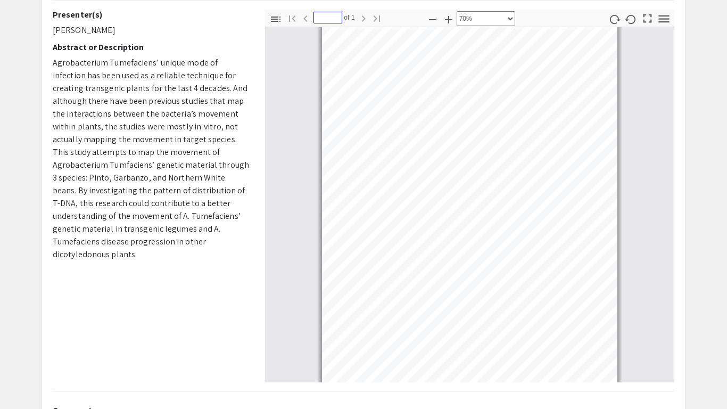
type input "1"
select select "custom"
type input "0000000000000000000000000000000000000000000000000000000000000000000000000999999…"
type input "1"
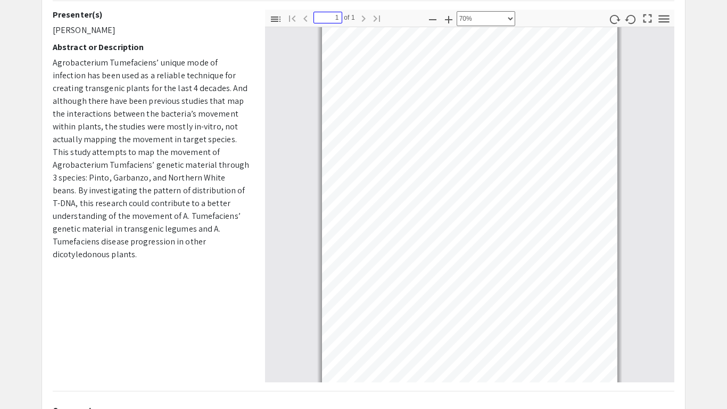
scroll to position [0, 0]
click at [621, 11] on button "button" at bounding box center [615, 18] width 18 height 15
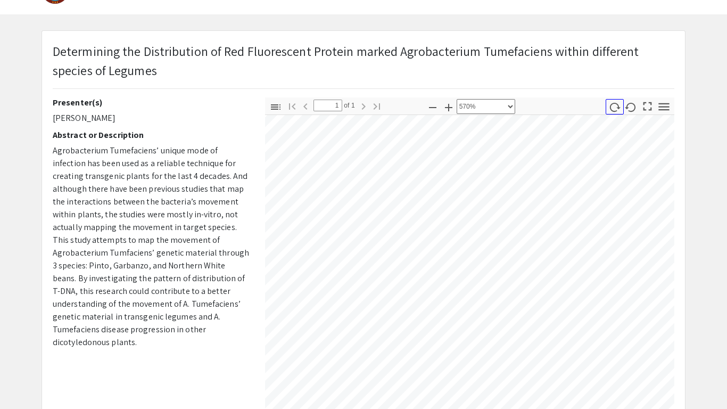
scroll to position [21, 0]
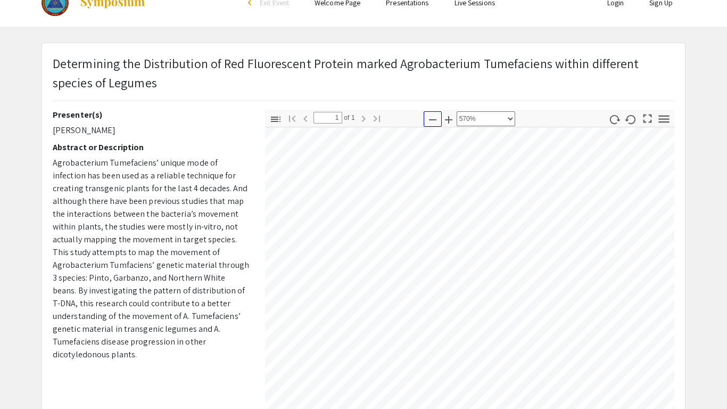
click at [437, 118] on icon "button" at bounding box center [432, 119] width 13 height 13
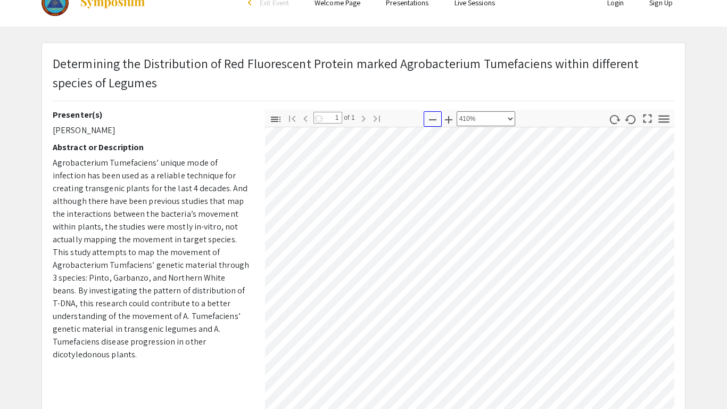
click at [437, 118] on icon "button" at bounding box center [432, 119] width 13 height 13
click at [488, 111] on select "Automatic Zoom Actual Size Page Fit Page Width 50% 100% 125% 150% 200% 300% 400…" at bounding box center [486, 118] width 59 height 15
click at [457, 111] on select "Automatic Zoom Actual Size Page Fit Page Width 50% 100% 125% 150% 200% 300% 400…" at bounding box center [486, 118] width 59 height 15
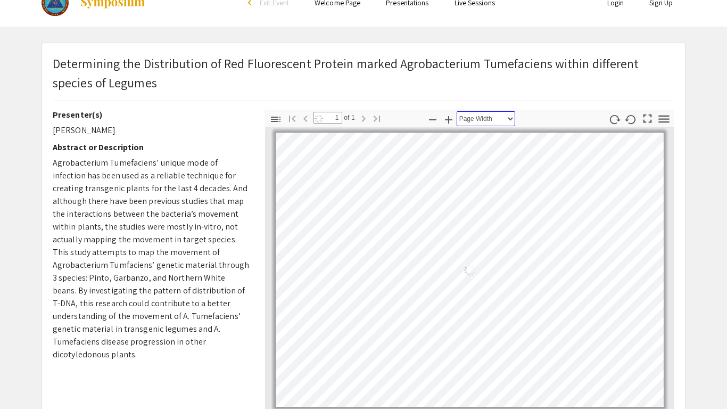
scroll to position [0, 0]
click at [480, 120] on select "Automatic Zoom Actual Size Page Fit Page Width 50% 100% 125% 150% 200% 300% 400…" at bounding box center [486, 118] width 59 height 15
click at [457, 111] on select "Automatic Zoom Actual Size Page Fit Page Width 50% 100% 125% 150% 200% 300% 400…" at bounding box center [486, 118] width 59 height 15
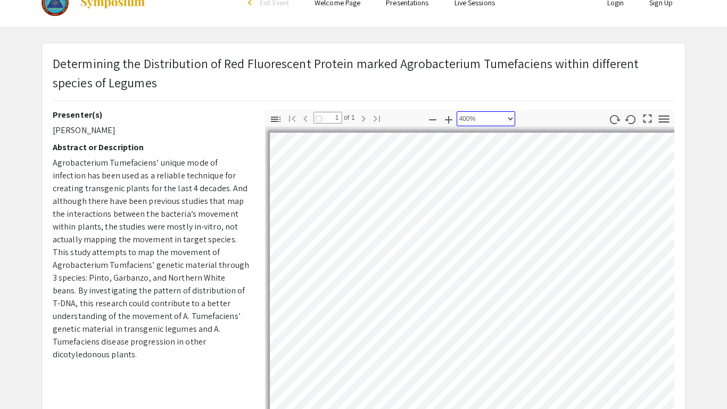
click at [476, 115] on select "Automatic Zoom Actual Size Page Fit Page Width 50% 100% 125% 150% 200% 300% 400…" at bounding box center [486, 118] width 59 height 15
click at [457, 111] on select "Automatic Zoom Actual Size Page Fit Page Width 50% 100% 125% 150% 200% 300% 400…" at bounding box center [486, 118] width 59 height 15
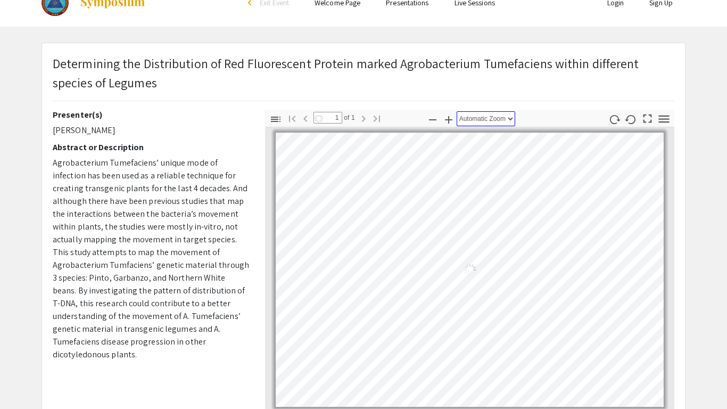
click at [476, 121] on select "Automatic Zoom Actual Size Page Fit Page Width 50% 100% 125% 150% 200% 300% 400…" at bounding box center [486, 118] width 59 height 15
click at [457, 111] on select "Automatic Zoom Actual Size Page Fit Page Width 50% 100% 125% 150% 200% 300% 400…" at bounding box center [486, 118] width 59 height 15
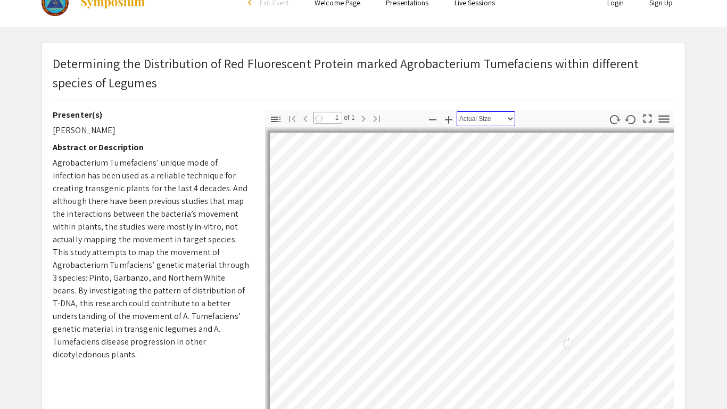
click at [478, 118] on select "Automatic Zoom Actual Size Page Fit Page Width 50% 100% 125% 150% 200% 300% 400…" at bounding box center [486, 118] width 59 height 15
click at [457, 111] on select "Automatic Zoom Actual Size Page Fit Page Width 50% 100% 125% 150% 200% 300% 400…" at bounding box center [486, 118] width 59 height 15
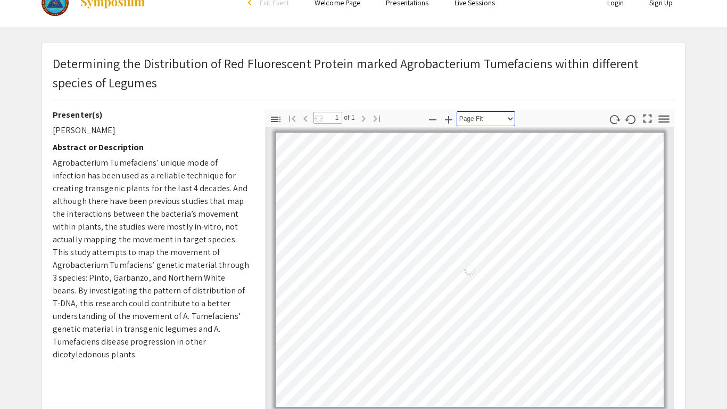
click at [480, 122] on select "Automatic Zoom Actual Size Page Fit Page Width 50% 100% 125% 150% 200% 300% 400…" at bounding box center [486, 118] width 59 height 15
click at [457, 111] on select "Automatic Zoom Actual Size Page Fit Page Width 50% 100% 125% 150% 200% 300% 400…" at bounding box center [486, 118] width 59 height 15
click at [500, 121] on select "Automatic Zoom Actual Size Page Fit Page Width 50% 100% 125% 150% 200% 300% 400…" at bounding box center [486, 118] width 59 height 15
click at [457, 111] on select "Automatic Zoom Actual Size Page Fit Page Width 50% 100% 125% 150% 200% 300% 400…" at bounding box center [486, 118] width 59 height 15
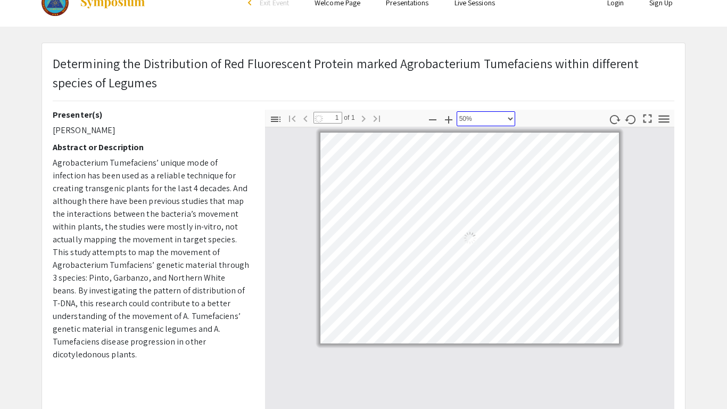
click at [494, 121] on select "Automatic Zoom Actual Size Page Fit Page Width 50% 100% 125% 150% 200% 300% 400…" at bounding box center [486, 118] width 59 height 15
click at [457, 111] on select "Automatic Zoom Actual Size Page Fit Page Width 50% 100% 125% 150% 200% 300% 400…" at bounding box center [486, 118] width 59 height 15
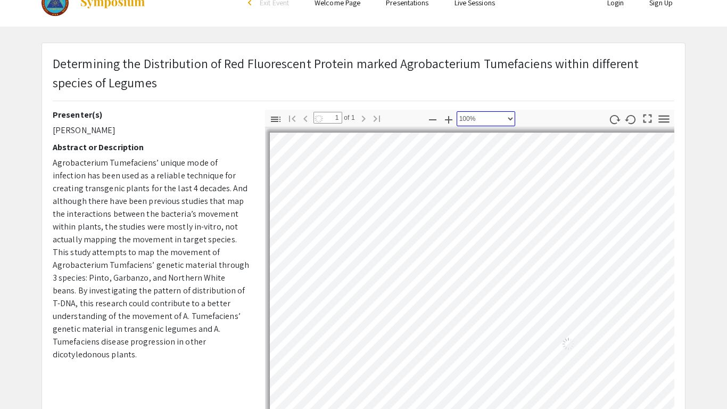
click at [486, 112] on select "Automatic Zoom Actual Size Page Fit Page Width 50% 100% 125% 150% 200% 300% 400…" at bounding box center [486, 118] width 59 height 15
select select "4"
click at [457, 111] on select "Automatic Zoom Actual Size Page Fit Page Width 50% 100% 125% 150% 200% 300% 400…" at bounding box center [486, 118] width 59 height 15
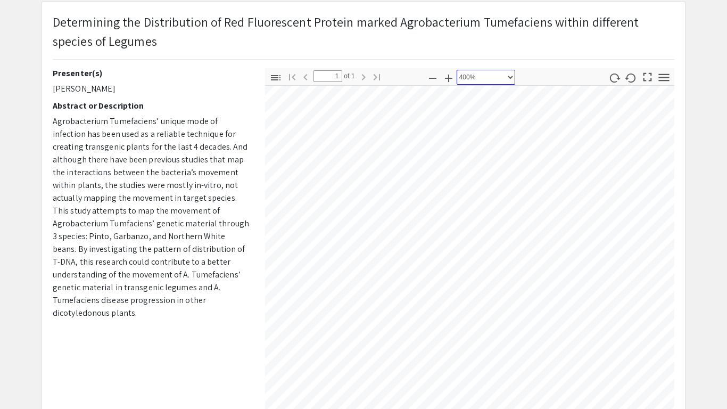
scroll to position [40, 511]
click at [488, 78] on select "Automatic Zoom Actual Size Page Fit Page Width 50% 100% 125% 150% 200% 300% 400…" at bounding box center [486, 77] width 59 height 15
click at [511, 77] on select "Automatic Zoom Actual Size Page Fit Page Width 50% 100% 125% 150% 200% 300% 400…" at bounding box center [486, 77] width 59 height 15
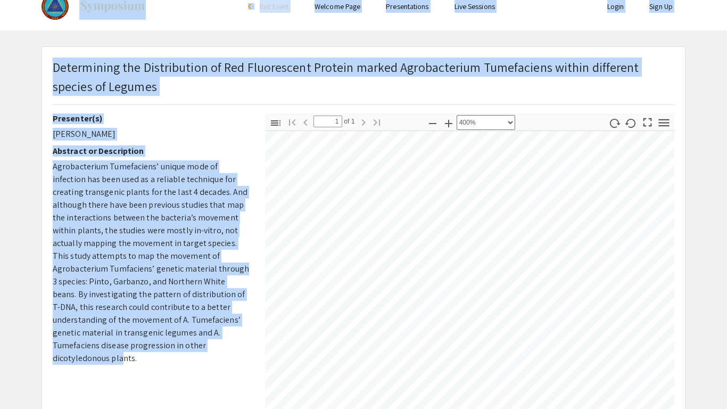
scroll to position [0, 0]
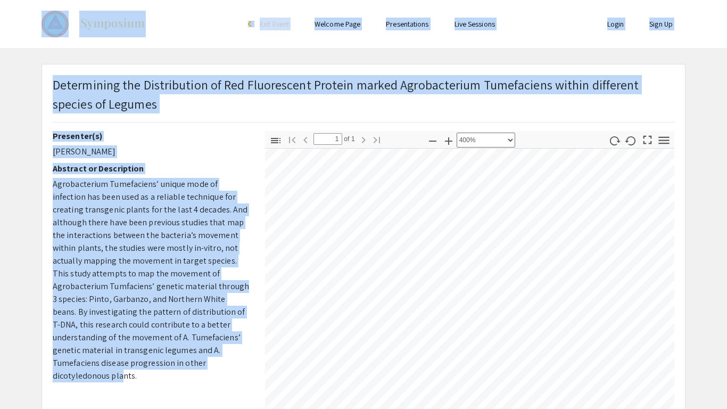
drag, startPoint x: 143, startPoint y: 90, endPoint x: 17, endPoint y: 0, distance: 154.9
click at [17, 0] on div "Skip navigation arrow_back_ios Exit Event Welcome Page Presentations Live Sessi…" at bounding box center [363, 318] width 727 height 637
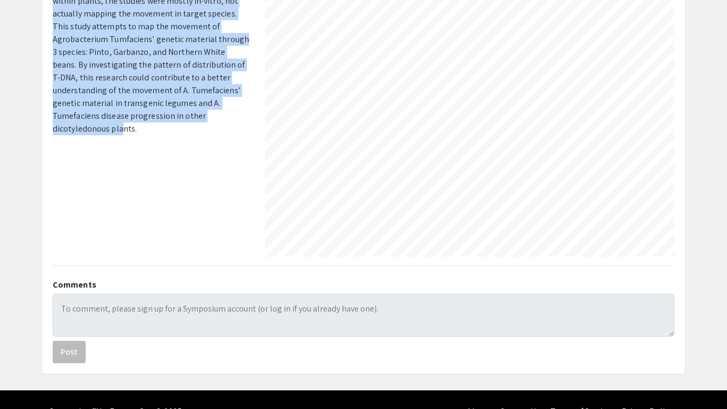
scroll to position [271, 0]
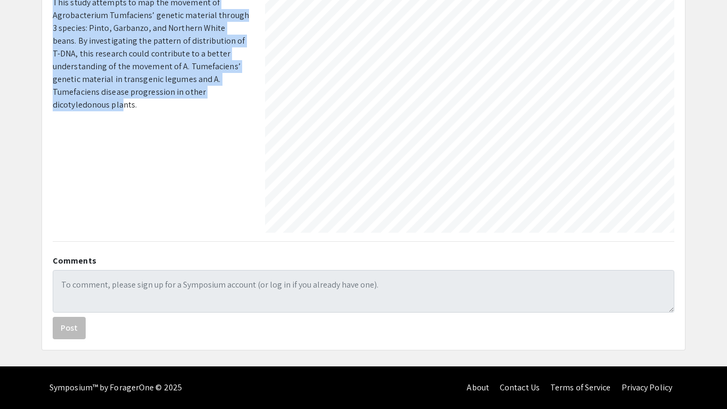
click at [183, 101] on p "Agrobacterium Tumefaciens’ unique mode of infection has been used as a reliable…" at bounding box center [151, 30] width 196 height 247
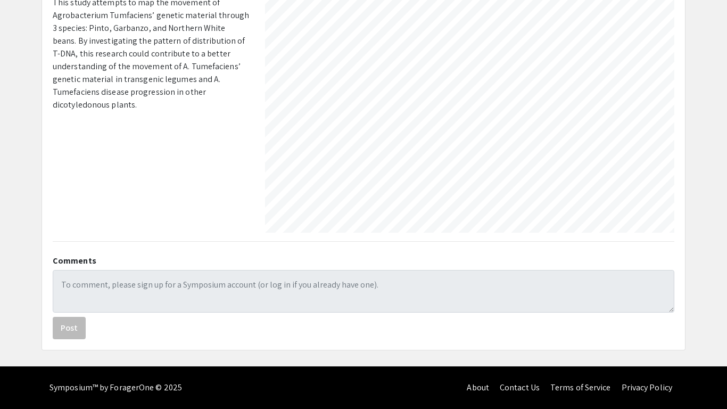
scroll to position [0, 0]
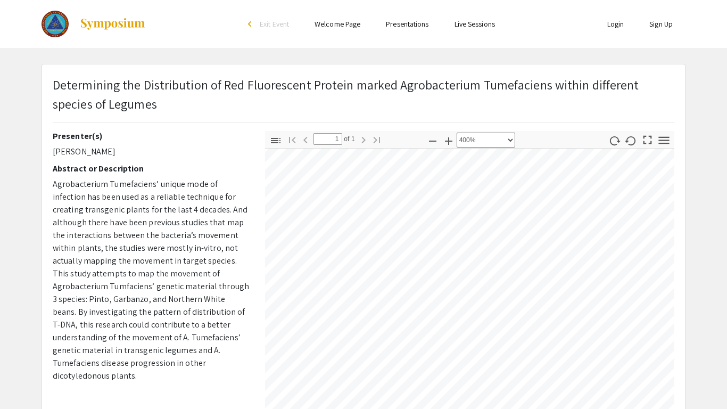
click at [353, 133] on span "of 1" at bounding box center [348, 139] width 13 height 12
drag, startPoint x: 265, startPoint y: 139, endPoint x: 505, endPoint y: 137, distance: 240.0
click at [505, 137] on div "Toggle Sidebar Find Go to First Page Previous 1 of 1 Next Go to Last Page Zoom …" at bounding box center [469, 139] width 409 height 17
click at [505, 137] on select "Automatic Zoom Actual Size Page Fit Page Width 50% 100% 125% 150% 200% 300% 400…" at bounding box center [486, 140] width 59 height 15
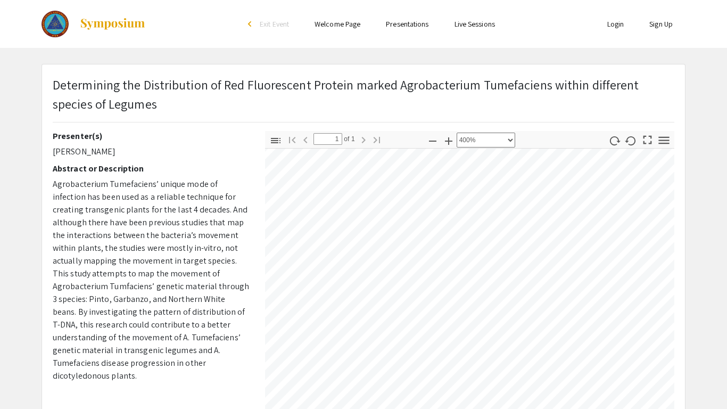
click at [395, 110] on p "Determining the Distribution of Red Fluorescent Protein marked Agrobacterium Tu…" at bounding box center [364, 94] width 622 height 38
drag, startPoint x: 54, startPoint y: 133, endPoint x: 661, endPoint y: 147, distance: 606.9
click at [661, 147] on div "Presenter(s) [PERSON_NAME] Abstract or Description Agrobacterium Tumefaciens’ u…" at bounding box center [364, 317] width 638 height 373
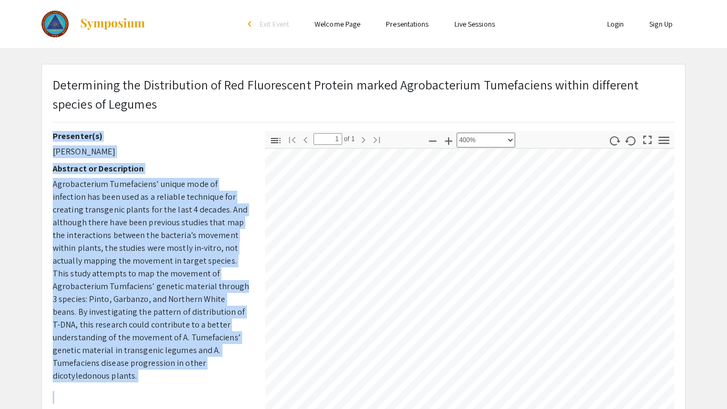
drag, startPoint x: 655, startPoint y: 103, endPoint x: 394, endPoint y: 147, distance: 265.1
click at [394, 147] on div "Determining the Distribution of Red Fluorescent Protein marked Agrobacterium Tu…" at bounding box center [363, 342] width 643 height 556
click at [394, 147] on div "Toggle Sidebar Find Go to First Page Previous 1 of 1 Next Go to Last Page Zoom …" at bounding box center [469, 139] width 409 height 17
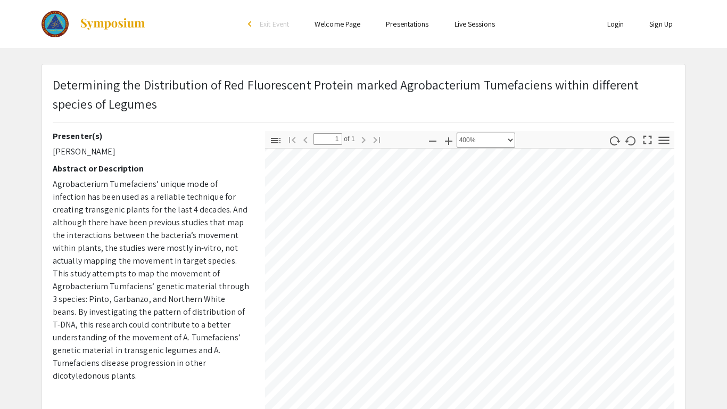
click at [438, 158] on div "Presenter(s) [PERSON_NAME] Abstract or Description Agrobacterium Tumefaciens’ u…" at bounding box center [364, 317] width 638 height 373
click at [187, 197] on span "Agrobacterium Tumefaciens’ unique mode of infection has been used as a reliable…" at bounding box center [151, 279] width 196 height 203
click at [717, 67] on app-presentation "Determining the Distribution of Red Fluorescent Protein marked Agrobacterium Tu…" at bounding box center [363, 342] width 727 height 557
click at [717, 91] on app-presentation "Determining the Distribution of Red Fluorescent Protein marked Agrobacterium Tu…" at bounding box center [363, 342] width 727 height 557
